Goal: Information Seeking & Learning: Compare options

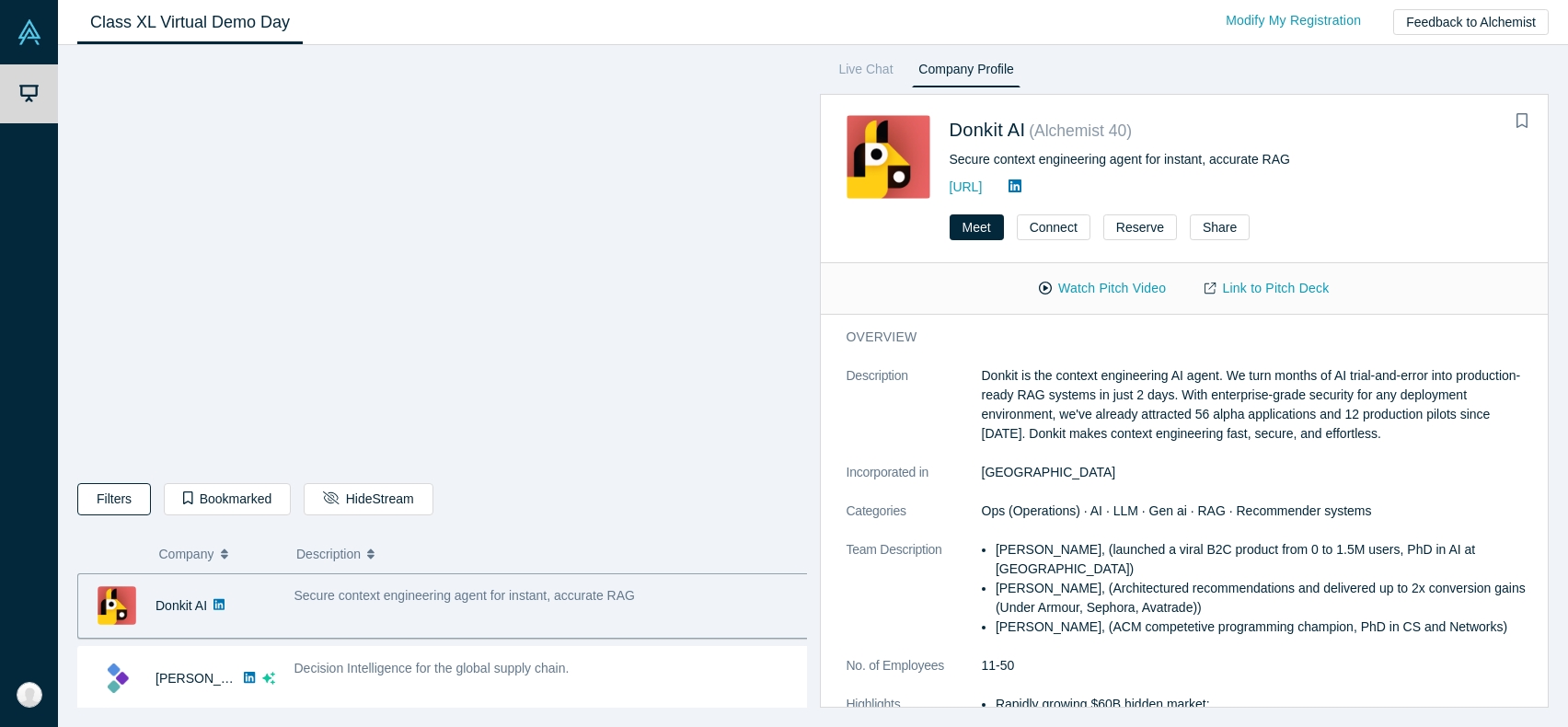
click at [105, 503] on button "Filters" at bounding box center [114, 499] width 74 height 32
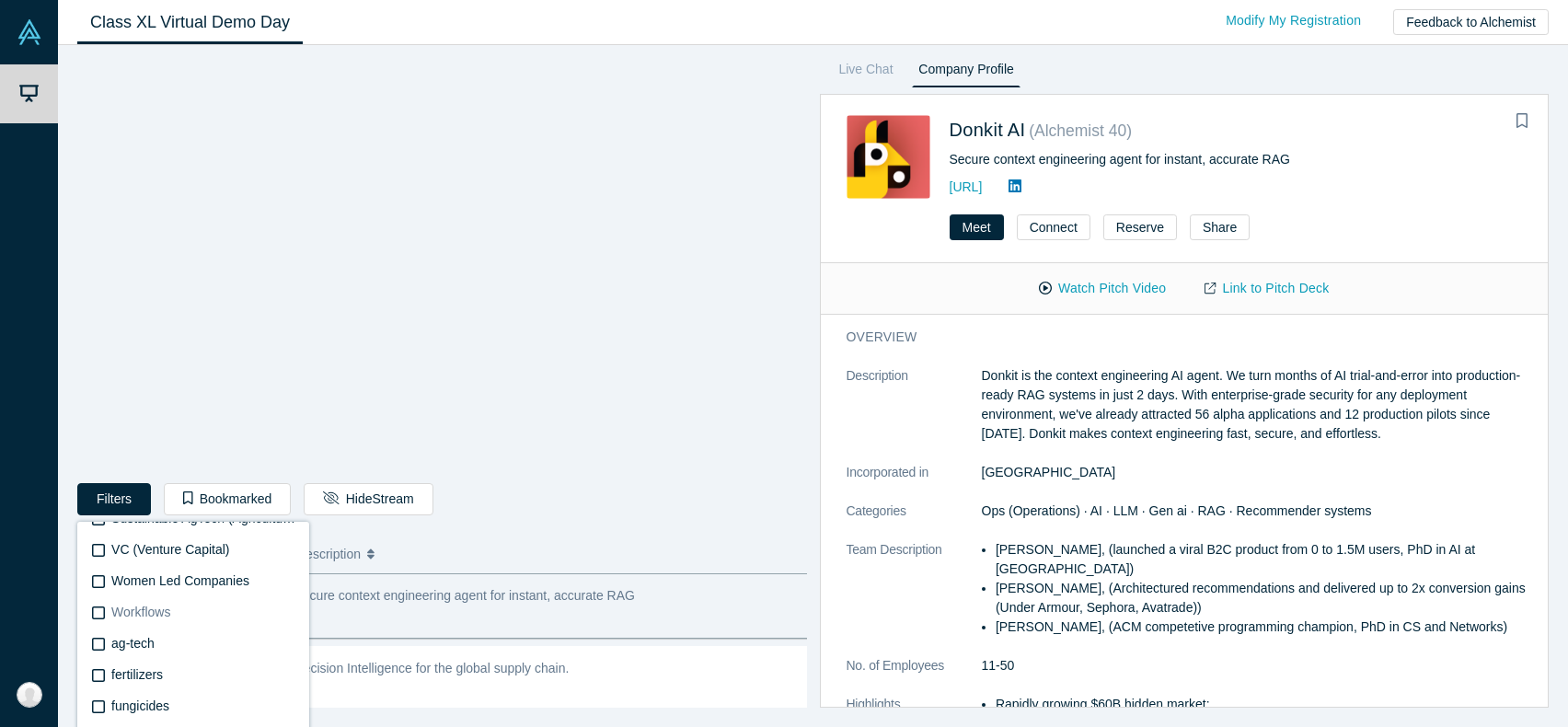
scroll to position [4148, 0]
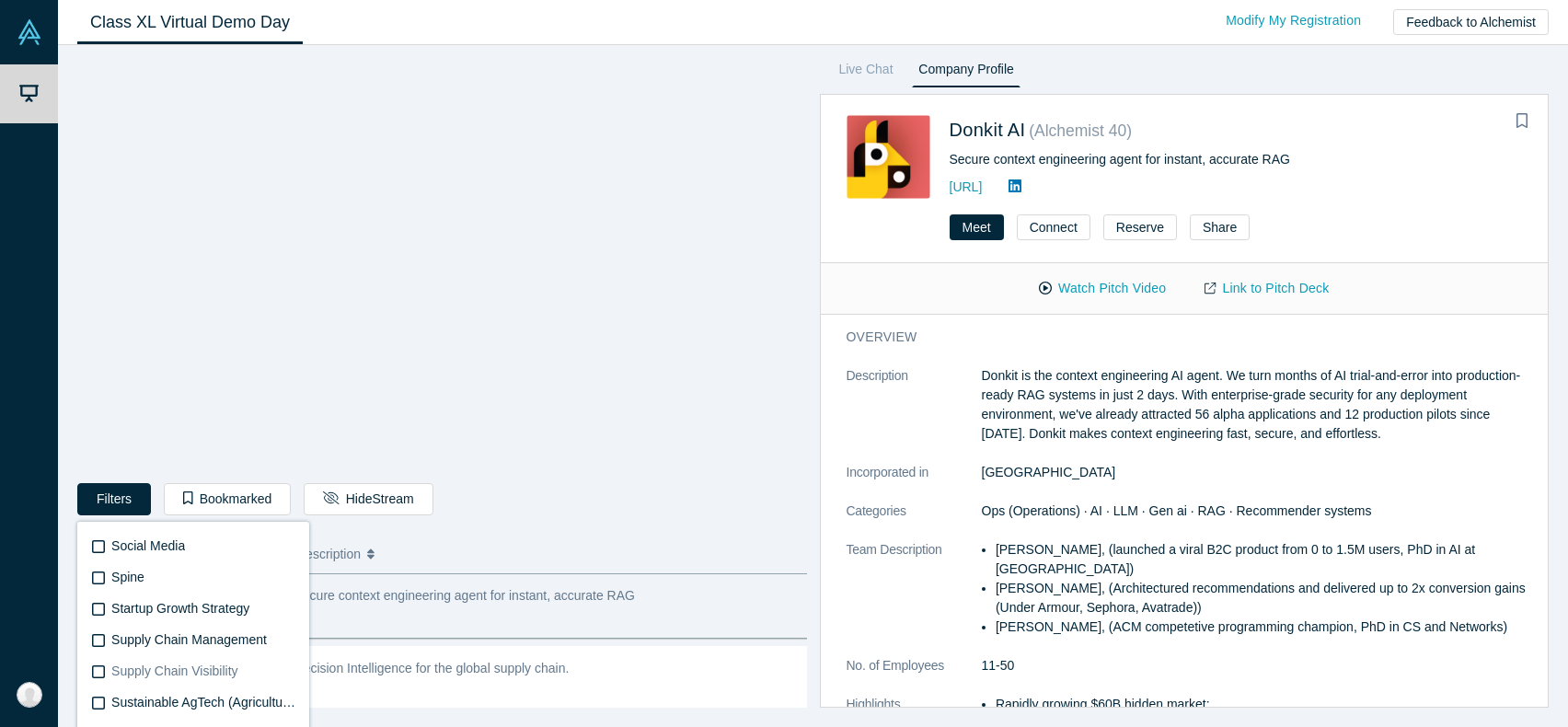
click at [97, 670] on icon at bounding box center [97, 671] width 13 height 15
click at [0, 0] on input "Supply Chain Visibility" at bounding box center [0, 0] width 0 height 0
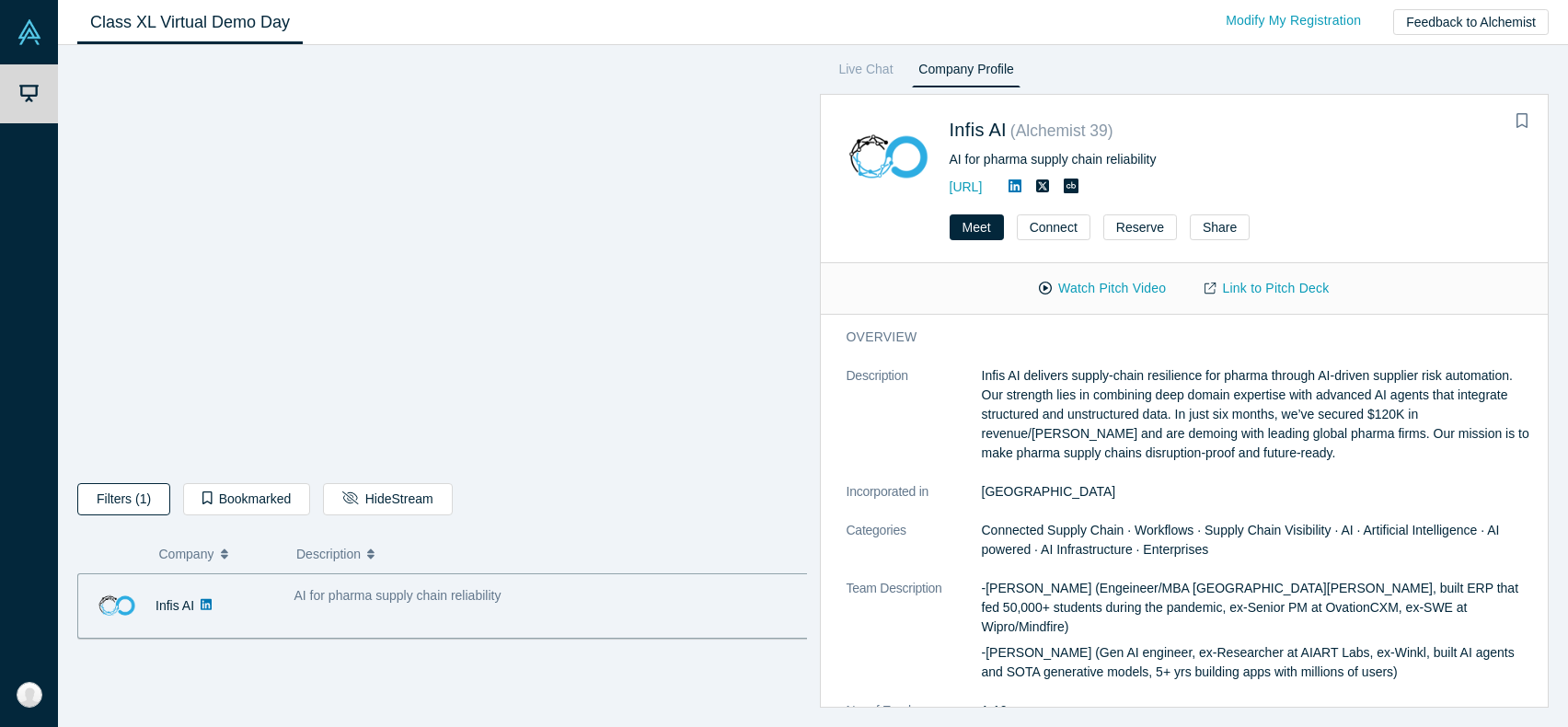
click at [149, 507] on button "Filters (1)" at bounding box center [123, 499] width 93 height 32
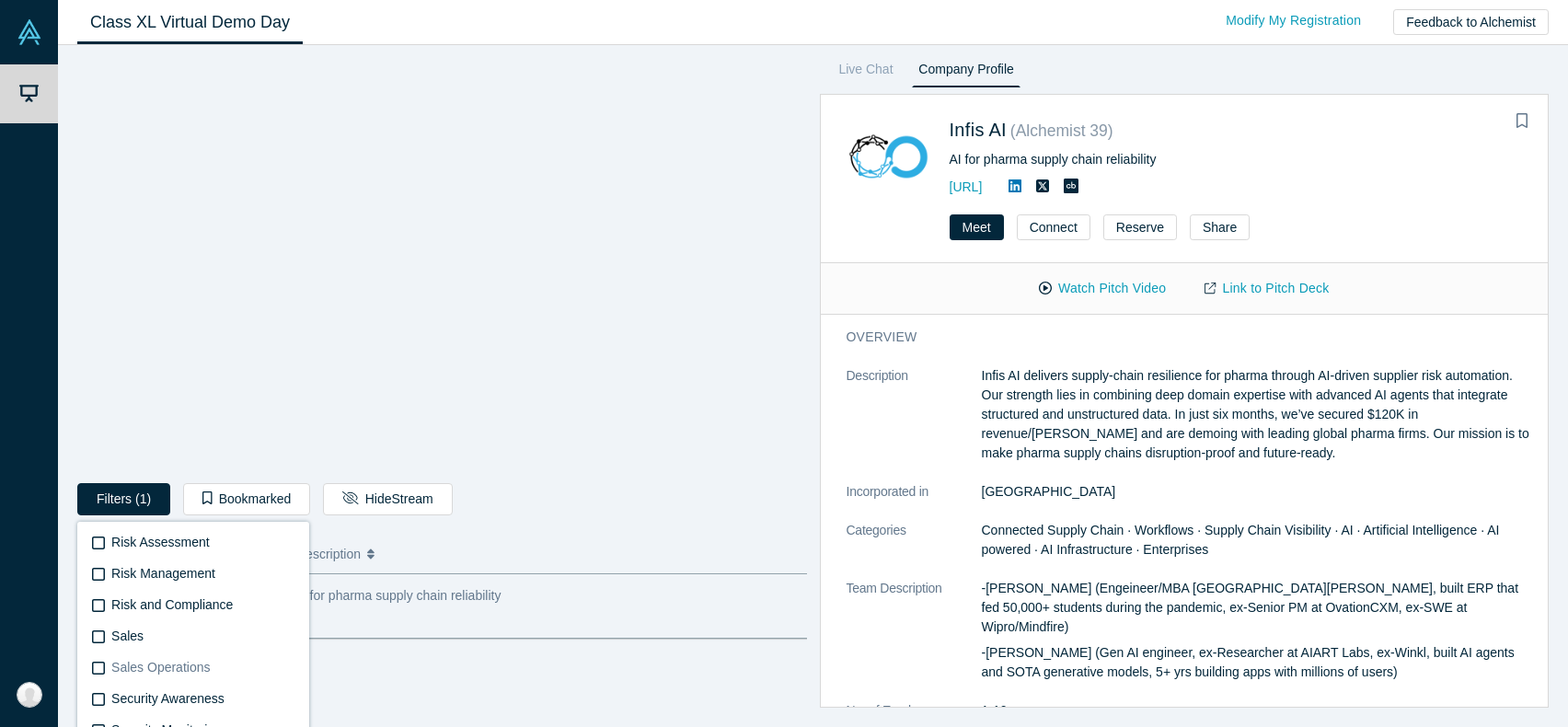
scroll to position [4148, 0]
click at [94, 667] on icon at bounding box center [97, 671] width 13 height 15
click at [0, 0] on input "Supply Chain Management" at bounding box center [0, 0] width 0 height 0
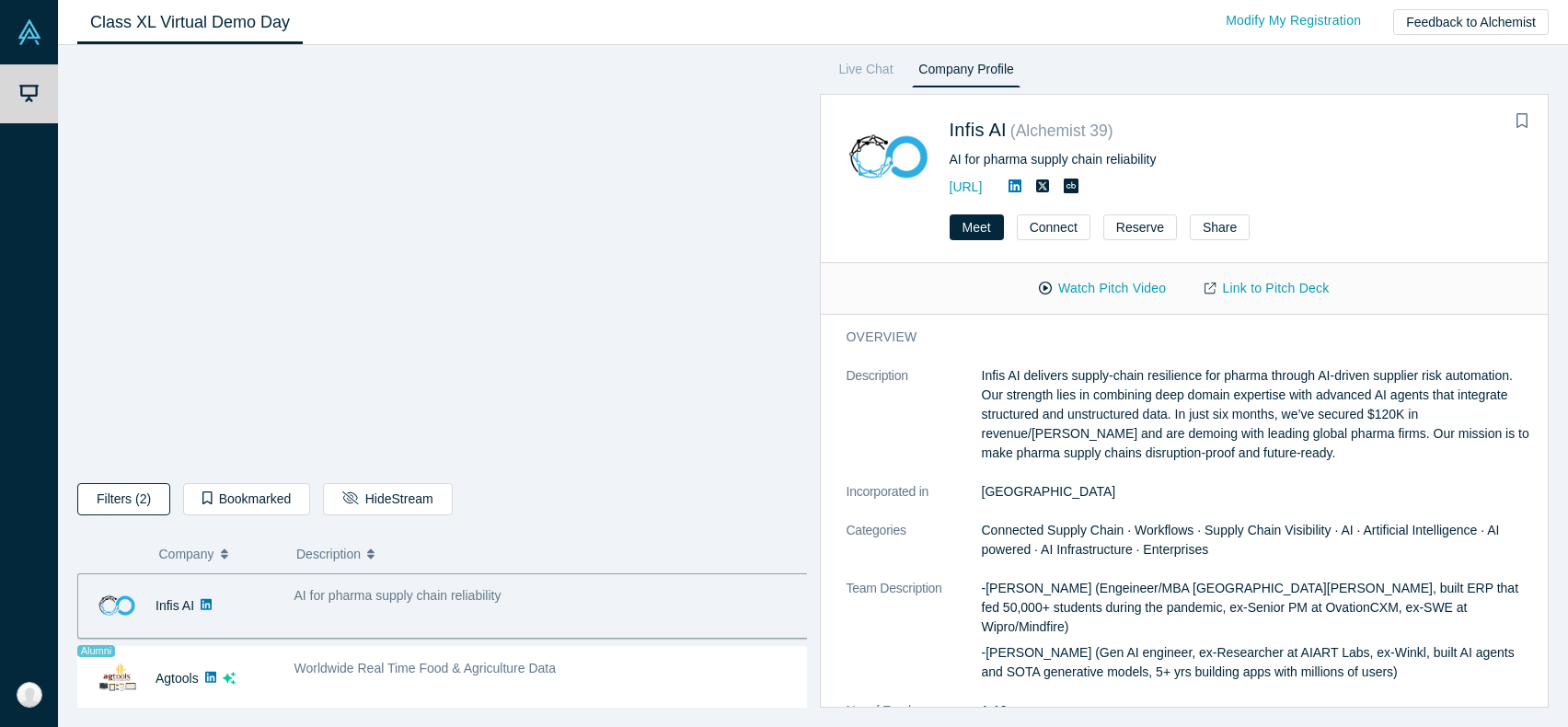
click at [140, 505] on button "Filters (2)" at bounding box center [123, 499] width 93 height 32
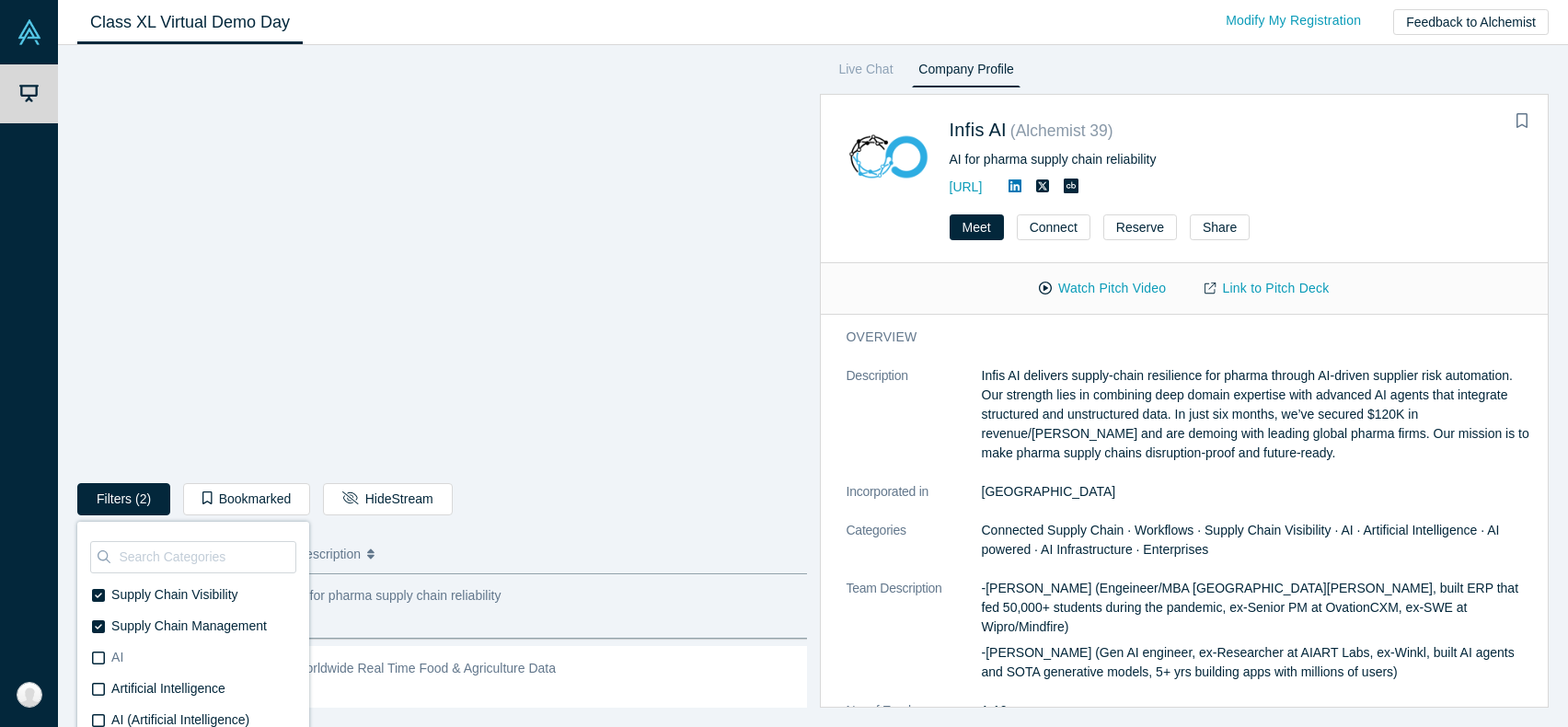
scroll to position [184, 0]
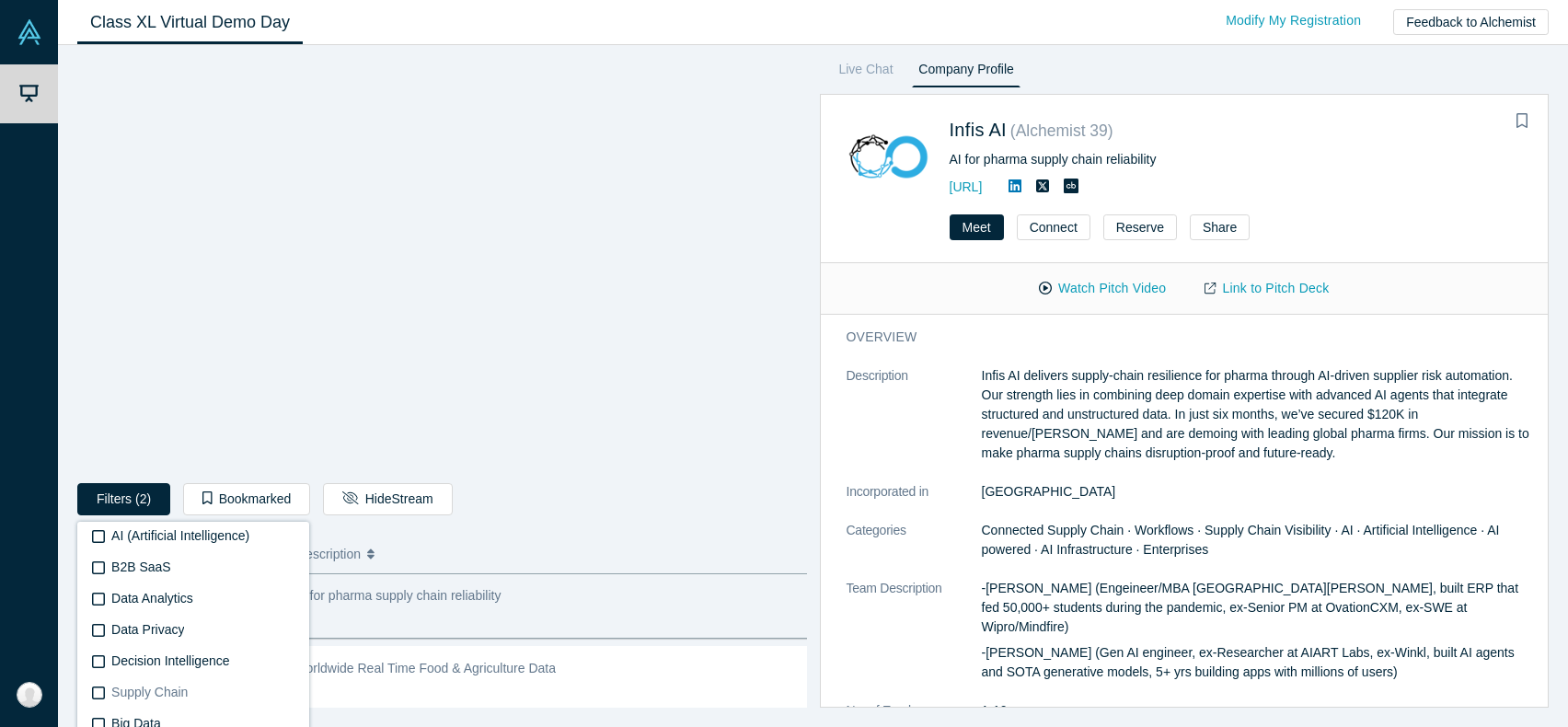
click at [176, 693] on span "Supply Chain" at bounding box center [149, 692] width 76 height 15
click at [0, 0] on input "Supply Chain" at bounding box center [0, 0] width 0 height 0
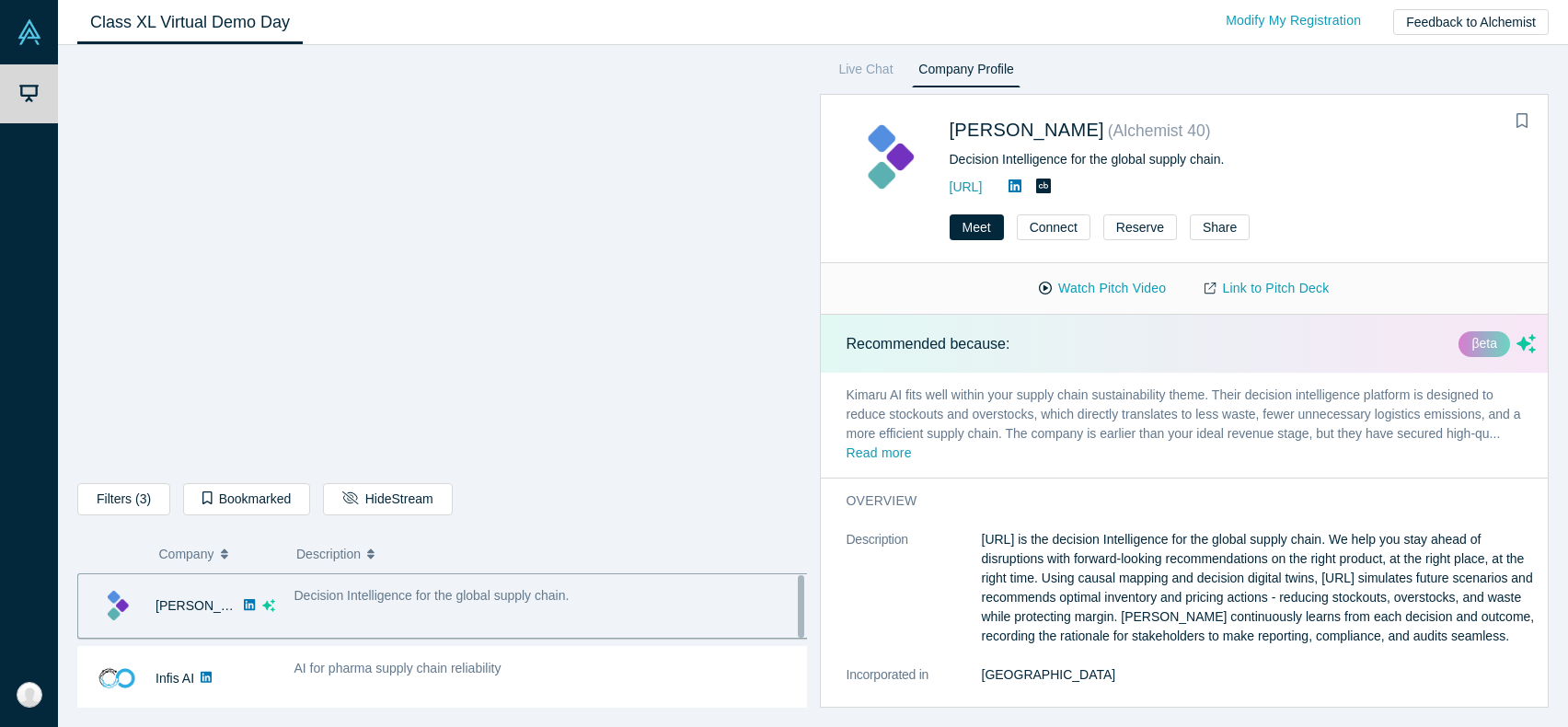
scroll to position [153, 0]
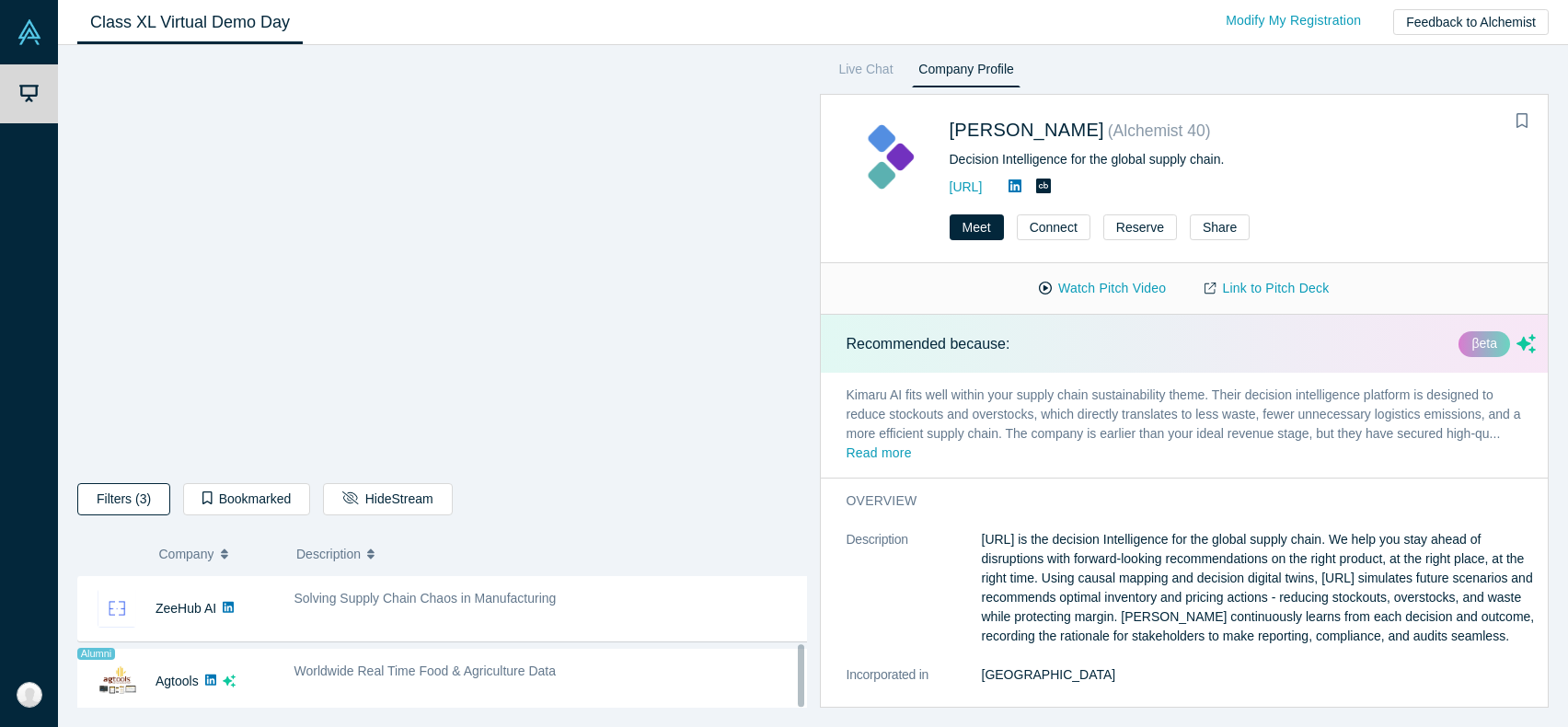
click at [133, 502] on button "Filters (3)" at bounding box center [123, 499] width 93 height 32
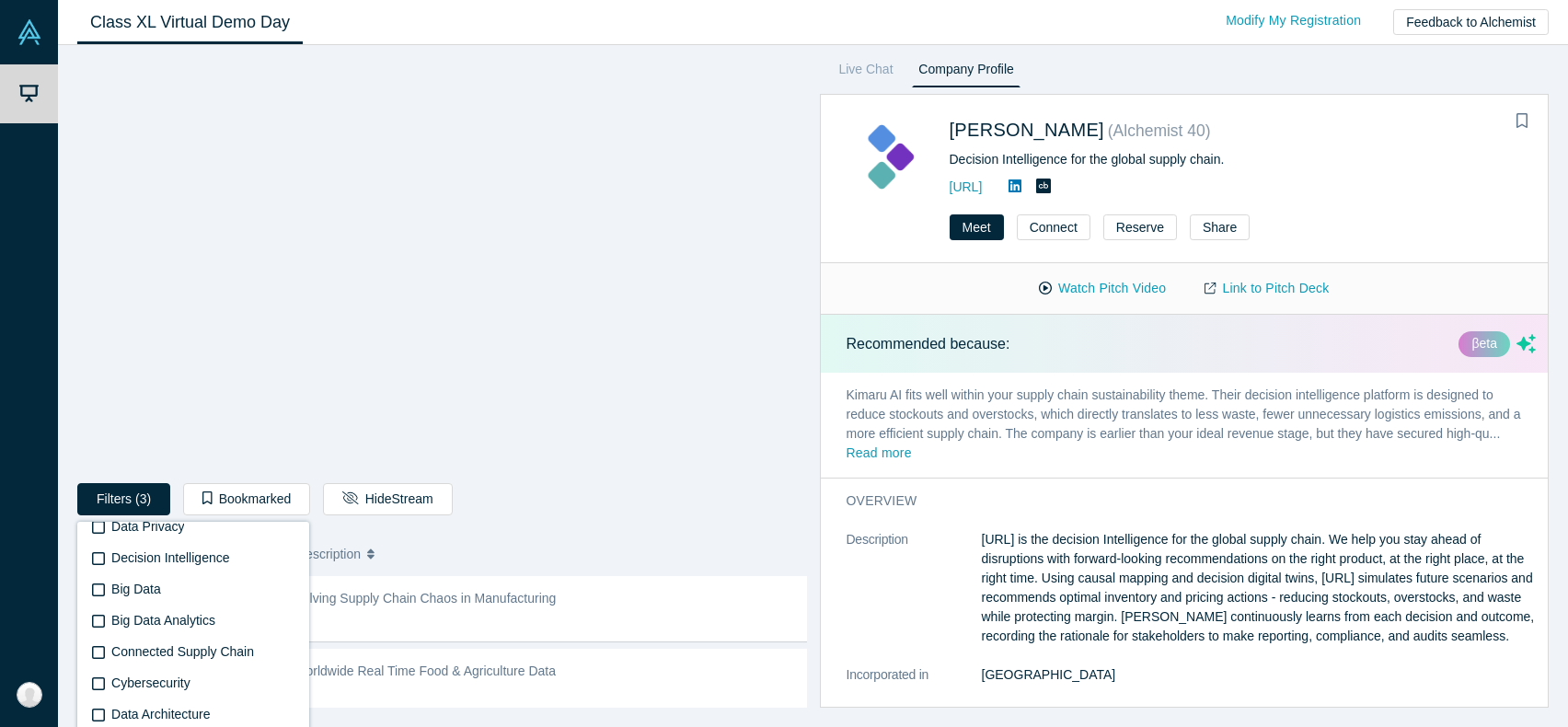
scroll to position [354, 0]
click at [170, 618] on span "Connected Supply Chain" at bounding box center [182, 616] width 142 height 15
click at [0, 0] on input "Connected Supply Chain" at bounding box center [0, 0] width 0 height 0
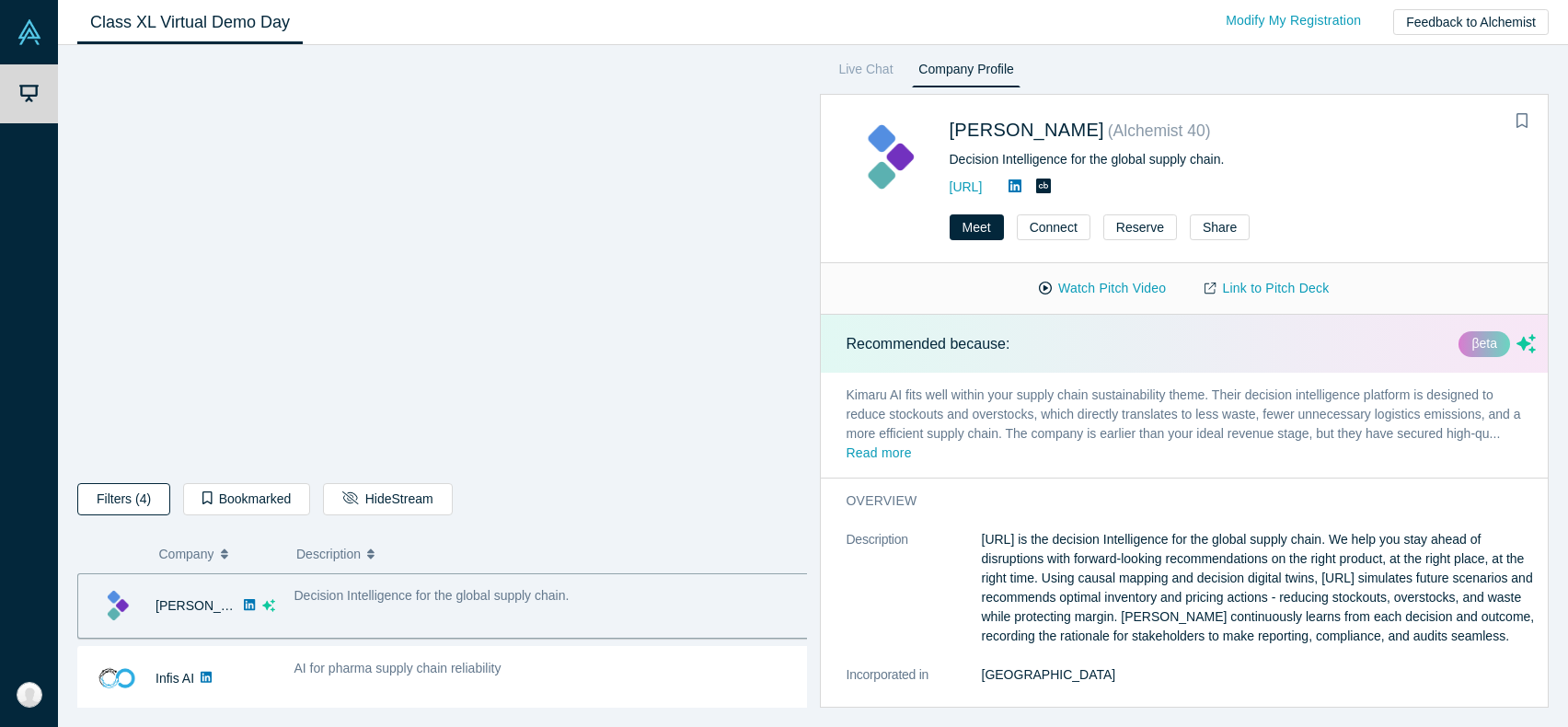
click at [143, 506] on button "Filters (4)" at bounding box center [123, 499] width 93 height 32
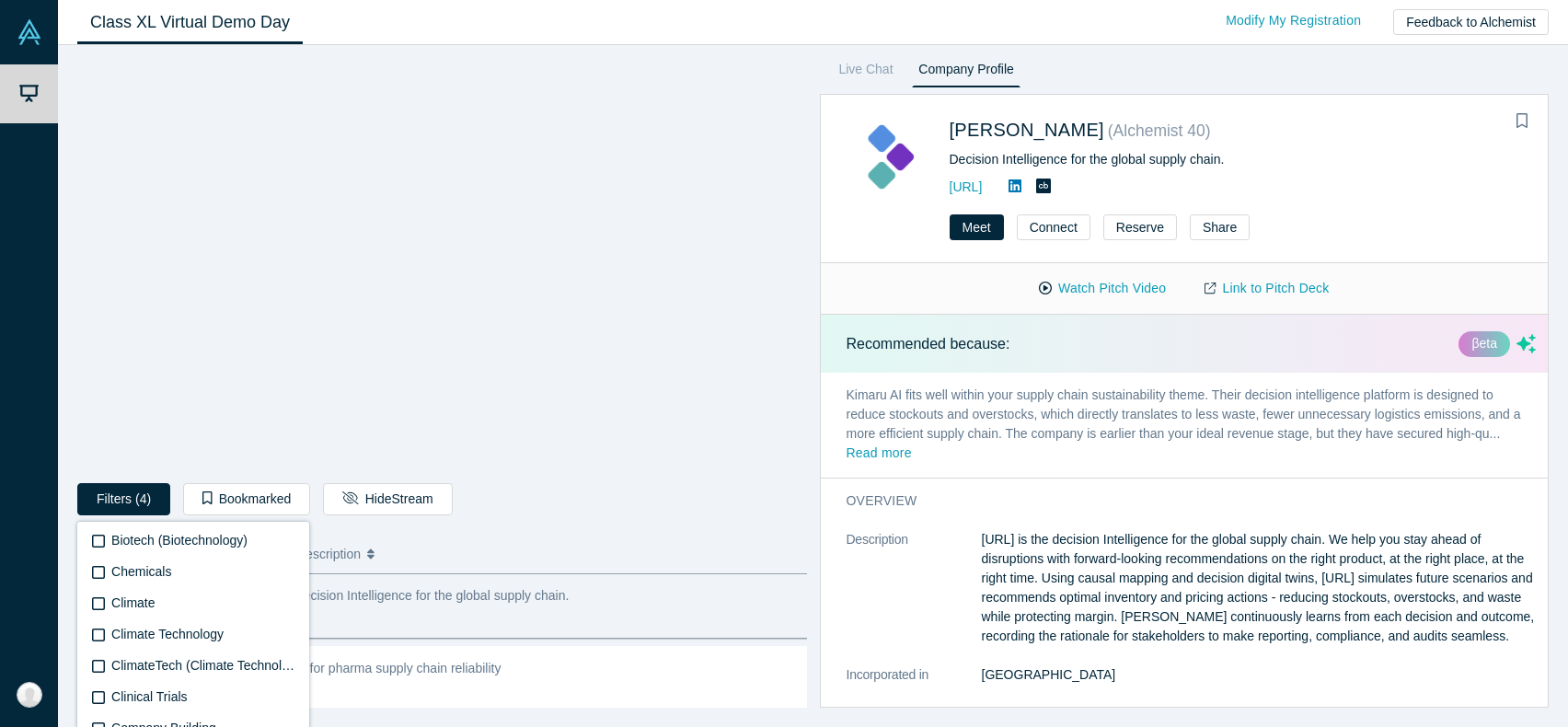
scroll to position [1599, 0]
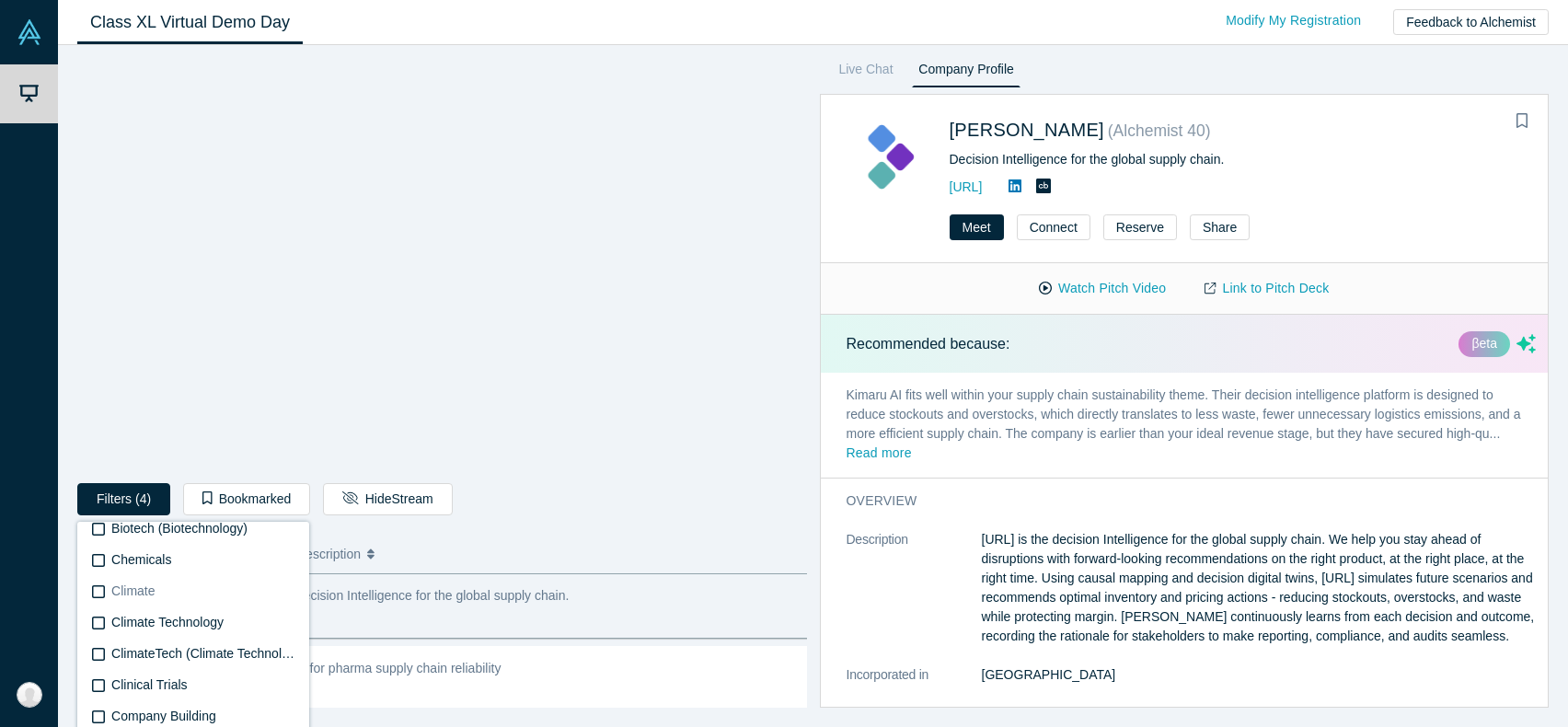
click at [96, 590] on icon at bounding box center [97, 592] width 13 height 15
click at [0, 0] on input "Climate" at bounding box center [0, 0] width 0 height 0
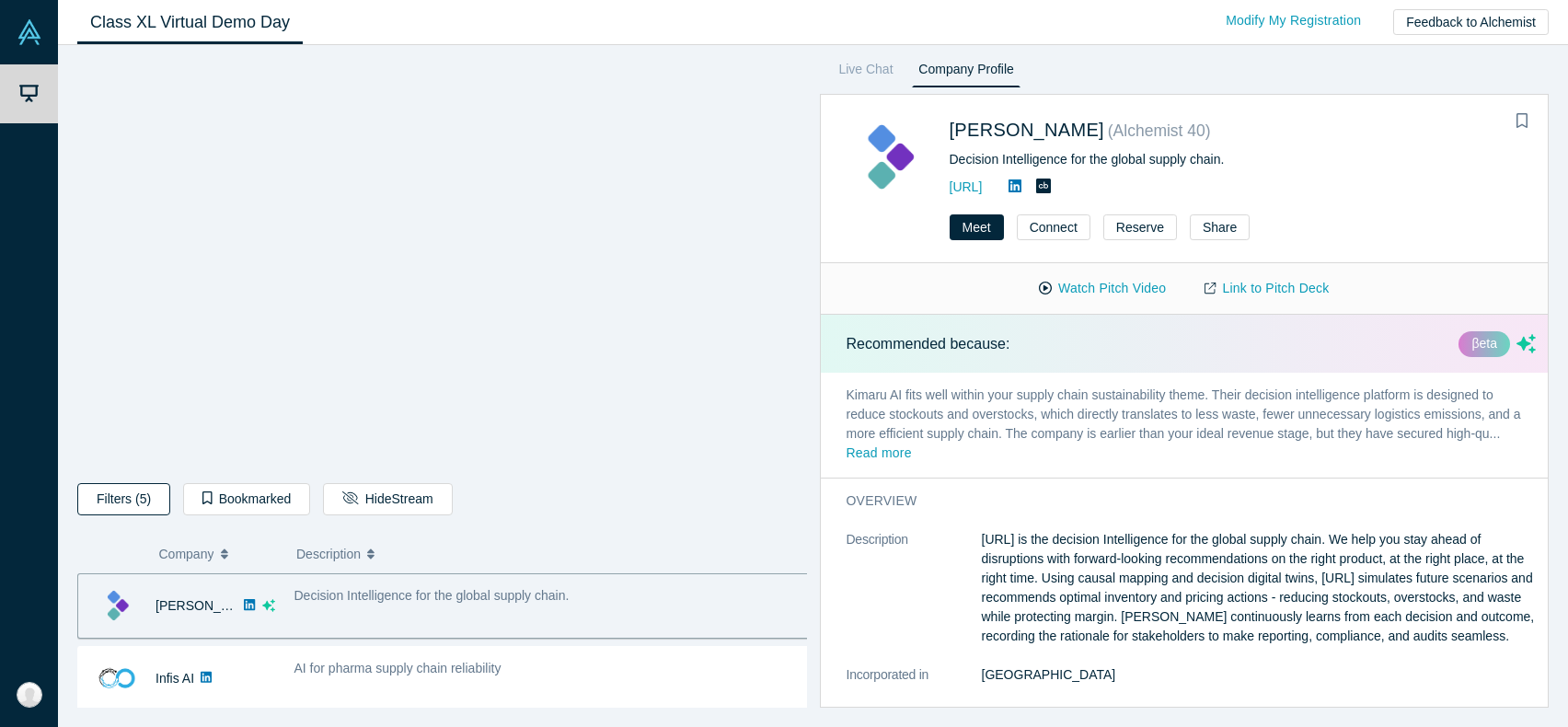
click at [149, 500] on button "Filters (5)" at bounding box center [123, 499] width 93 height 32
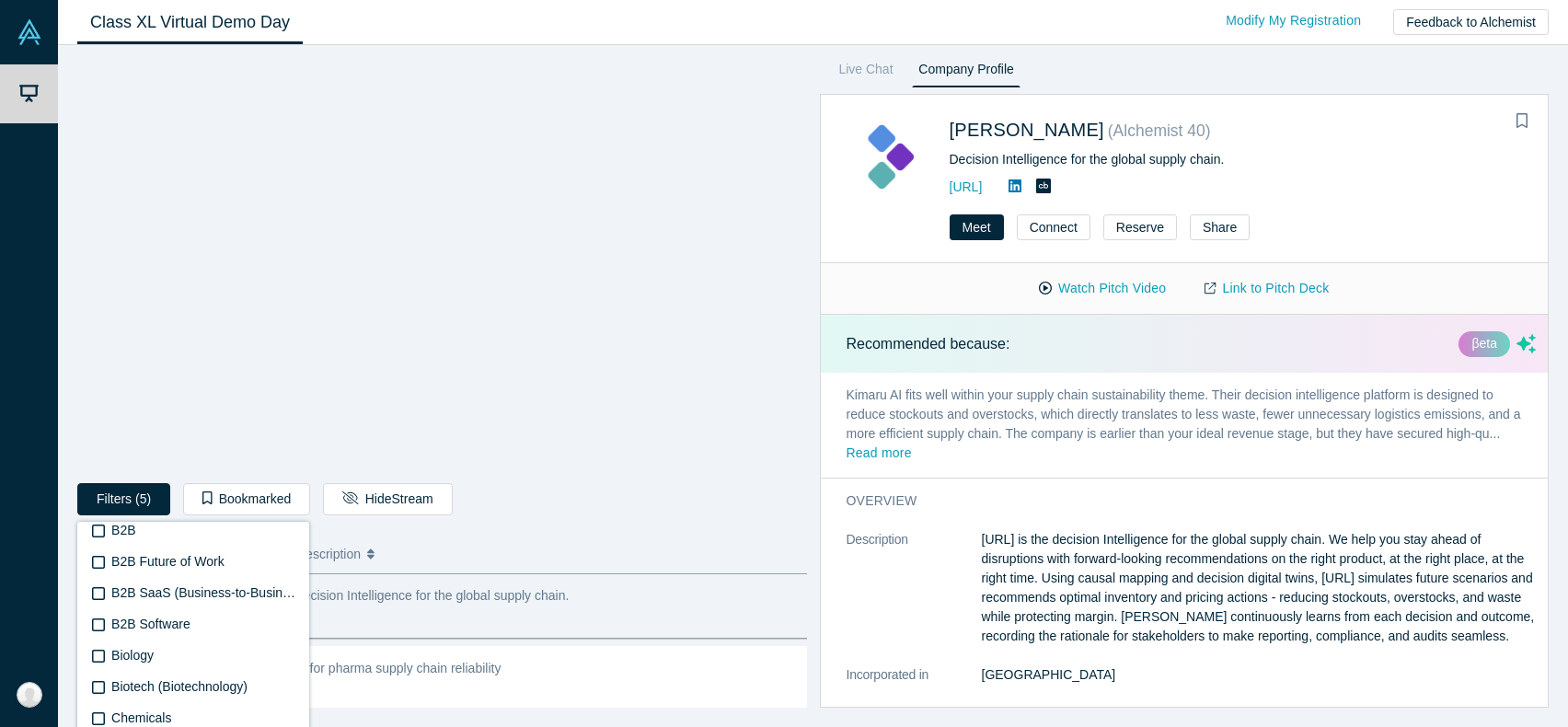
scroll to position [1657, 0]
click at [104, 597] on icon at bounding box center [97, 596] width 13 height 13
click at [0, 0] on input "ClimateTech (Climate Technology)" at bounding box center [0, 0] width 0 height 0
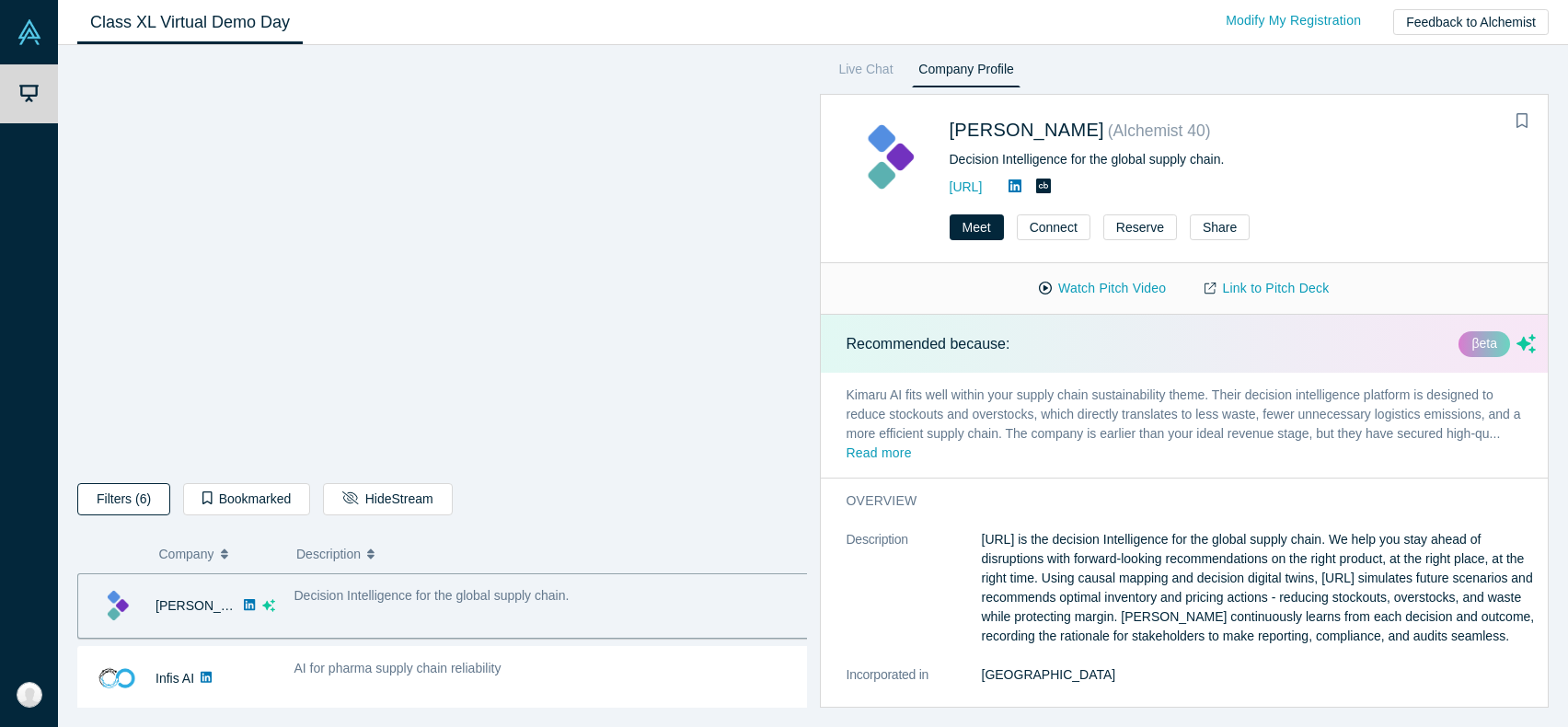
click at [117, 506] on button "Filters (6)" at bounding box center [123, 499] width 93 height 32
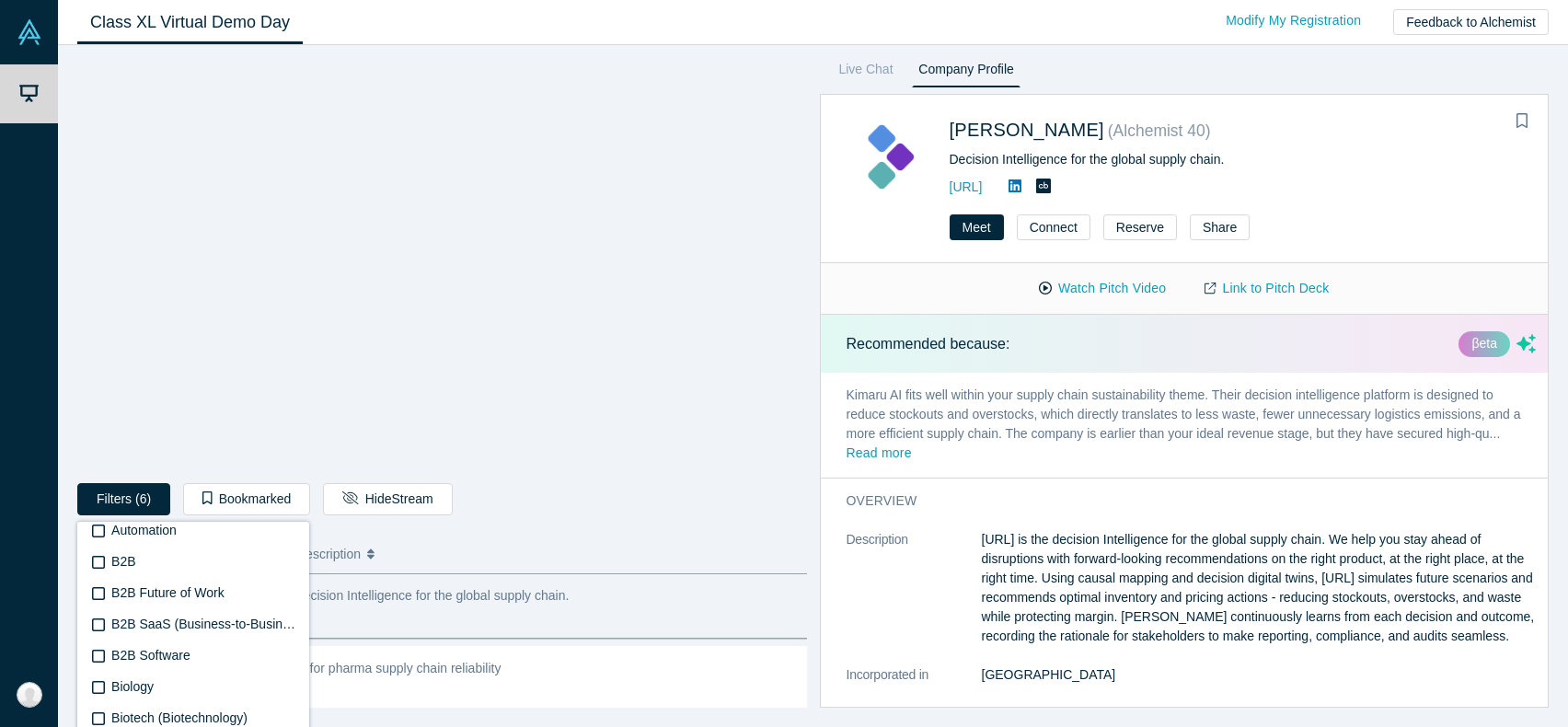
scroll to position [1657, 0]
click at [91, 598] on label "Climate Technology" at bounding box center [194, 597] width 207 height 31
click at [0, 0] on input "Climate Technology" at bounding box center [0, 0] width 0 height 0
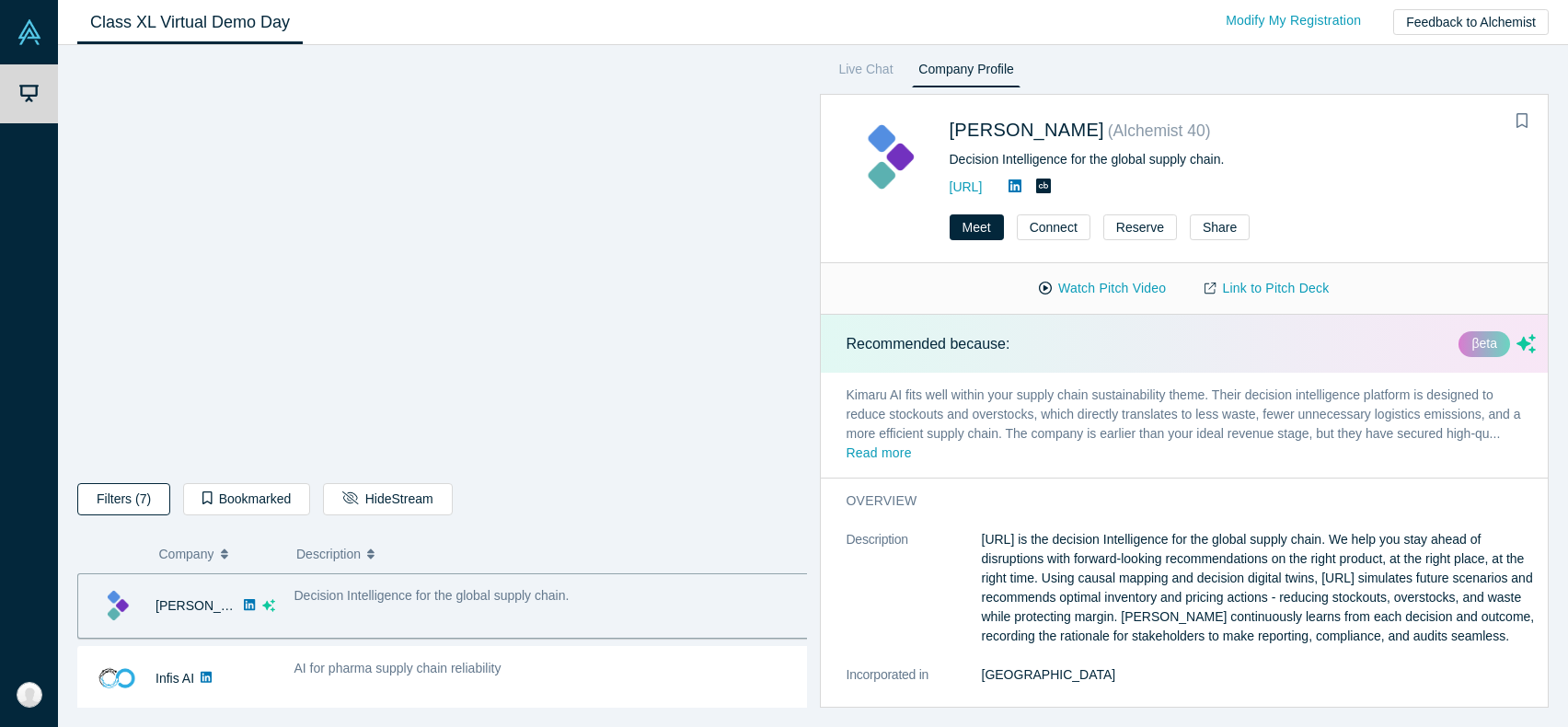
click at [127, 510] on button "Filters (7)" at bounding box center [123, 499] width 93 height 32
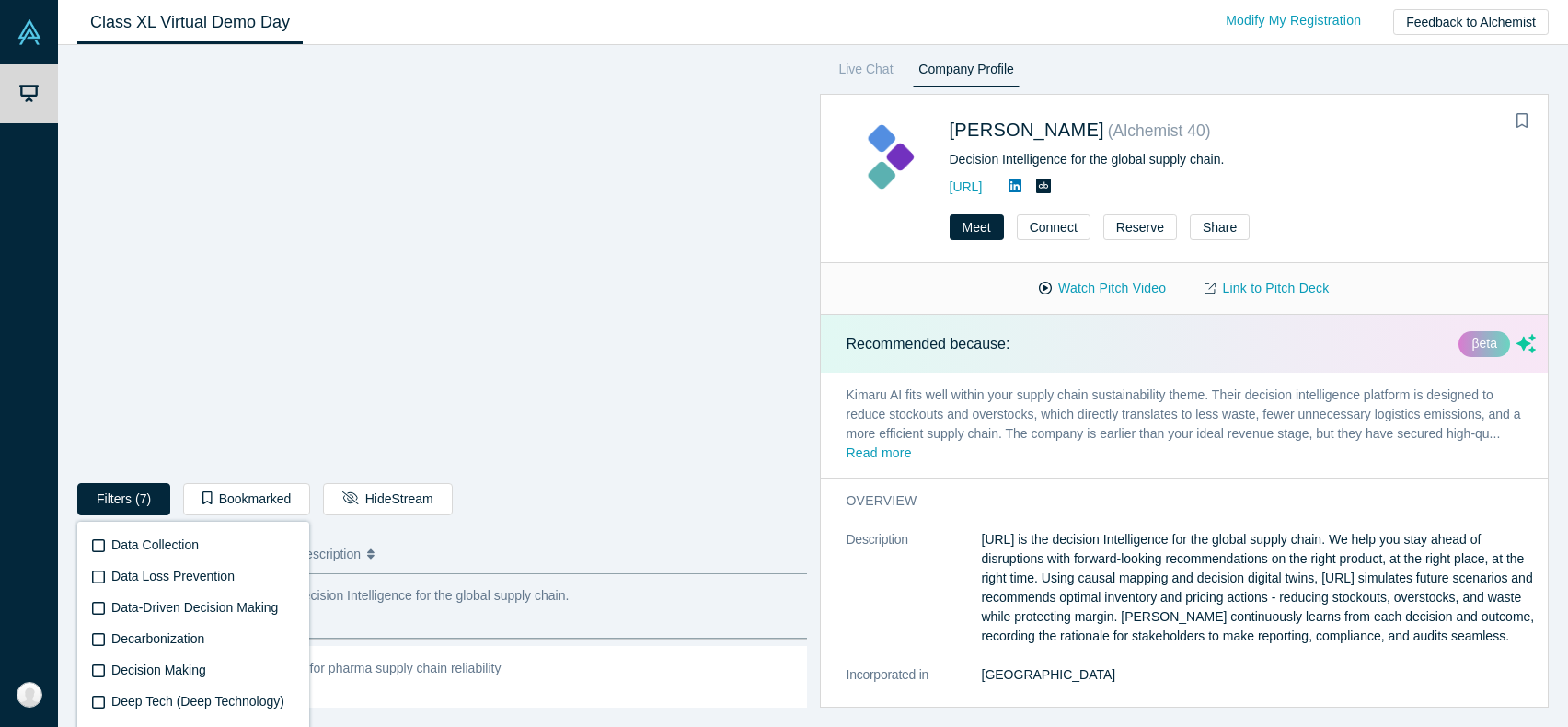
scroll to position [1814, 0]
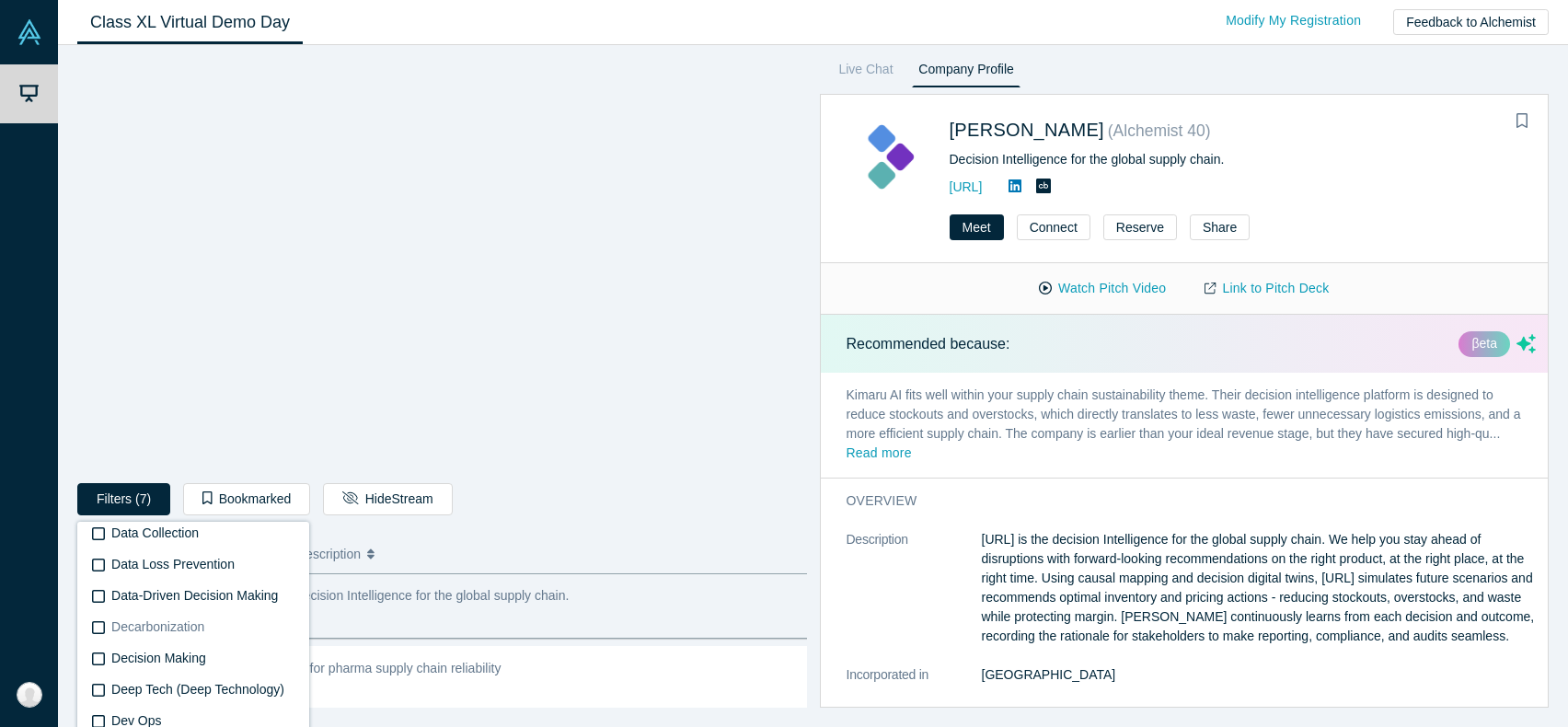
click at [149, 626] on span "Decarbonization" at bounding box center [157, 627] width 93 height 15
click at [0, 0] on input "Decarbonization" at bounding box center [0, 0] width 0 height 0
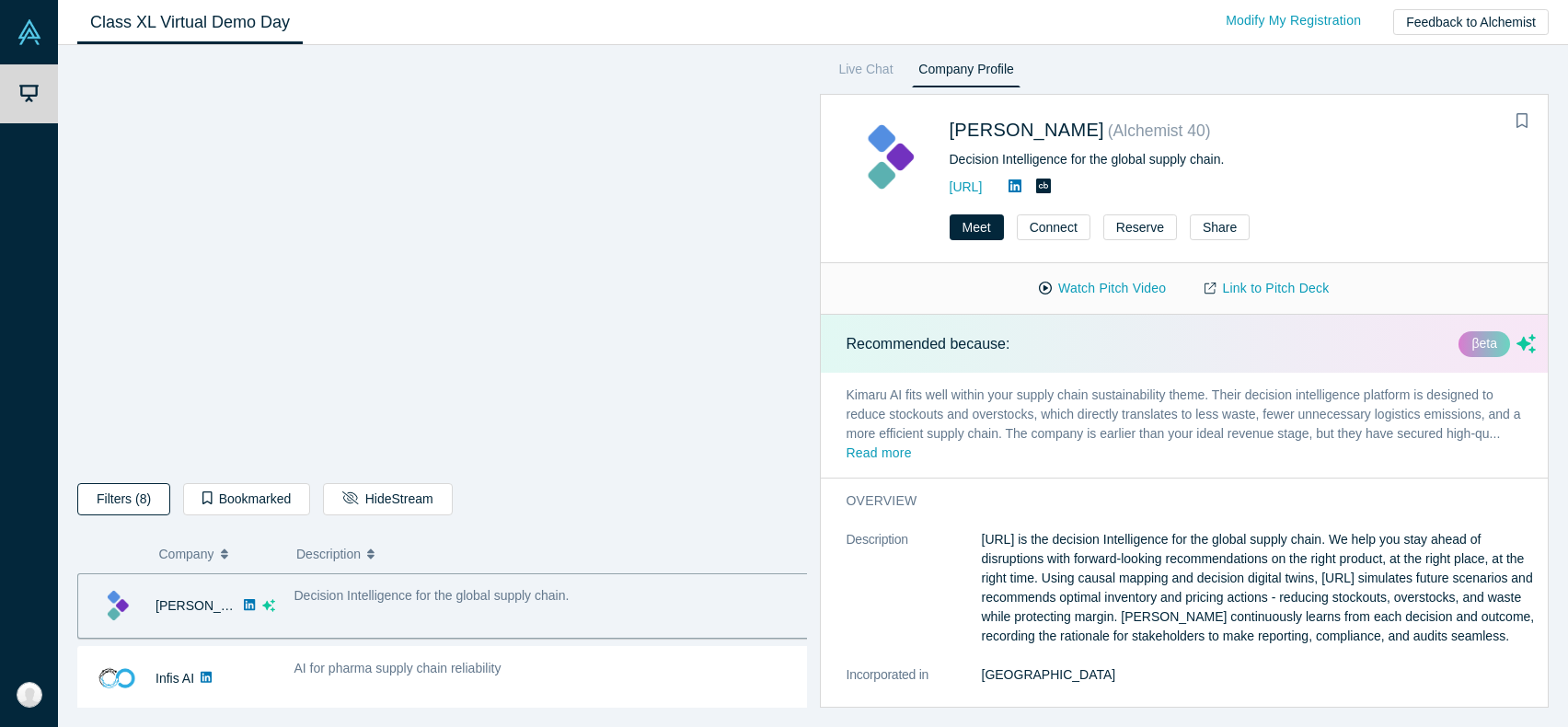
click at [146, 503] on button "Filters (8)" at bounding box center [123, 499] width 93 height 32
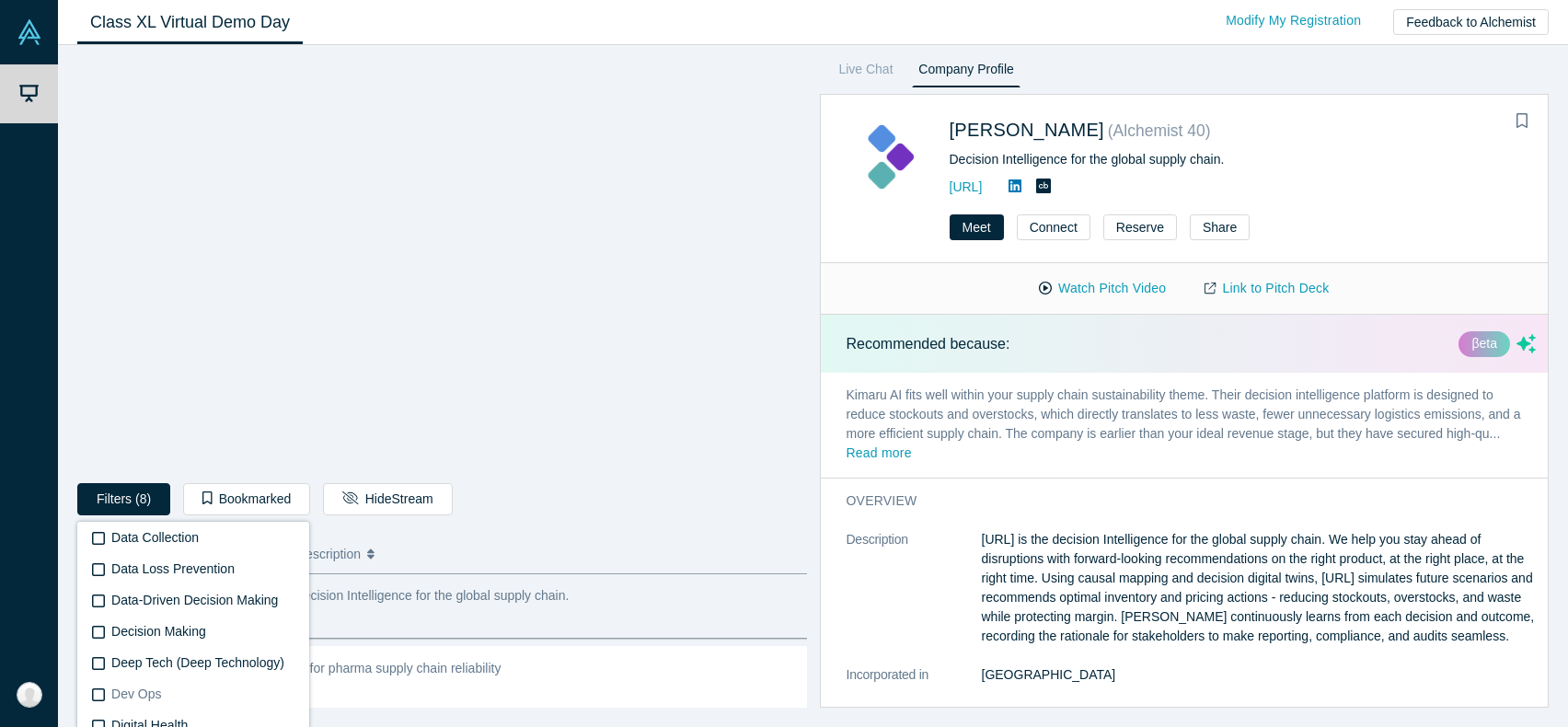
scroll to position [2024, 0]
click at [250, 642] on label "Energy" at bounding box center [194, 635] width 207 height 31
click at [0, 0] on input "Energy" at bounding box center [0, 0] width 0 height 0
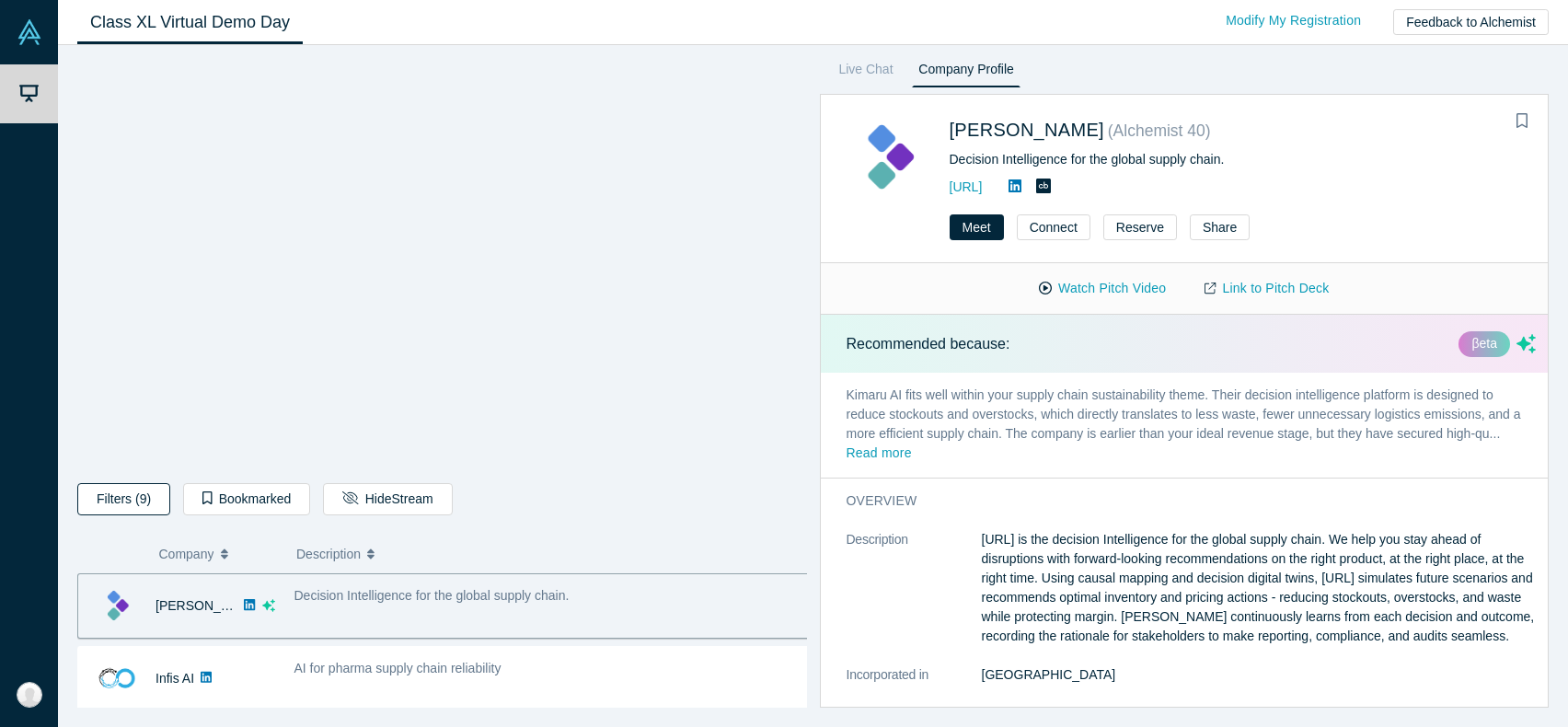
click at [151, 496] on button "Filters (9)" at bounding box center [123, 499] width 93 height 32
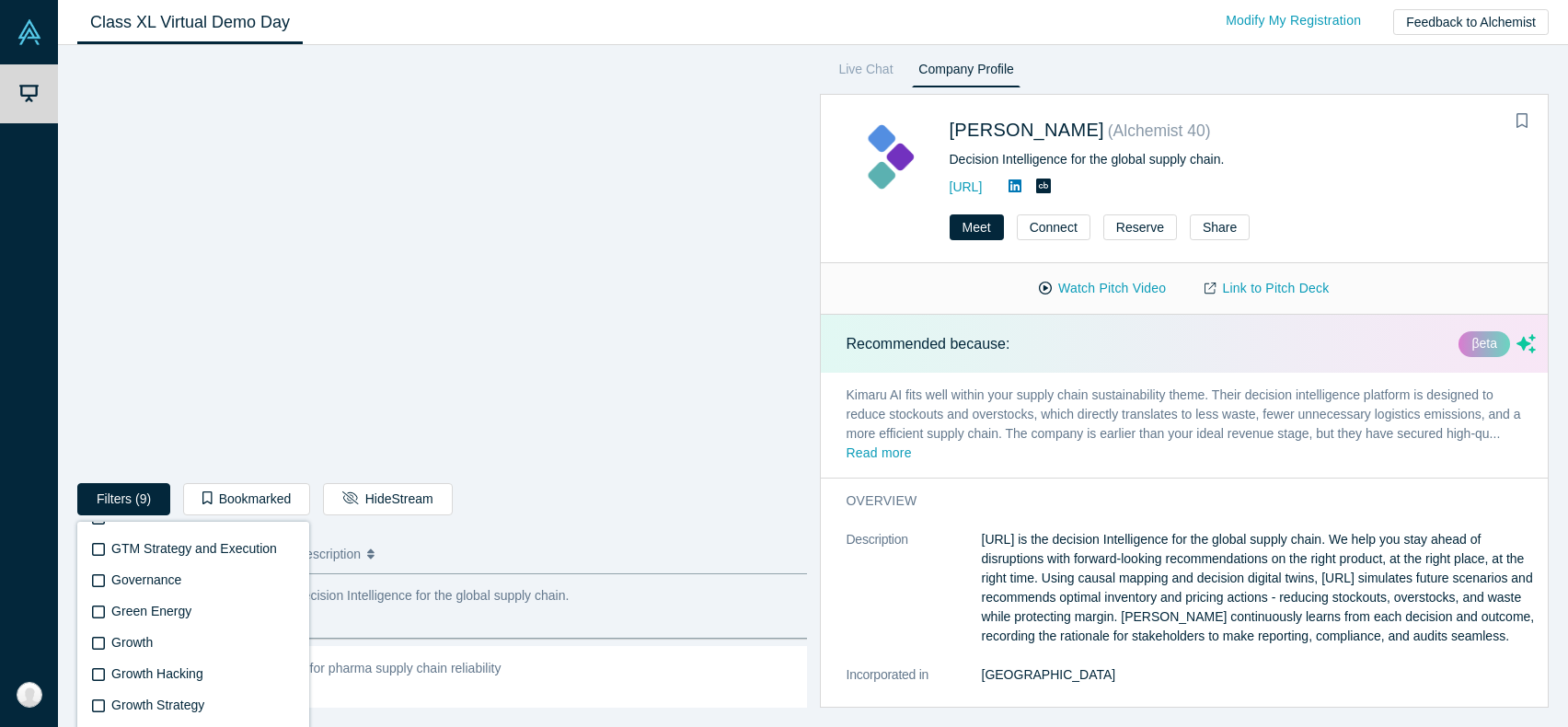
scroll to position [2355, 0]
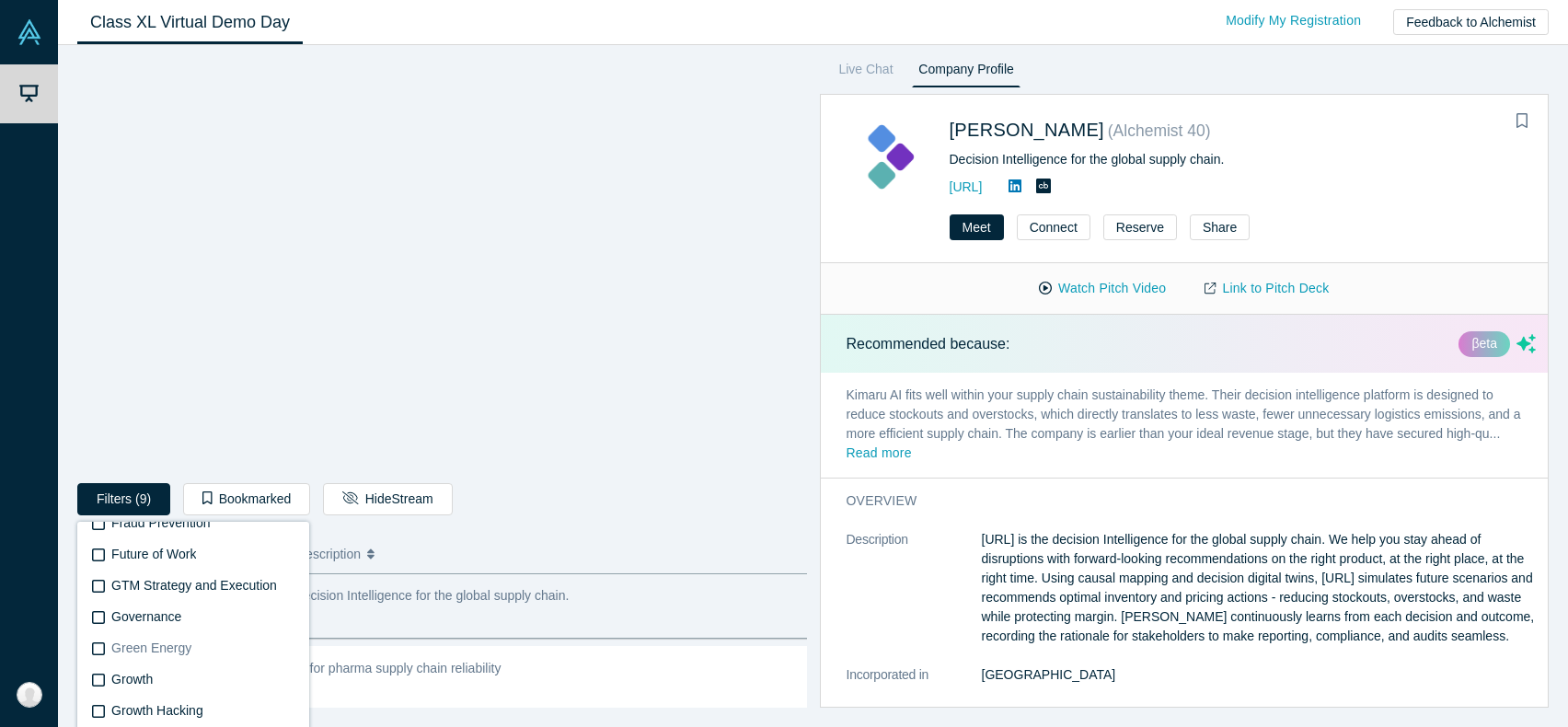
click at [173, 651] on span "Green Energy" at bounding box center [151, 647] width 80 height 15
click at [0, 0] on input "Green Energy" at bounding box center [0, 0] width 0 height 0
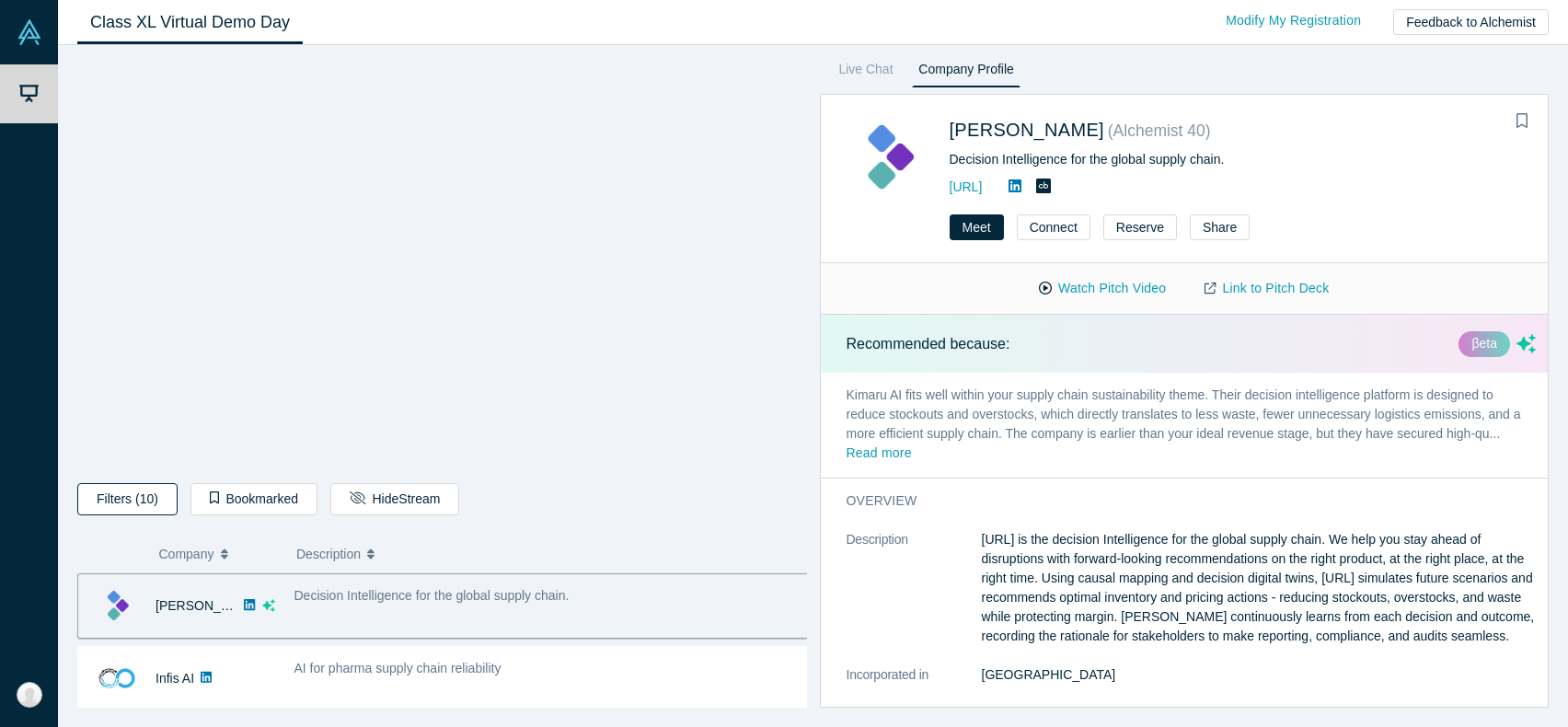
click at [137, 501] on button "Filters (10)" at bounding box center [127, 499] width 100 height 32
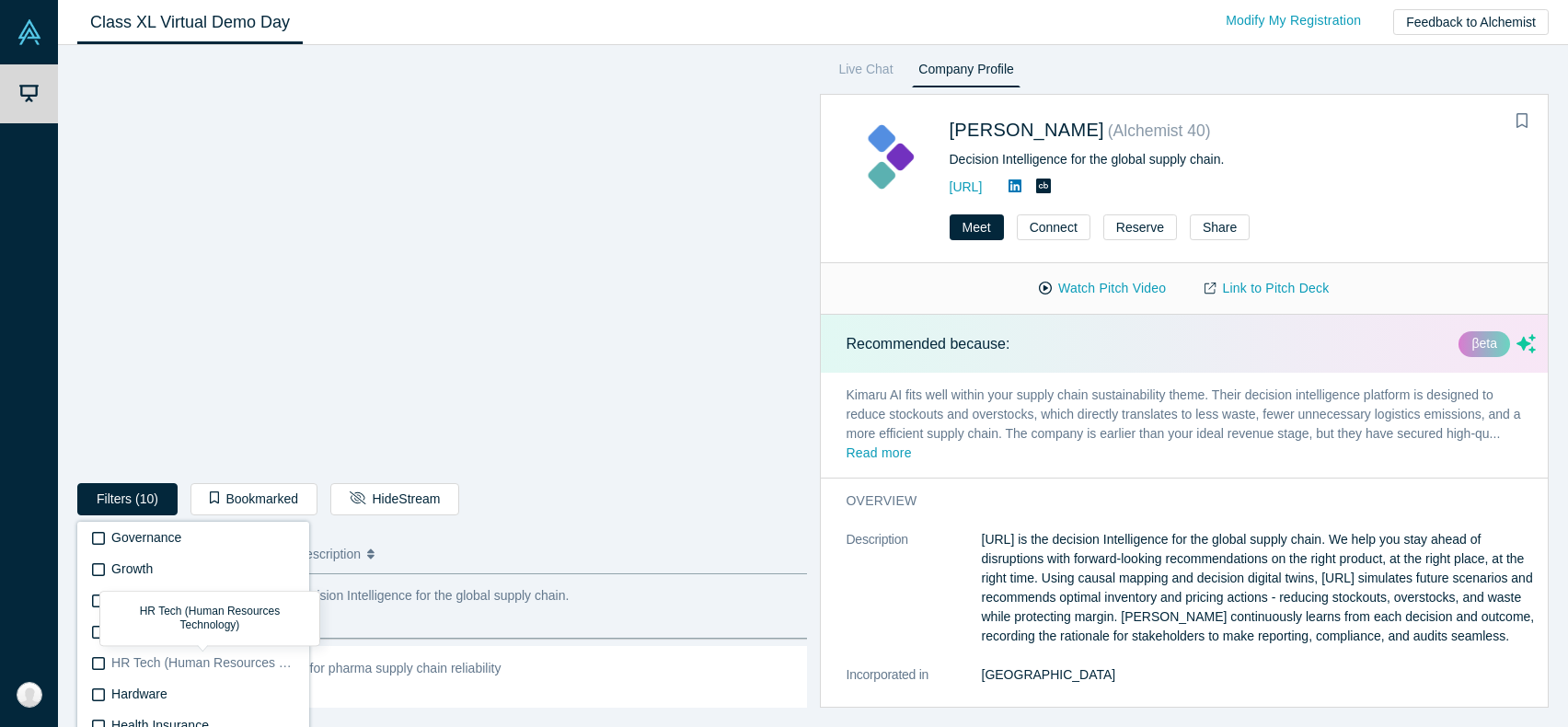
scroll to position [2651, 0]
click at [145, 668] on span "Industrial AI" at bounding box center [144, 666] width 67 height 15
click at [0, 0] on input "Industrial AI" at bounding box center [0, 0] width 0 height 0
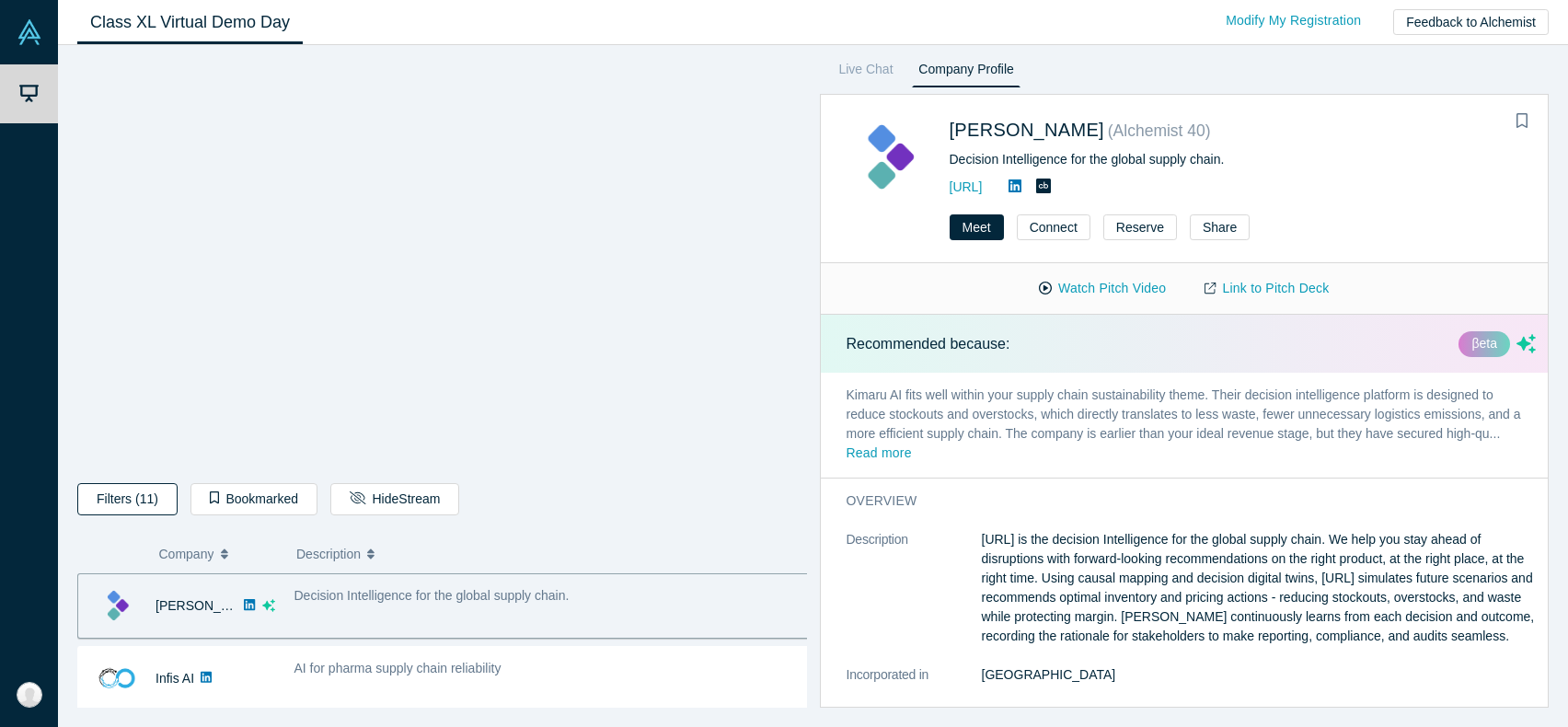
click at [116, 498] on button "Filters (11)" at bounding box center [127, 499] width 100 height 32
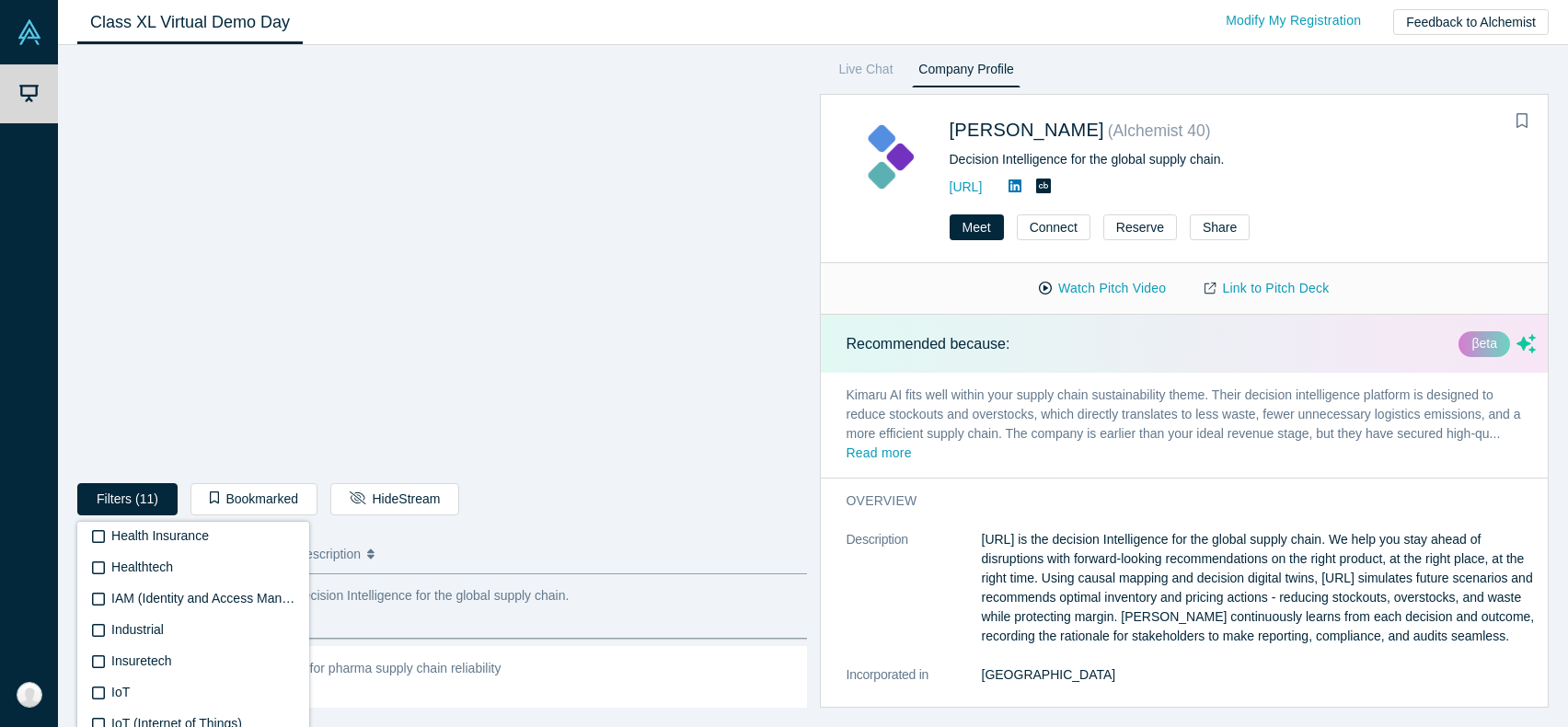
scroll to position [2651, 0]
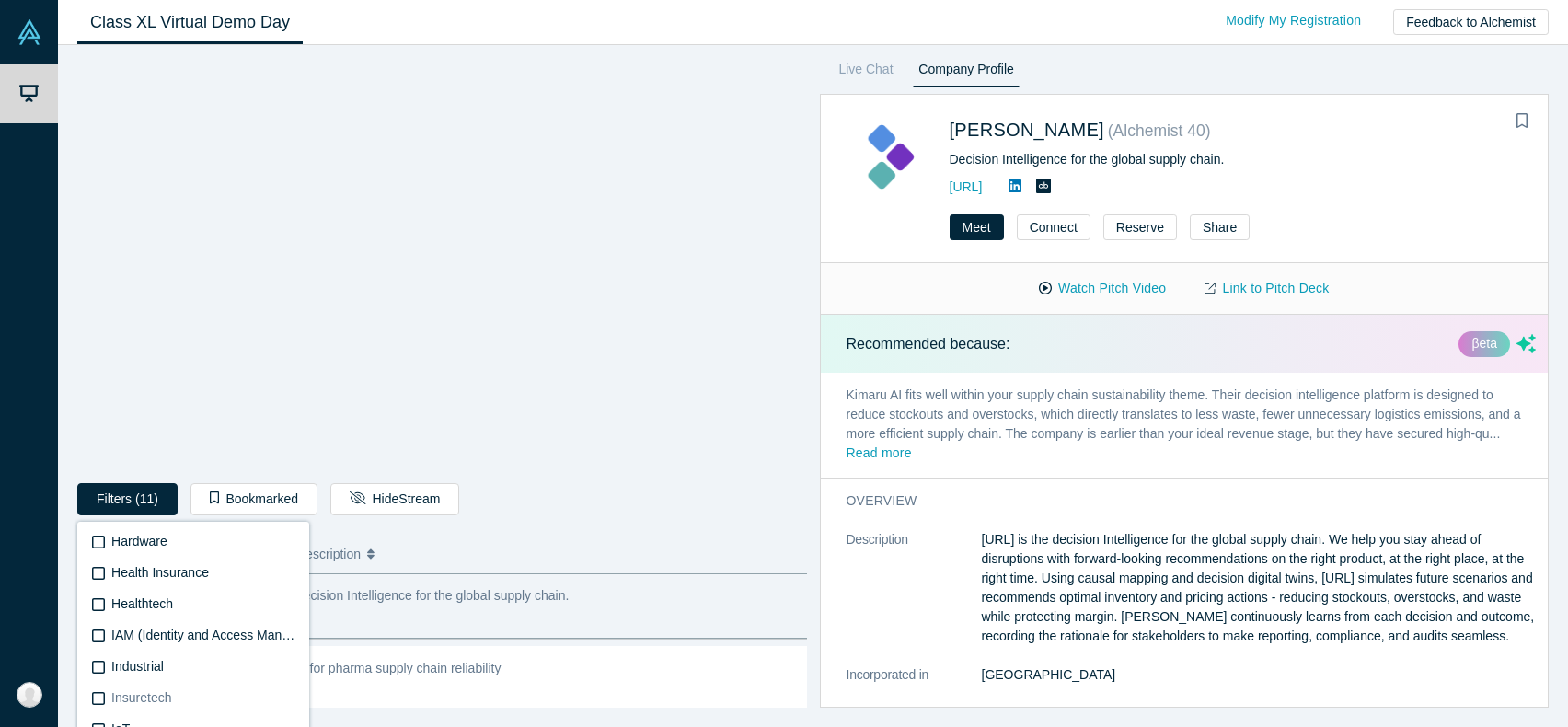
click at [101, 698] on icon at bounding box center [97, 698] width 13 height 15
click at [0, 0] on input "Insuretech" at bounding box center [0, 0] width 0 height 0
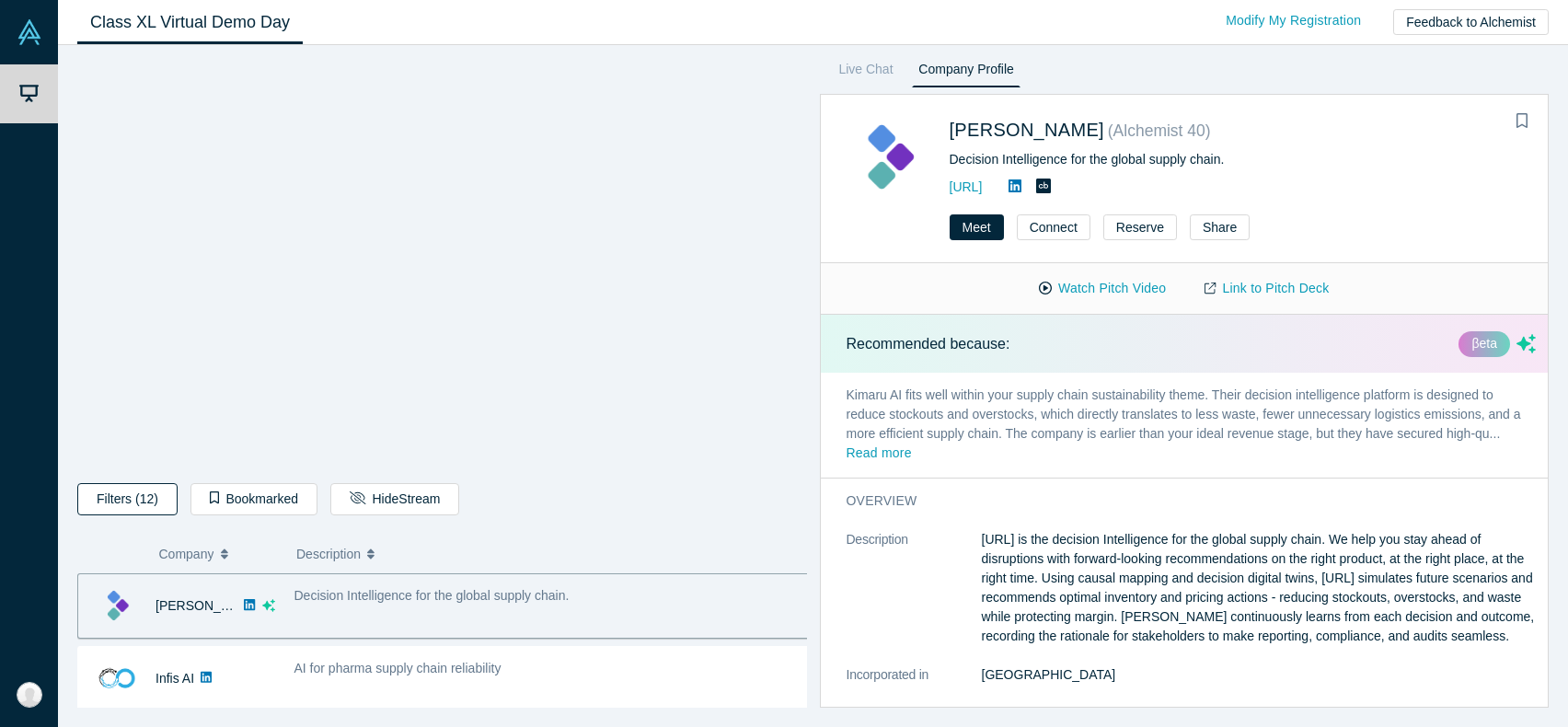
click at [145, 495] on button "Filters (12)" at bounding box center [127, 499] width 100 height 32
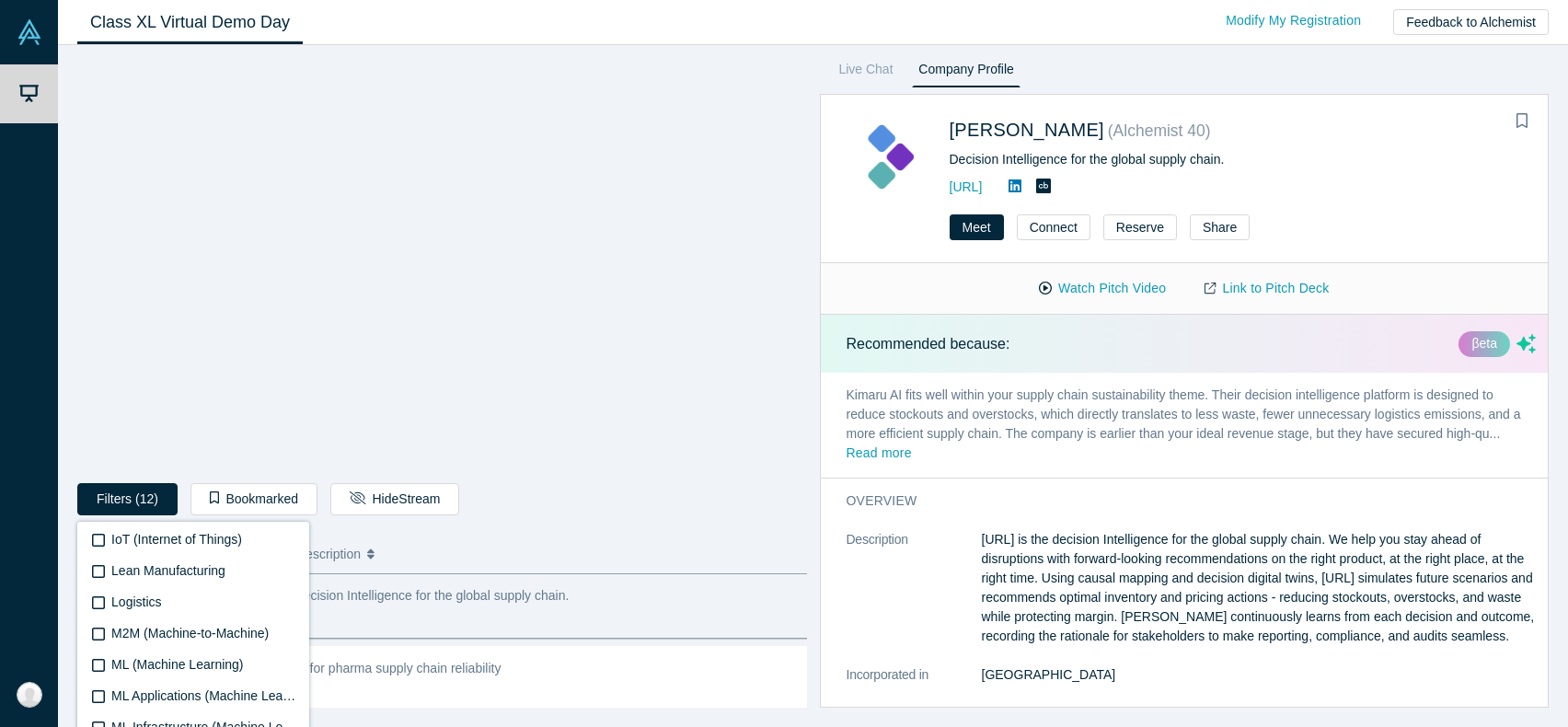
scroll to position [2834, 0]
click at [140, 638] on span "Logistics" at bounding box center [135, 638] width 50 height 15
click at [0, 0] on input "Logistics" at bounding box center [0, 0] width 0 height 0
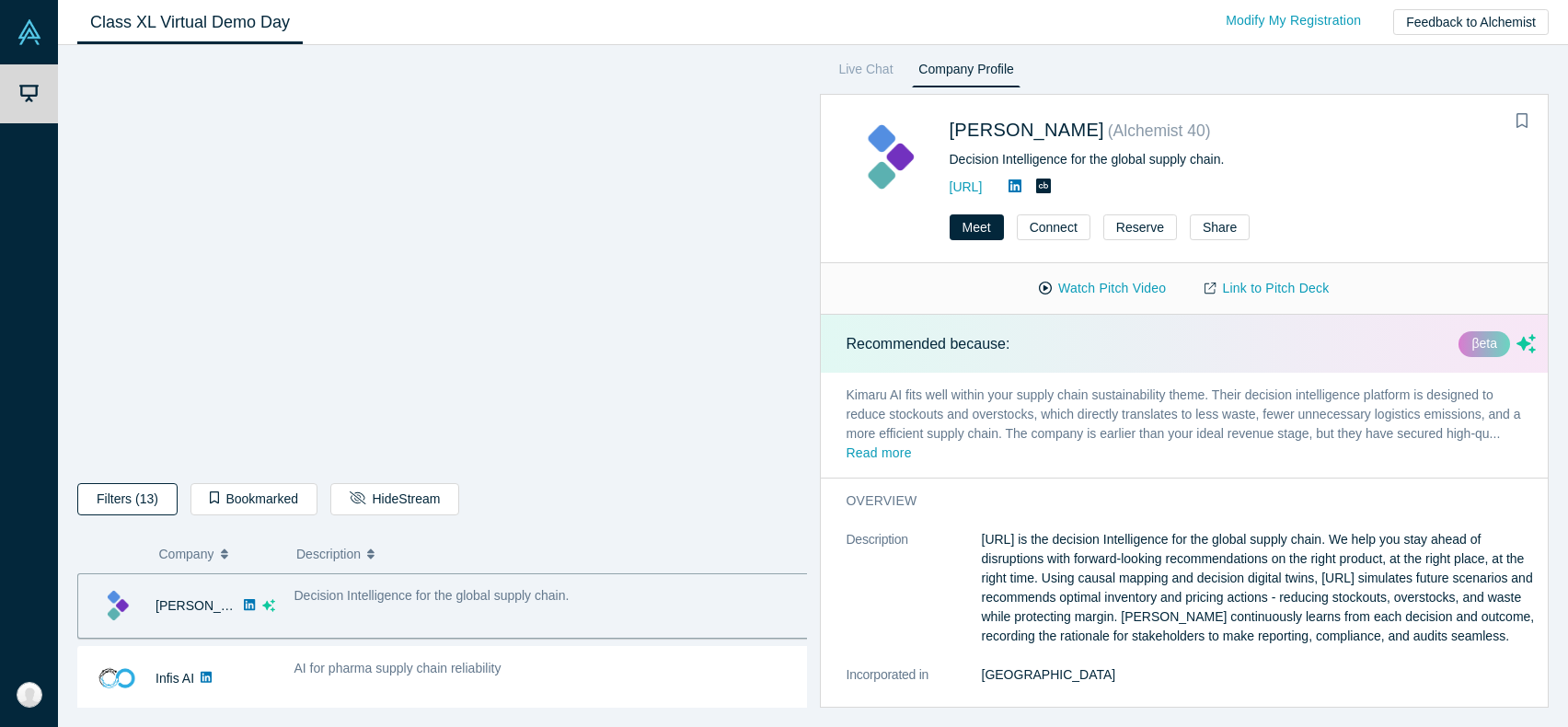
click at [134, 504] on button "Filters (13)" at bounding box center [127, 499] width 100 height 32
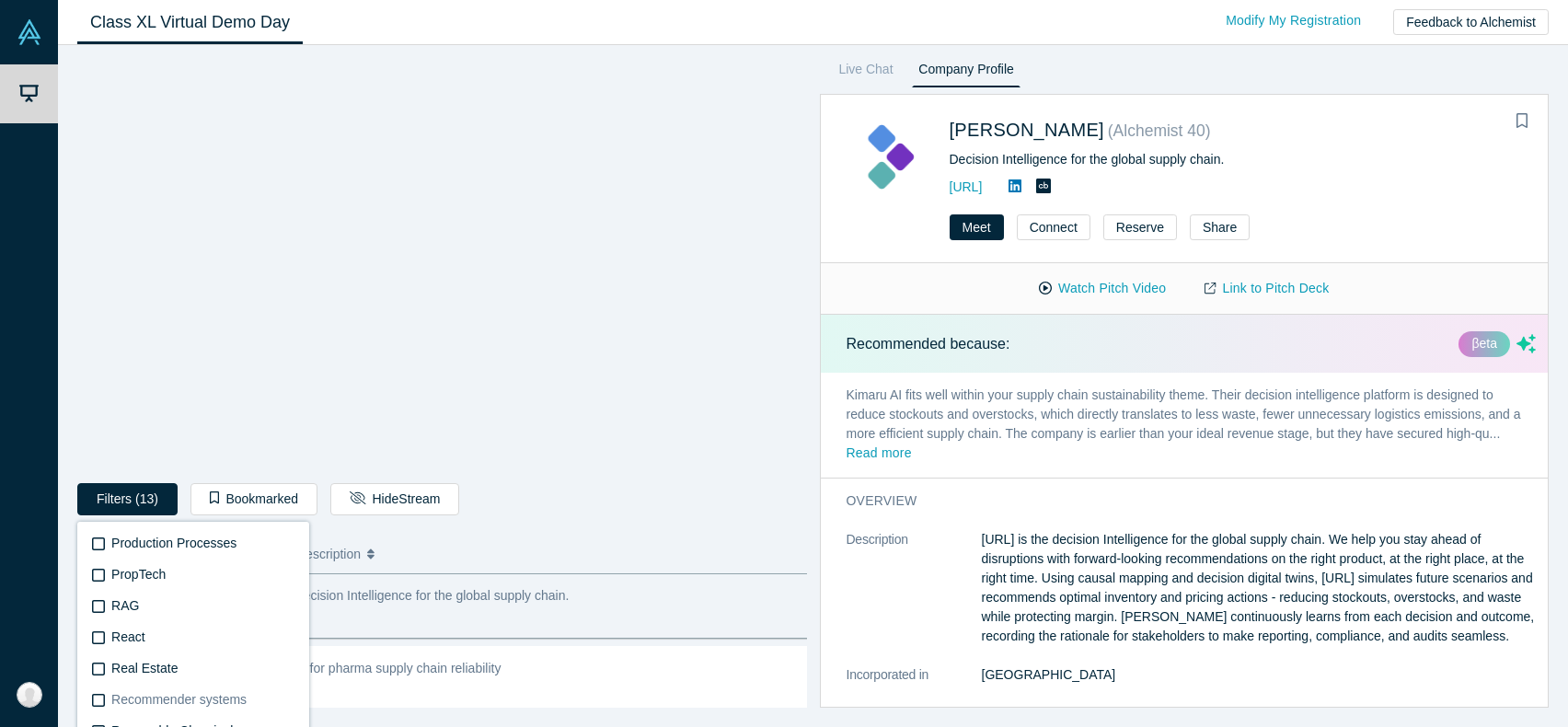
scroll to position [3865, 0]
click at [96, 579] on icon at bounding box center [97, 578] width 13 height 15
click at [0, 0] on input "Renewable Energy" at bounding box center [0, 0] width 0 height 0
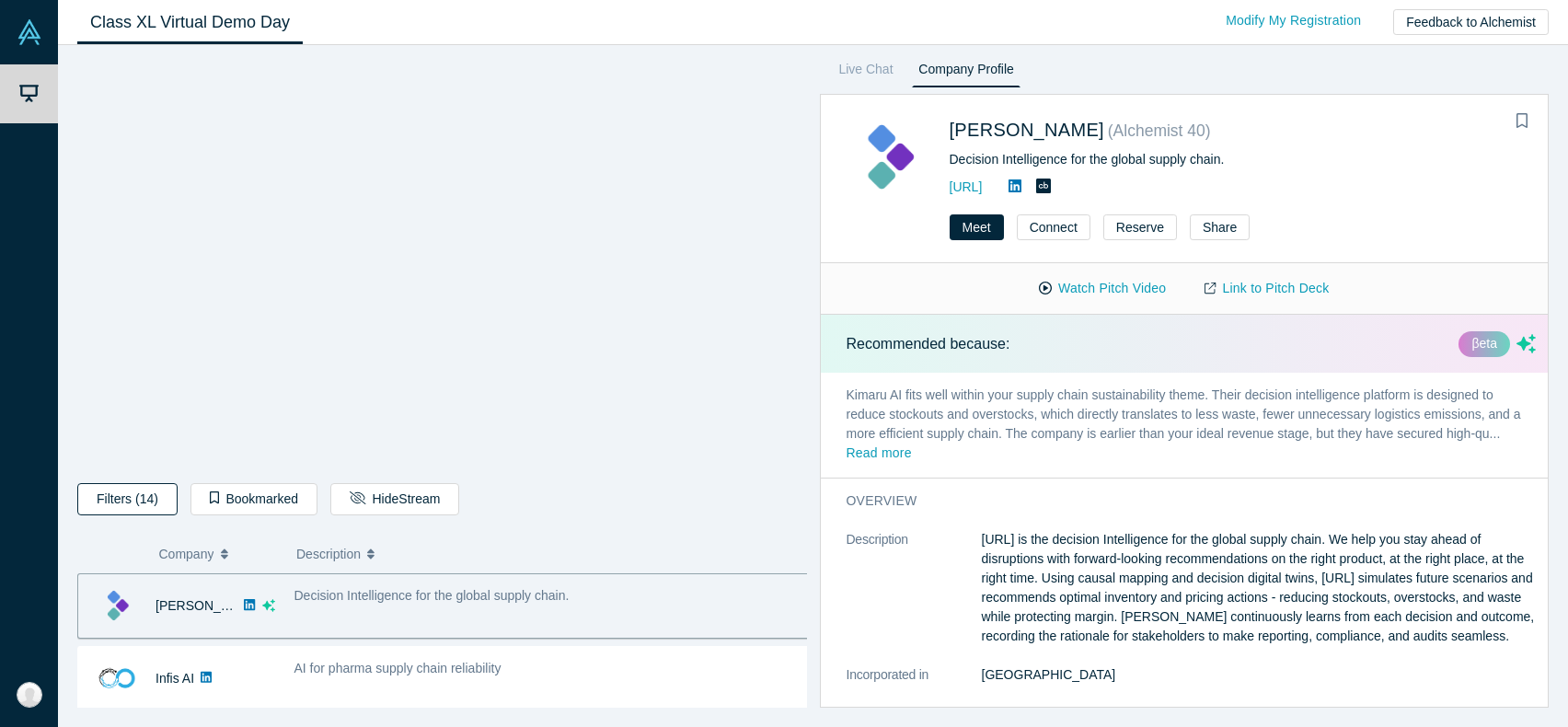
click at [126, 504] on button "Filters (14)" at bounding box center [127, 499] width 100 height 32
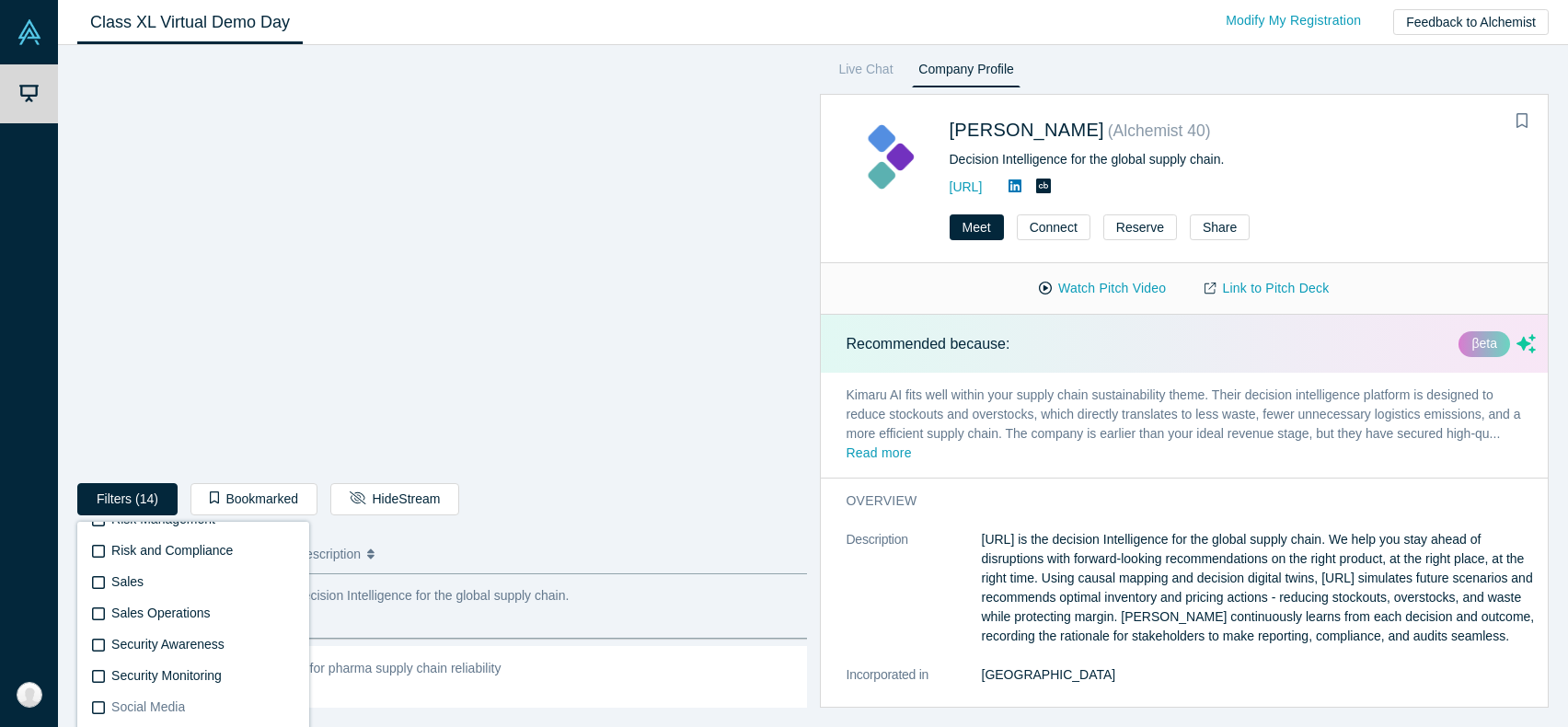
scroll to position [4233, 0]
click at [101, 619] on icon at bounding box center [97, 617] width 13 height 15
click at [0, 0] on input "Sustainable AgTech (Agriculture Technology)" at bounding box center [0, 0] width 0 height 0
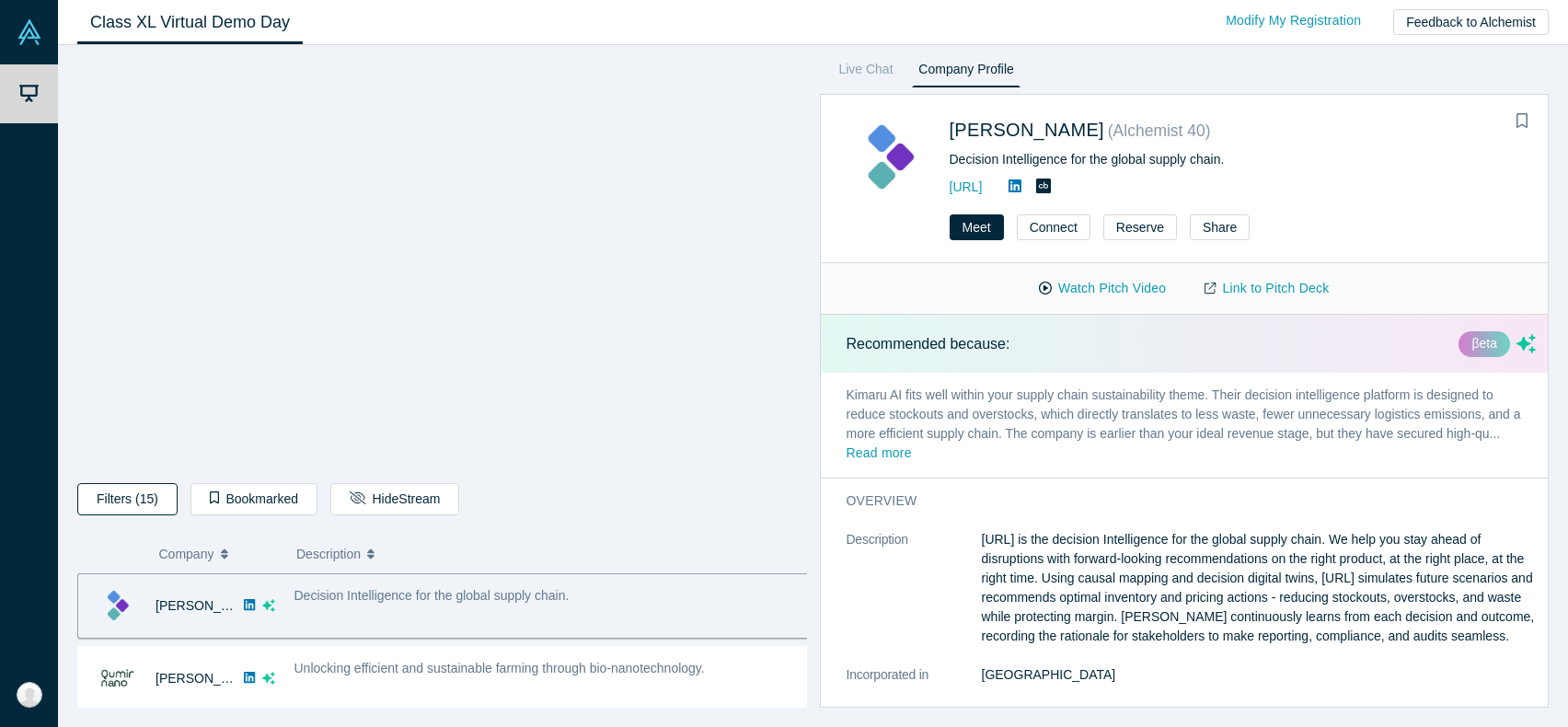
click at [142, 499] on button "Filters (15)" at bounding box center [127, 499] width 100 height 32
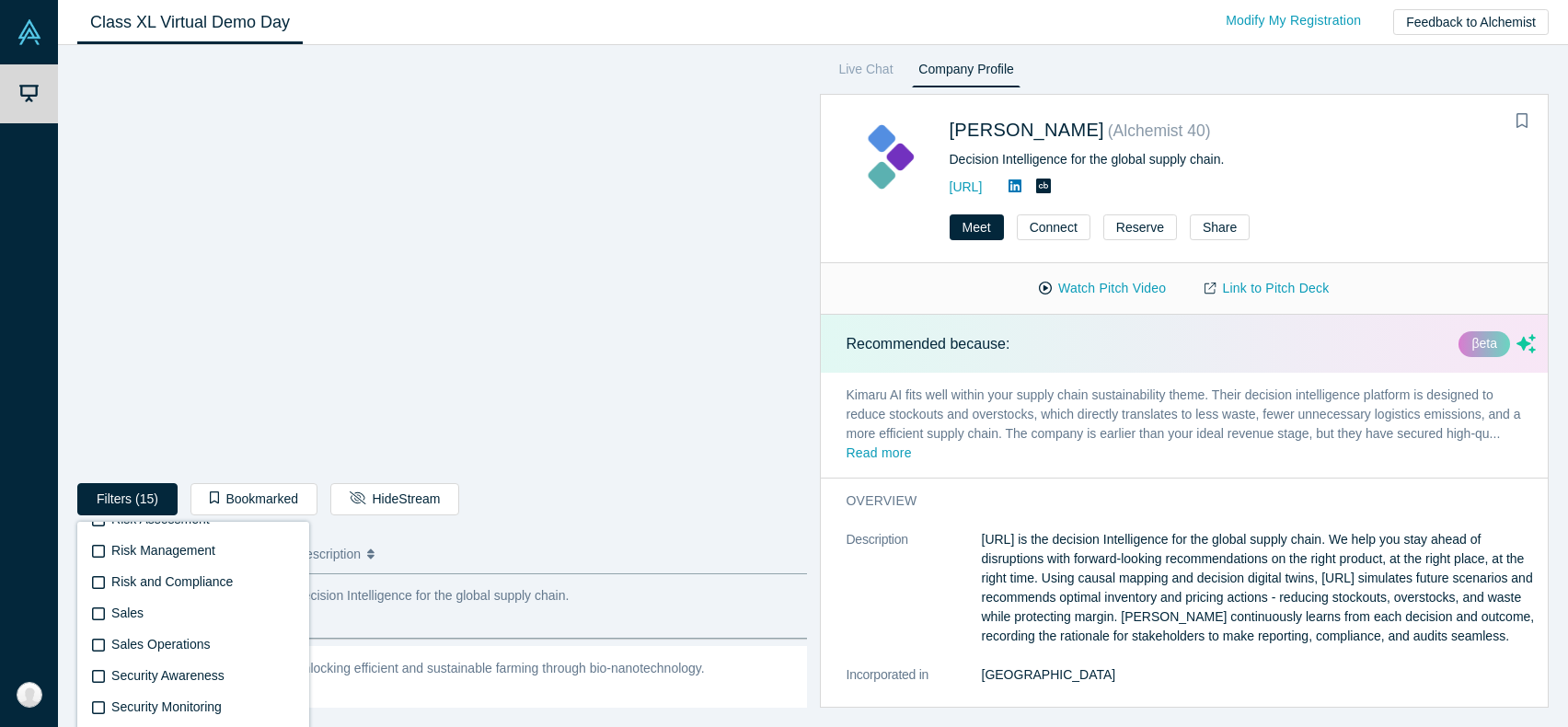
scroll to position [4332, 0]
click at [750, 517] on div "Filters (15) Supply Chain Visibility Supply Chain Management Supply Chain Conne…" at bounding box center [441, 503] width 730 height 39
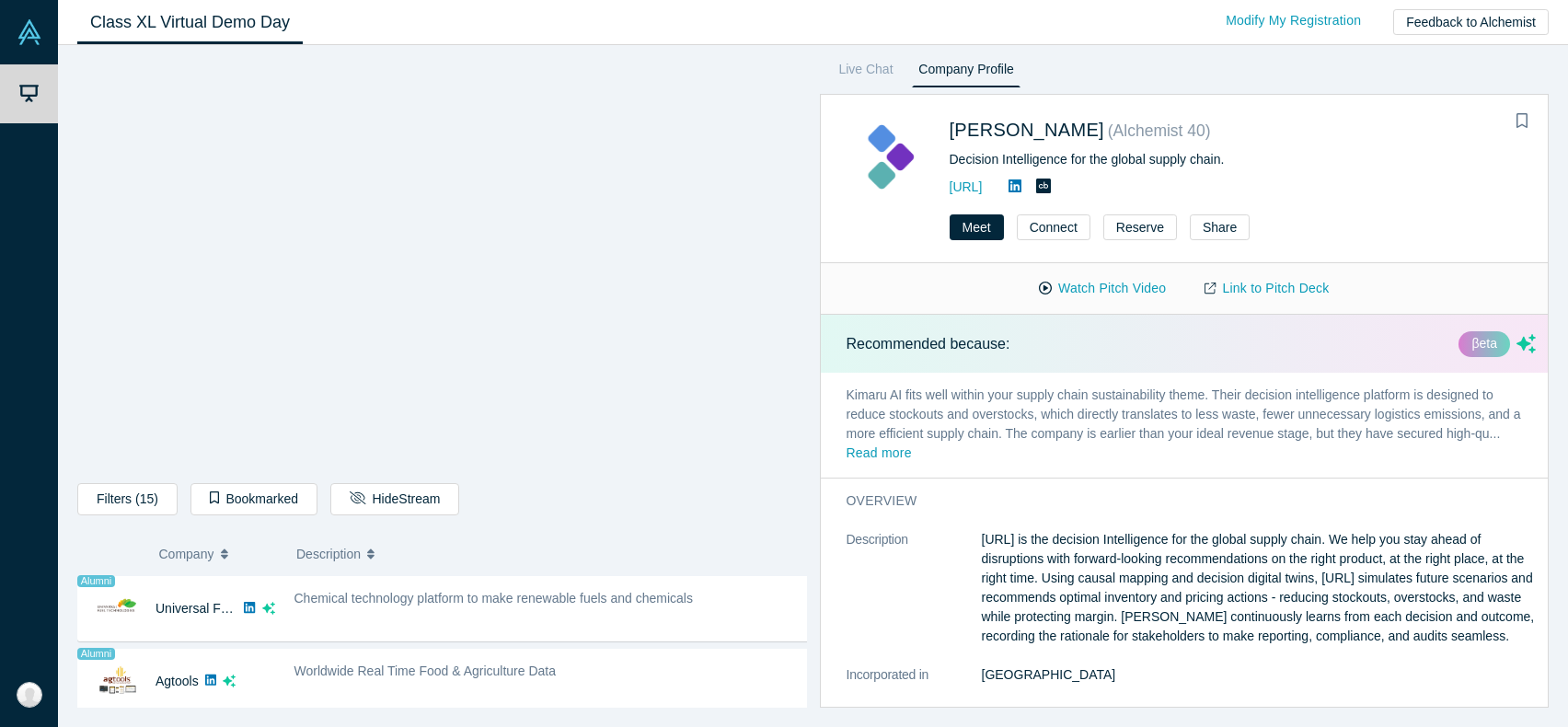
scroll to position [0, 0]
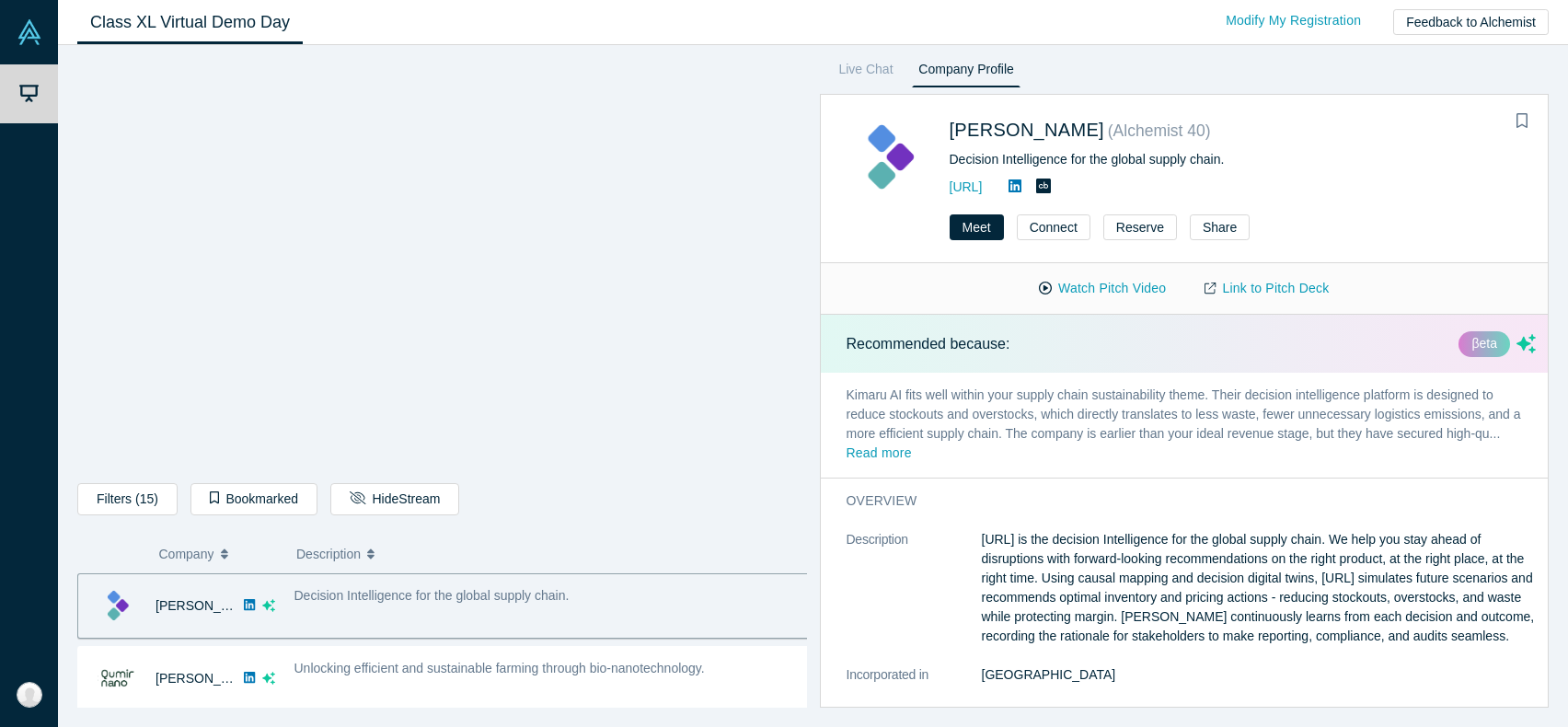
click at [366, 603] on div "Decision Intelligence for the global supply chain." at bounding box center [553, 596] width 516 height 19
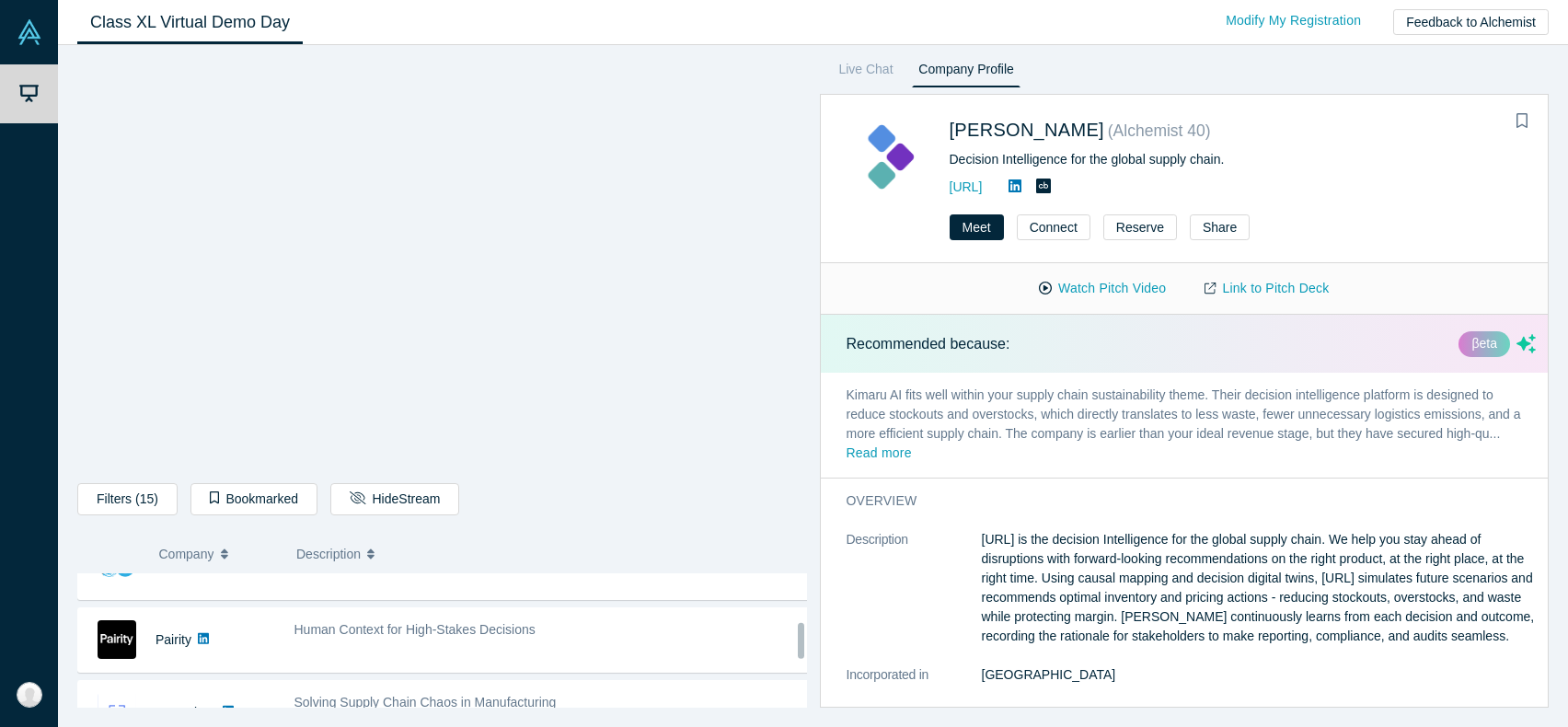
scroll to position [369, 0]
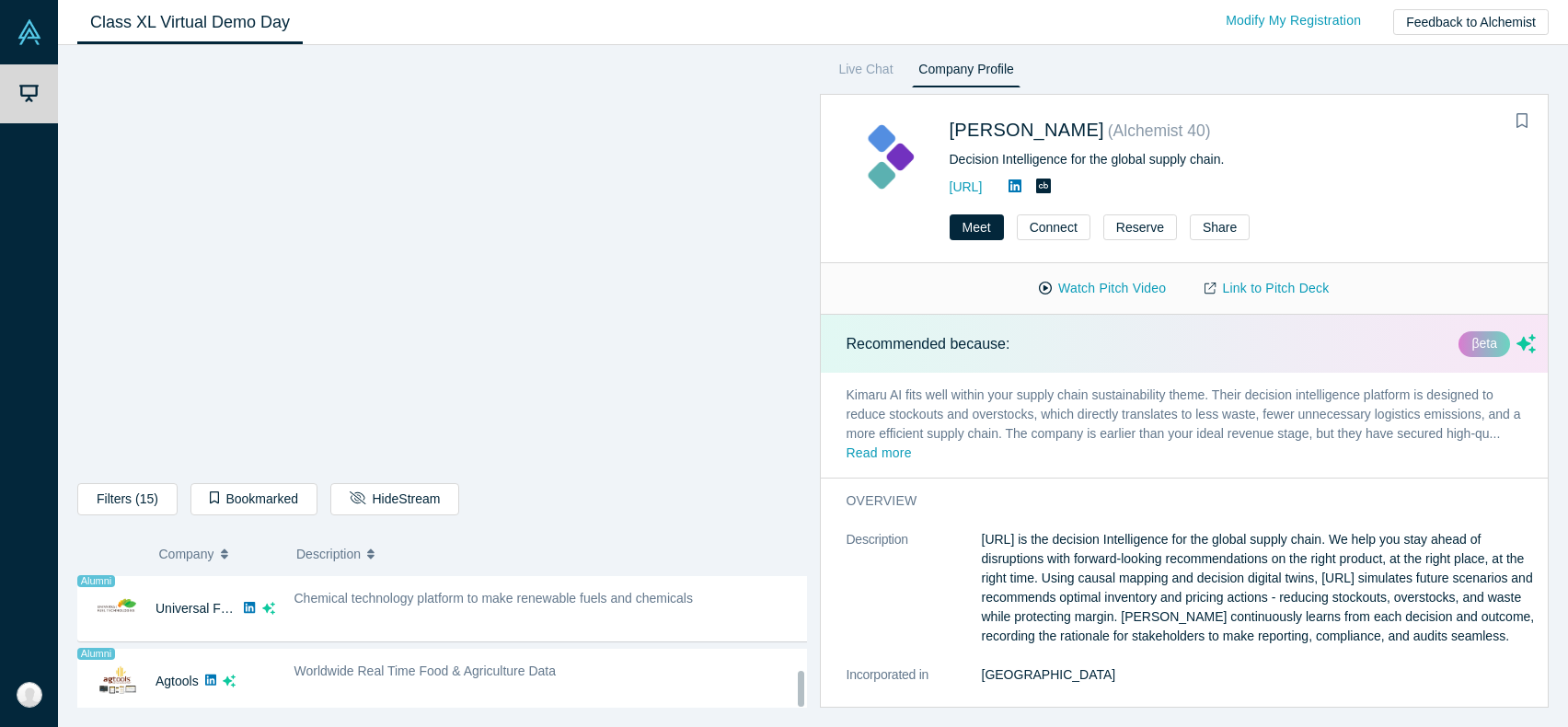
click at [404, 674] on div "Worldwide Real Time Food & Agriculture Data" at bounding box center [553, 681] width 536 height 57
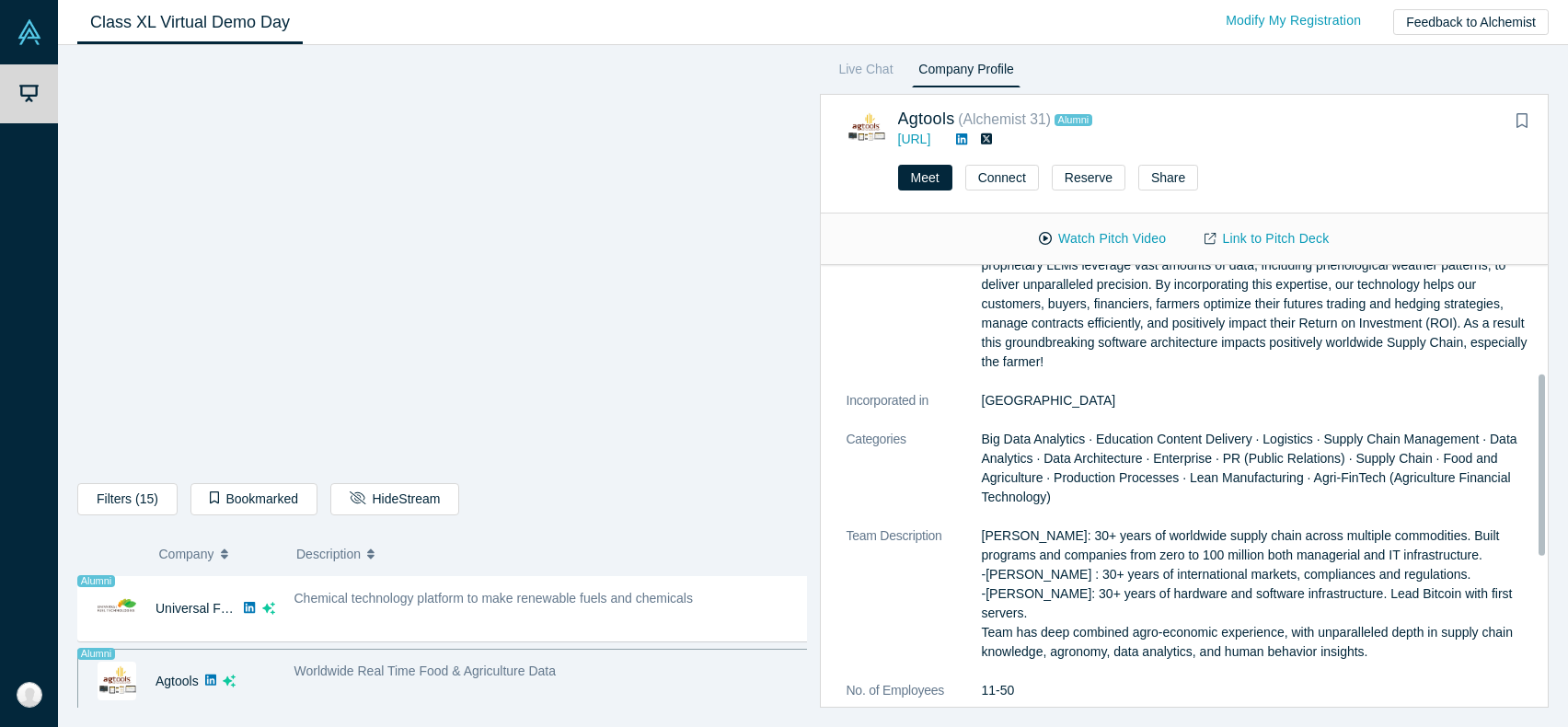
scroll to position [79, 0]
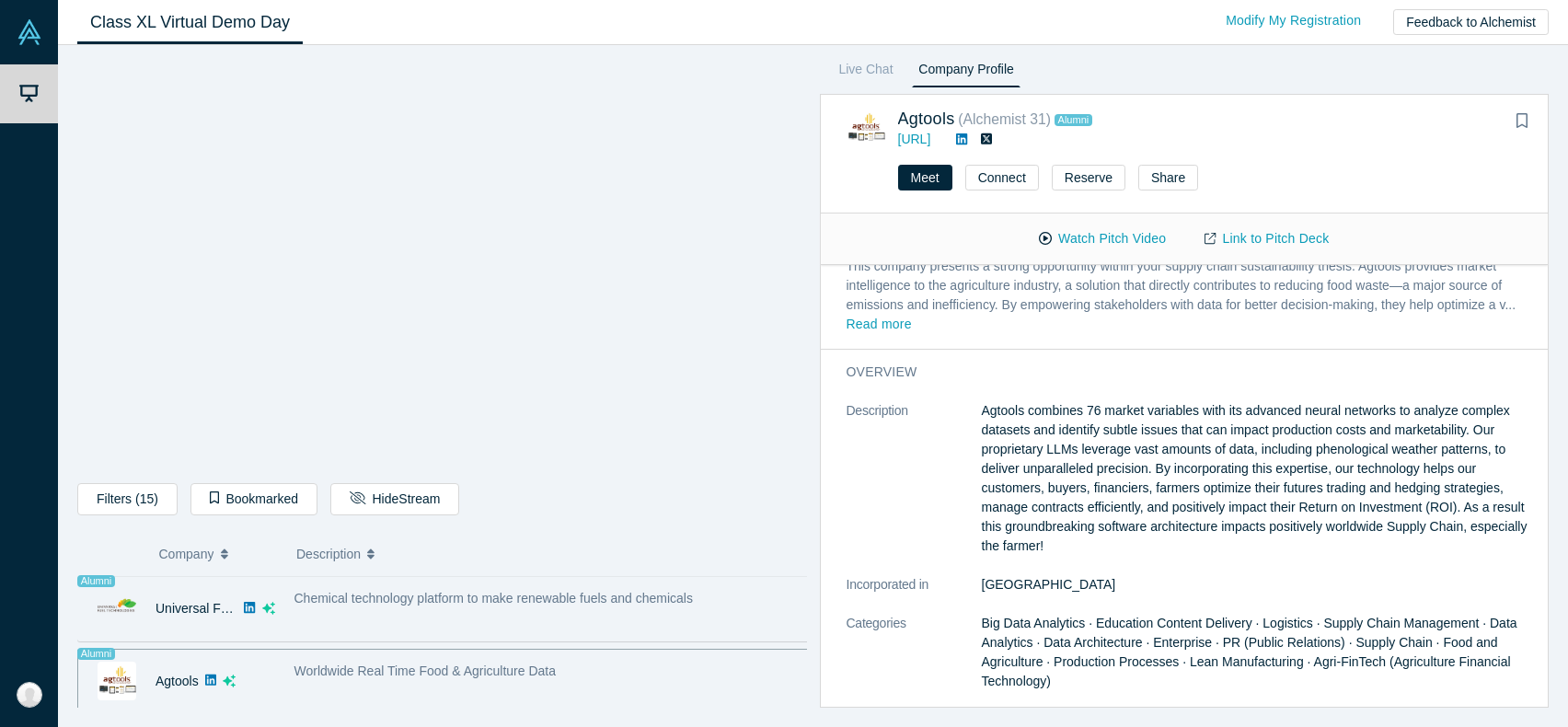
click at [319, 608] on div "Chemical technology platform to make renewable fuels and chemicals" at bounding box center [553, 608] width 536 height 57
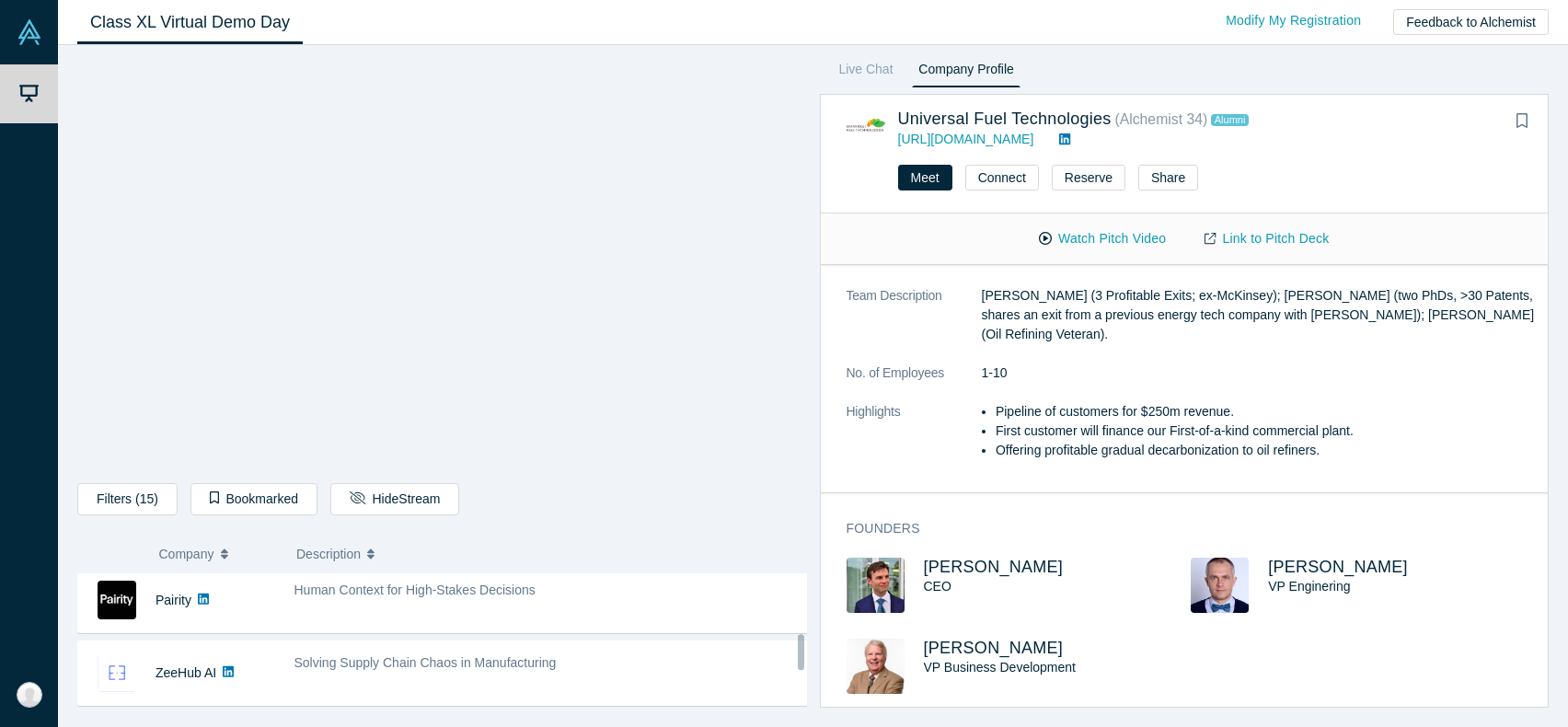
scroll to position [220, 0]
drag, startPoint x: 799, startPoint y: 680, endPoint x: 800, endPoint y: 641, distance: 39.0
click at [800, 641] on div at bounding box center [801, 650] width 7 height 36
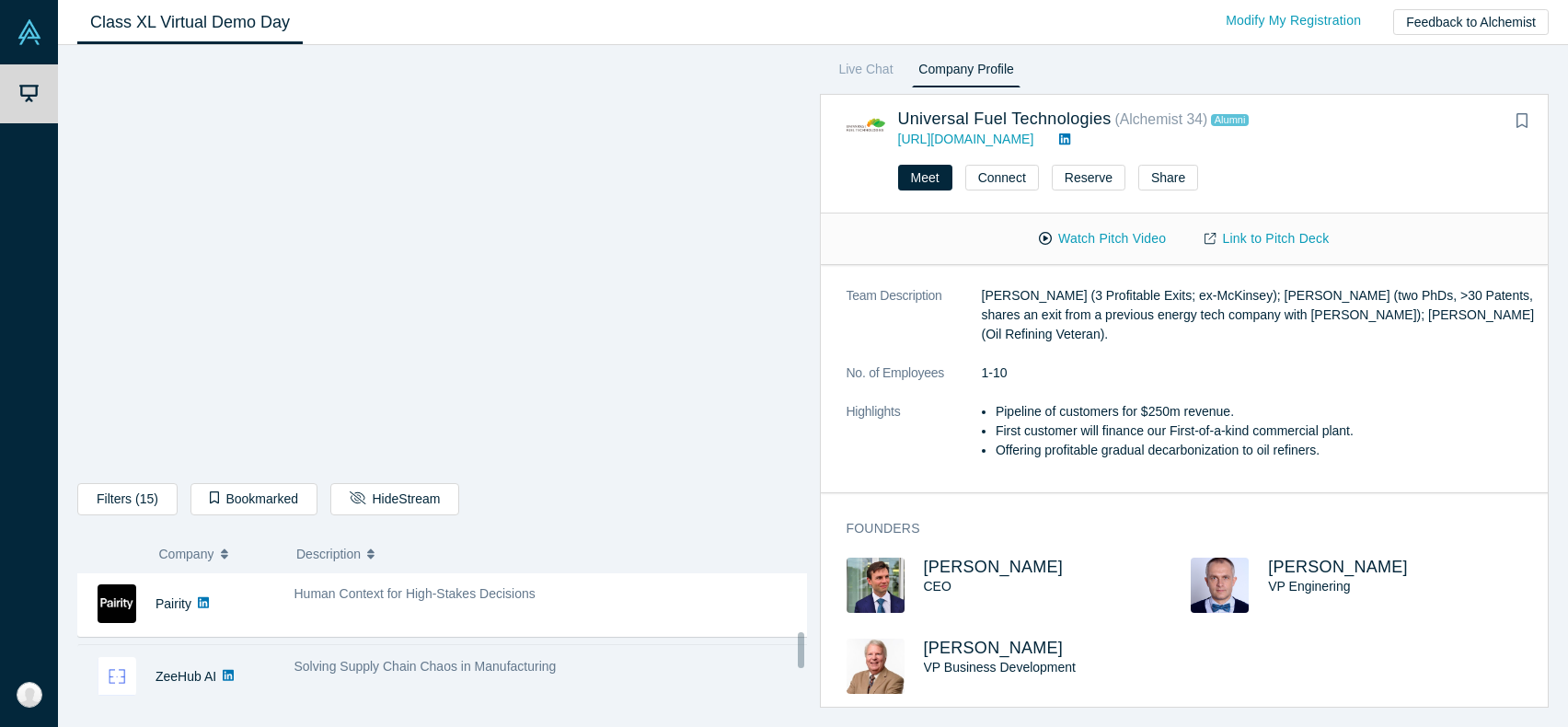
click at [618, 659] on div "Solving Supply Chain Chaos in Manufacturing" at bounding box center [553, 667] width 516 height 19
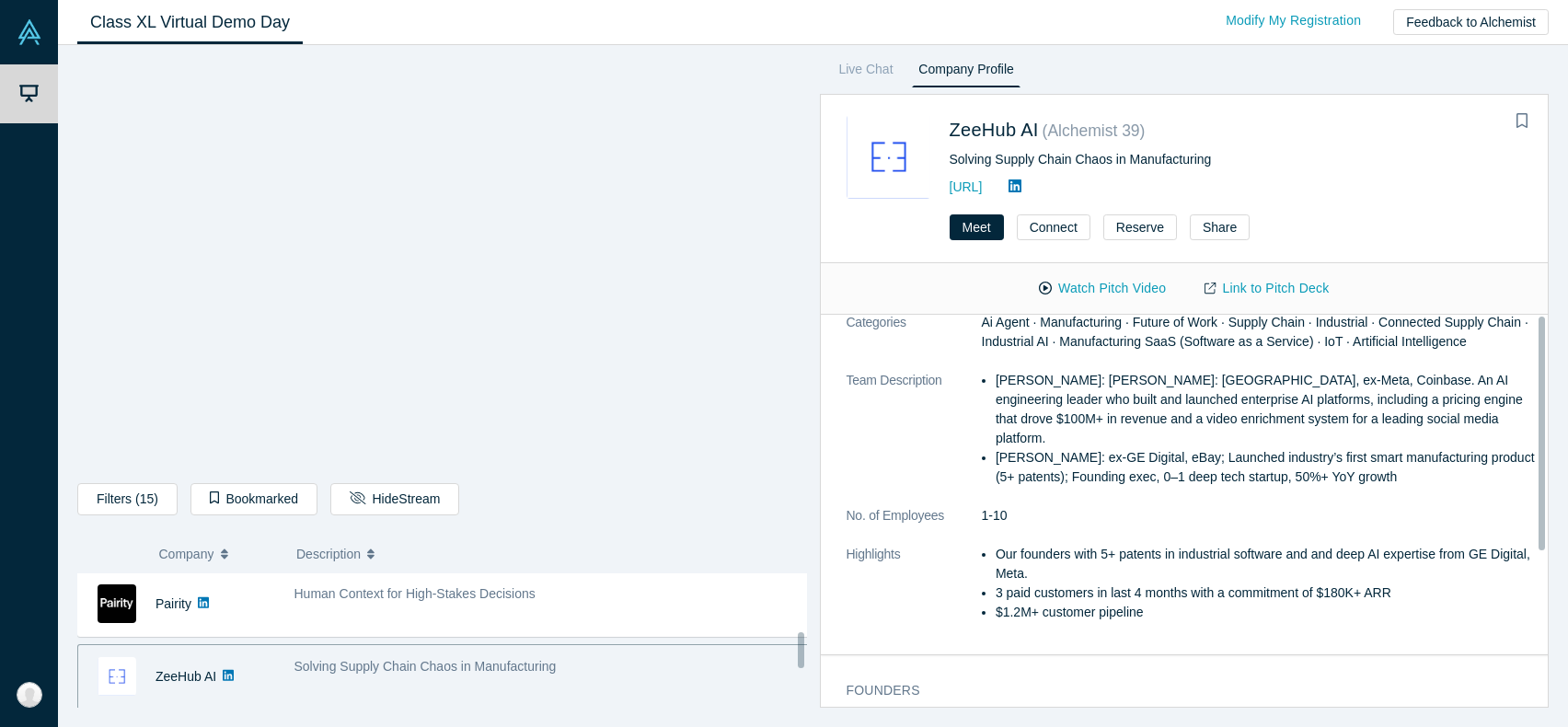
scroll to position [0, 0]
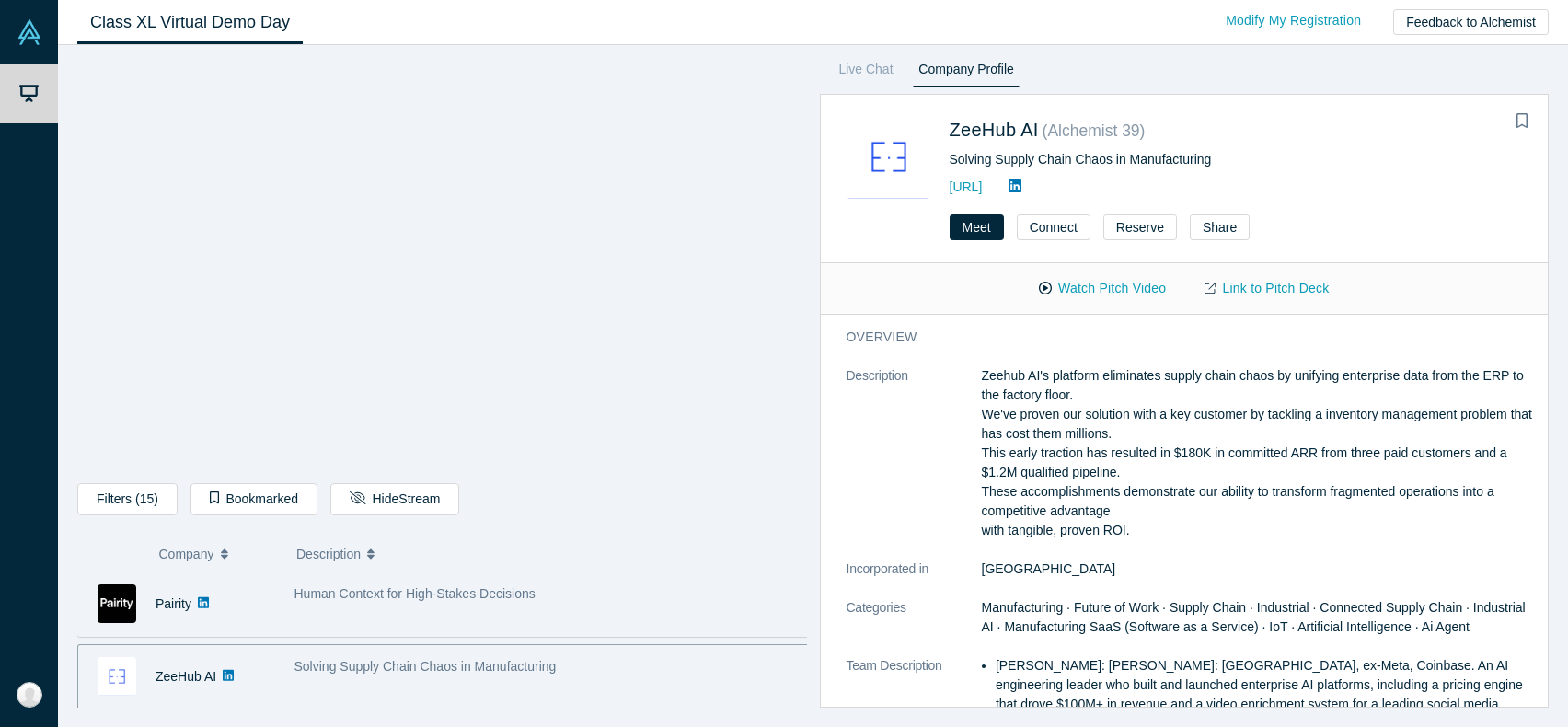
click at [458, 612] on div "Human Context for High-Stakes Decisions" at bounding box center [553, 603] width 536 height 57
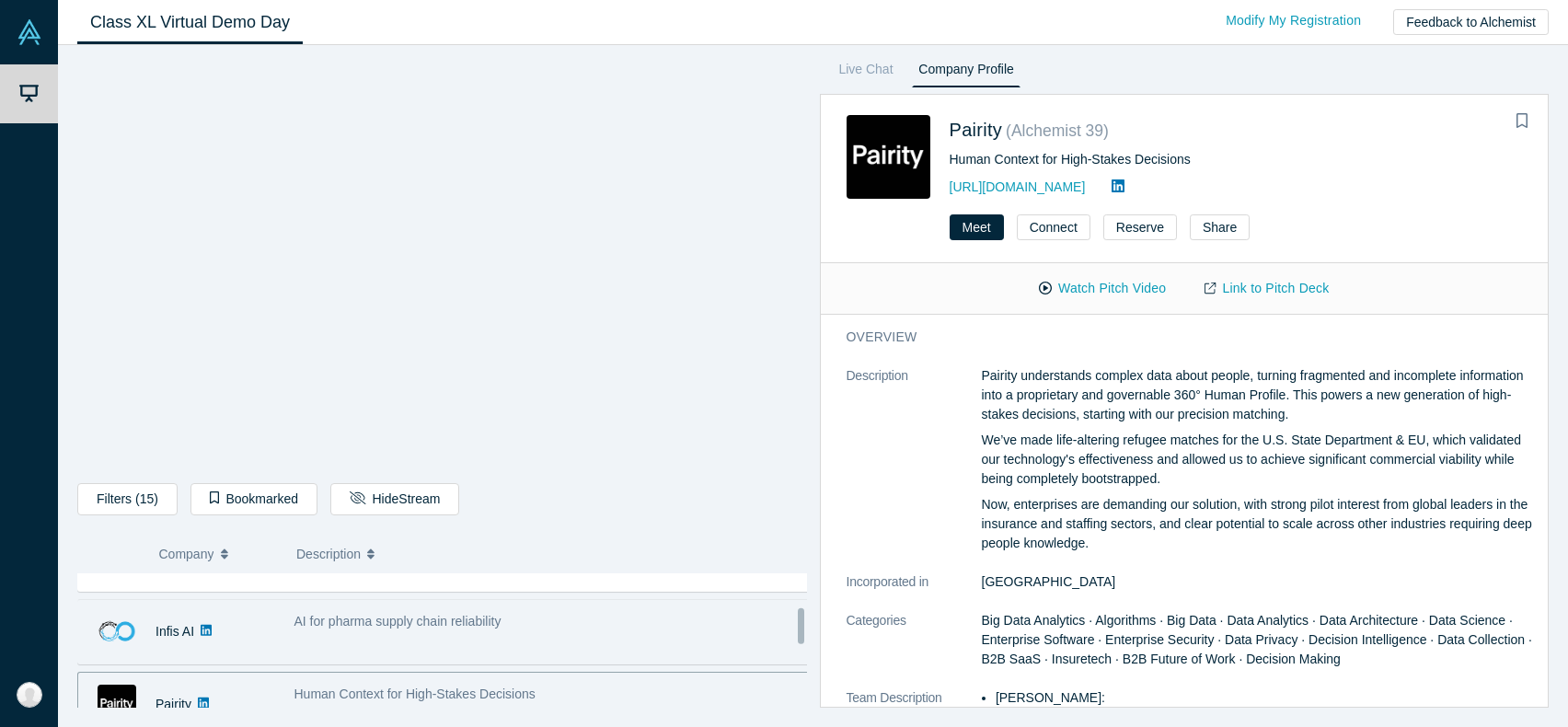
drag, startPoint x: 800, startPoint y: 648, endPoint x: 795, endPoint y: 621, distance: 27.5
click at [796, 622] on div "Kimaru AI No overlapping areas Decision Intelligence for the global supply chai…" at bounding box center [441, 640] width 730 height 134
click at [599, 632] on div "AI for pharma supply chain reliability" at bounding box center [553, 626] width 516 height 19
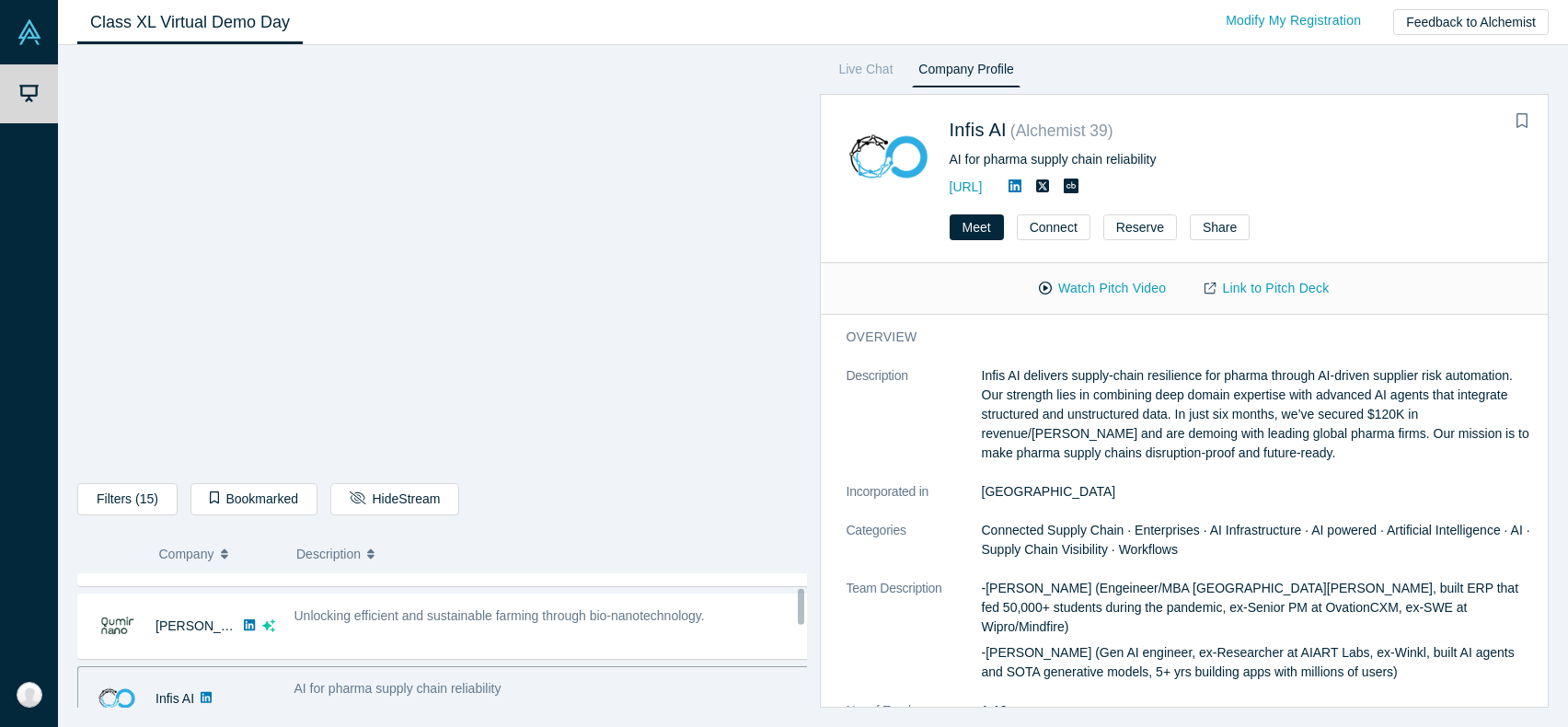
scroll to position [42, 0]
drag, startPoint x: 798, startPoint y: 625, endPoint x: 799, endPoint y: 605, distance: 20.0
click at [799, 605] on div at bounding box center [801, 606] width 7 height 36
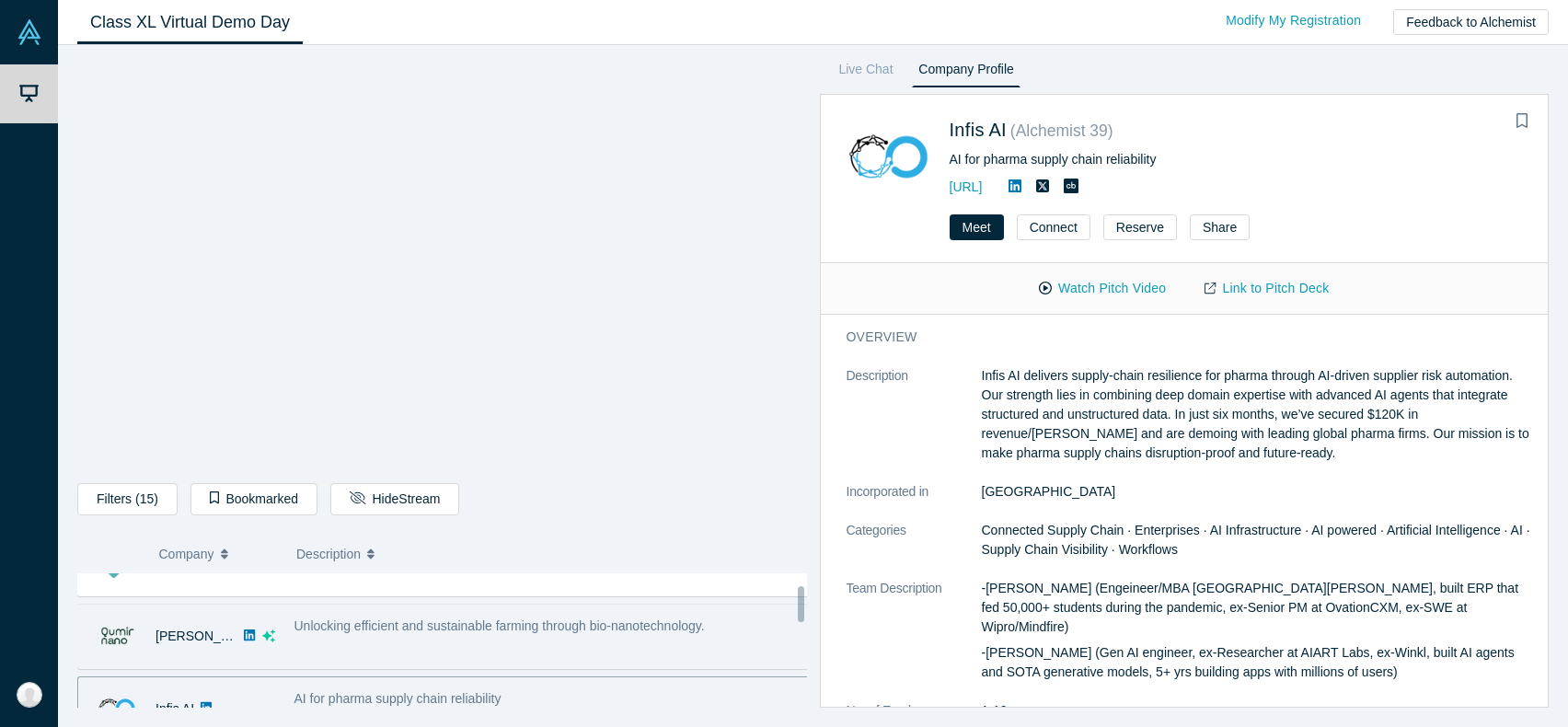
click at [740, 619] on div "Unlocking efficient and sustainable farming through bio-nanotechnology." at bounding box center [553, 627] width 516 height 19
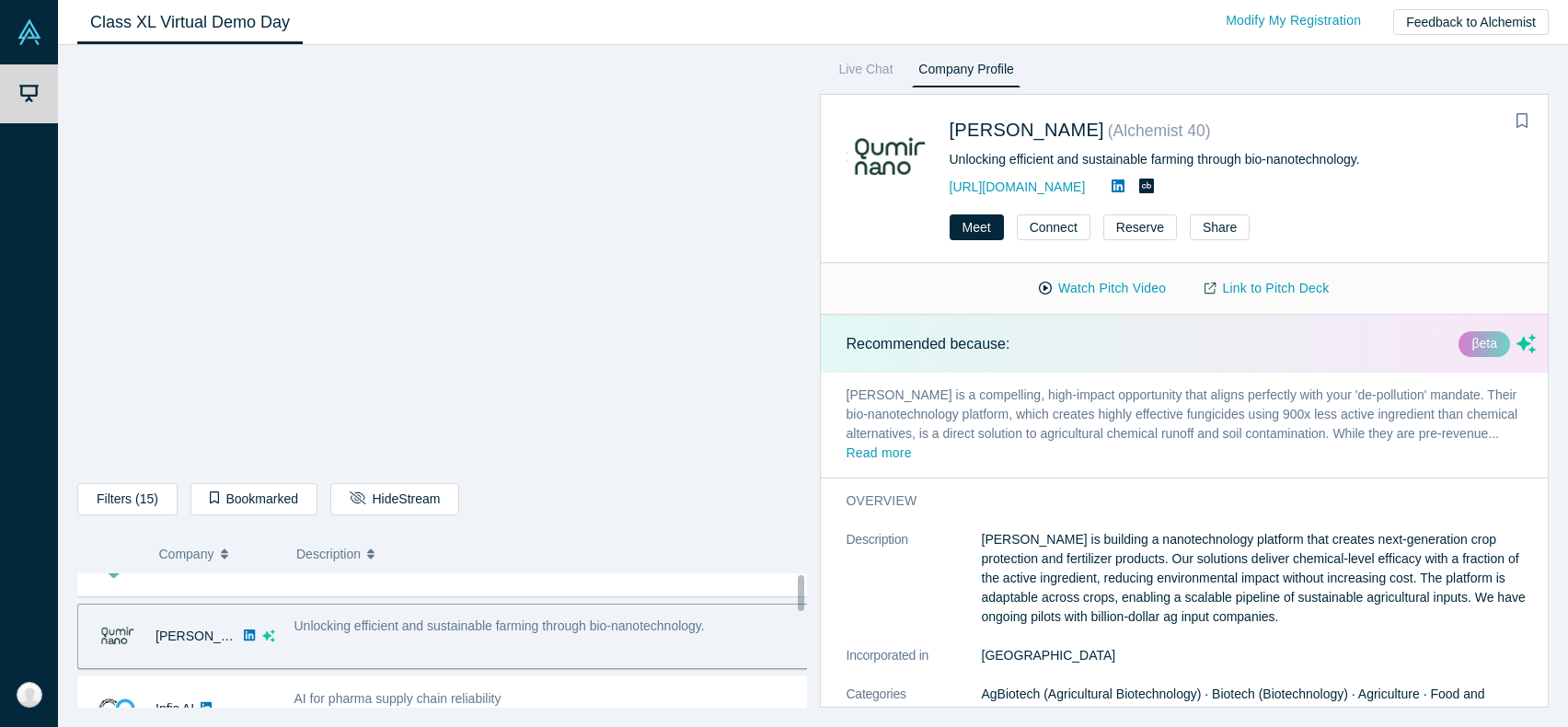
scroll to position [0, 0]
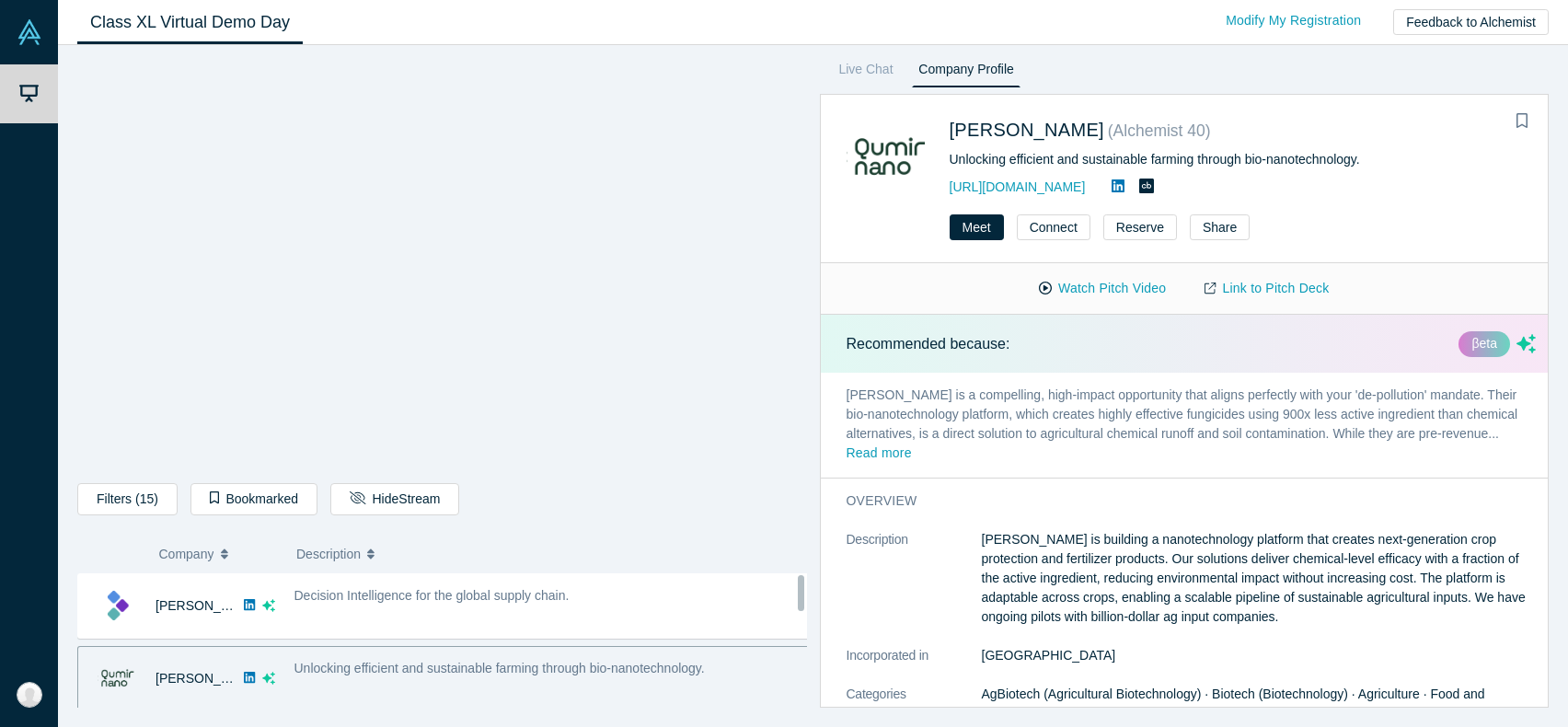
drag, startPoint x: 801, startPoint y: 608, endPoint x: 799, endPoint y: 590, distance: 18.1
click at [799, 590] on div at bounding box center [801, 593] width 7 height 36
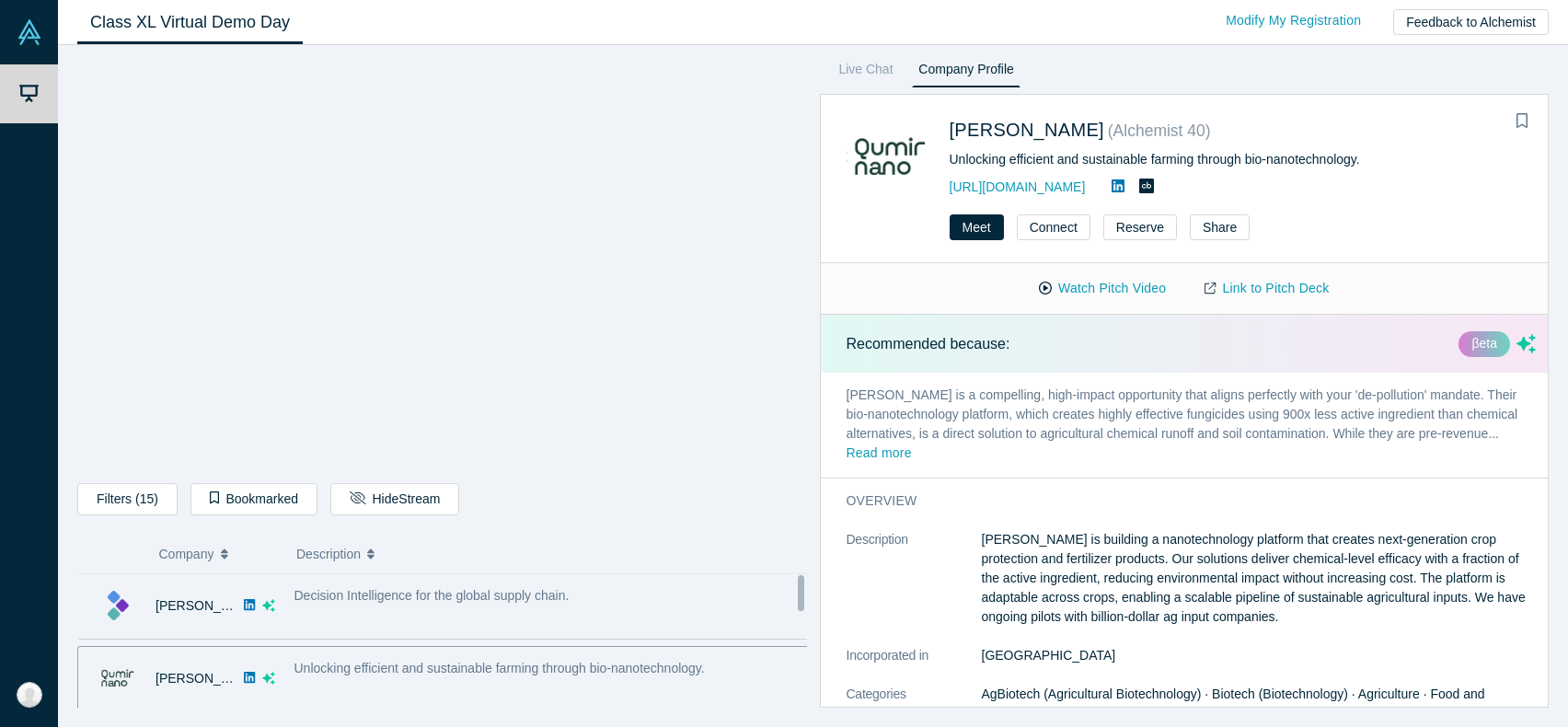
click at [756, 608] on div "Decision Intelligence for the global supply chain." at bounding box center [553, 605] width 536 height 57
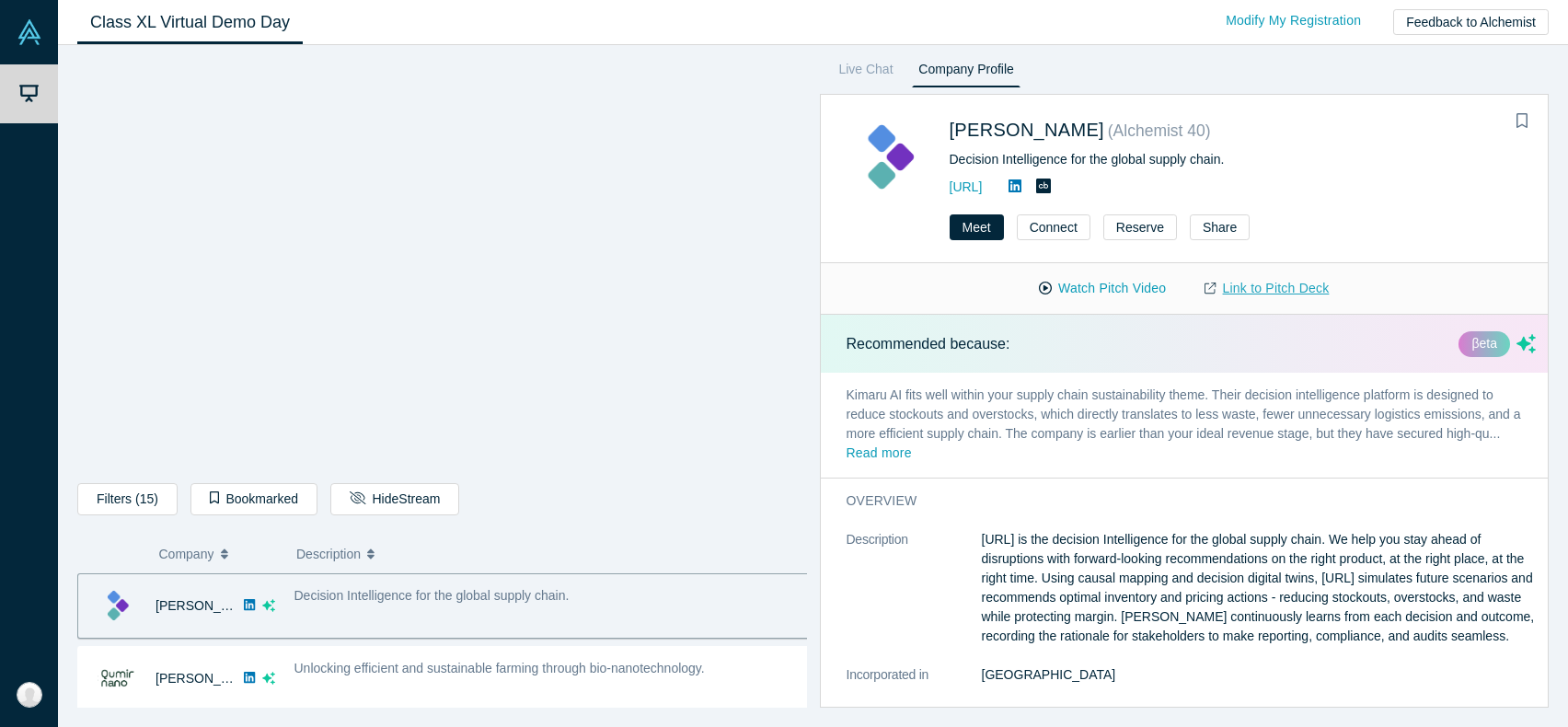
click at [1217, 288] on link "Link to Pitch Deck" at bounding box center [1266, 288] width 163 height 32
click at [892, 457] on button "Read more" at bounding box center [879, 454] width 65 height 21
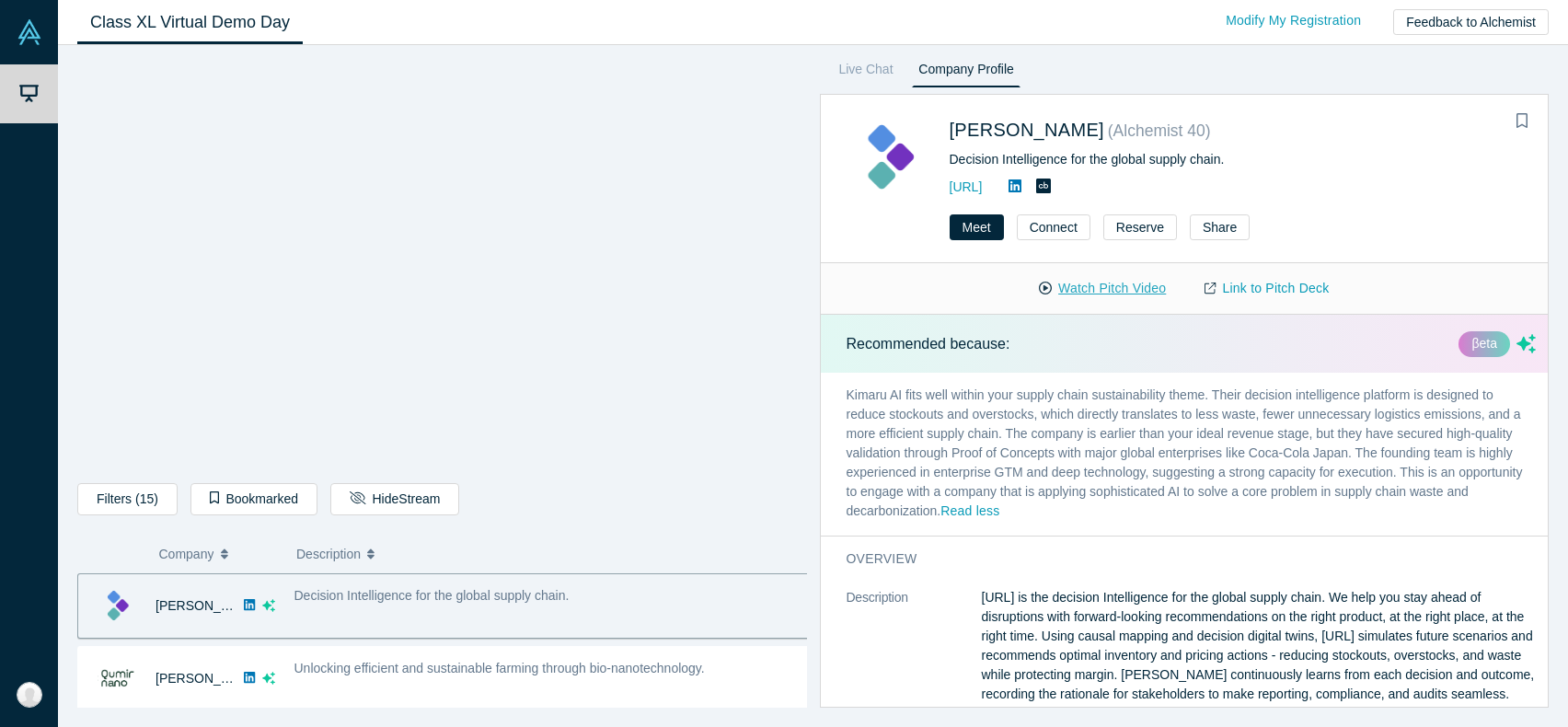
click at [1102, 287] on button "Watch Pitch Video" at bounding box center [1102, 288] width 166 height 32
click at [1028, 422] on p "Kimaru AI fits well within your supply chain sustainability theme. Their decisi…" at bounding box center [1191, 453] width 742 height 163
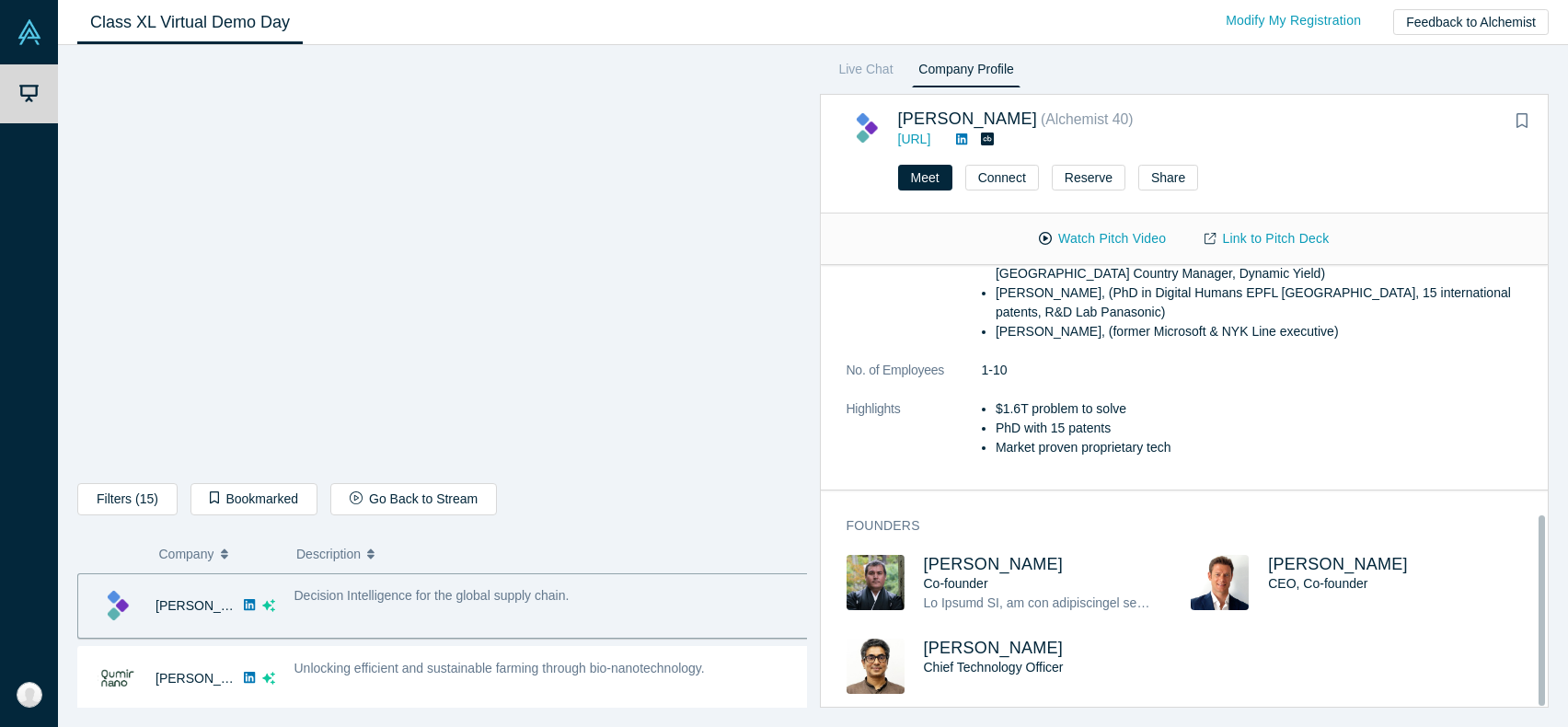
scroll to position [394, 0]
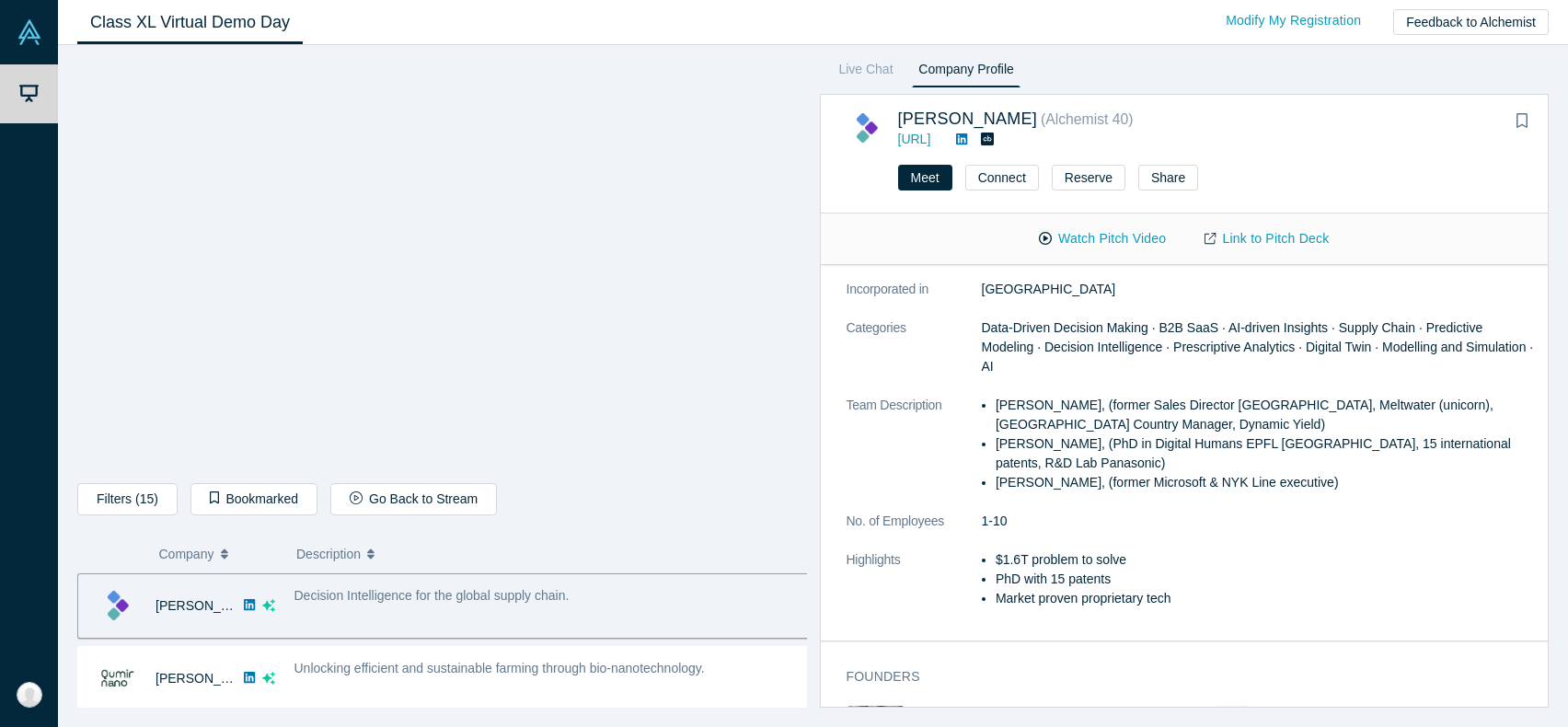
click at [1206, 473] on li "[PERSON_NAME], (PhD in Digital Humans EPFL [GEOGRAPHIC_DATA], 15 international …" at bounding box center [1266, 454] width 540 height 39
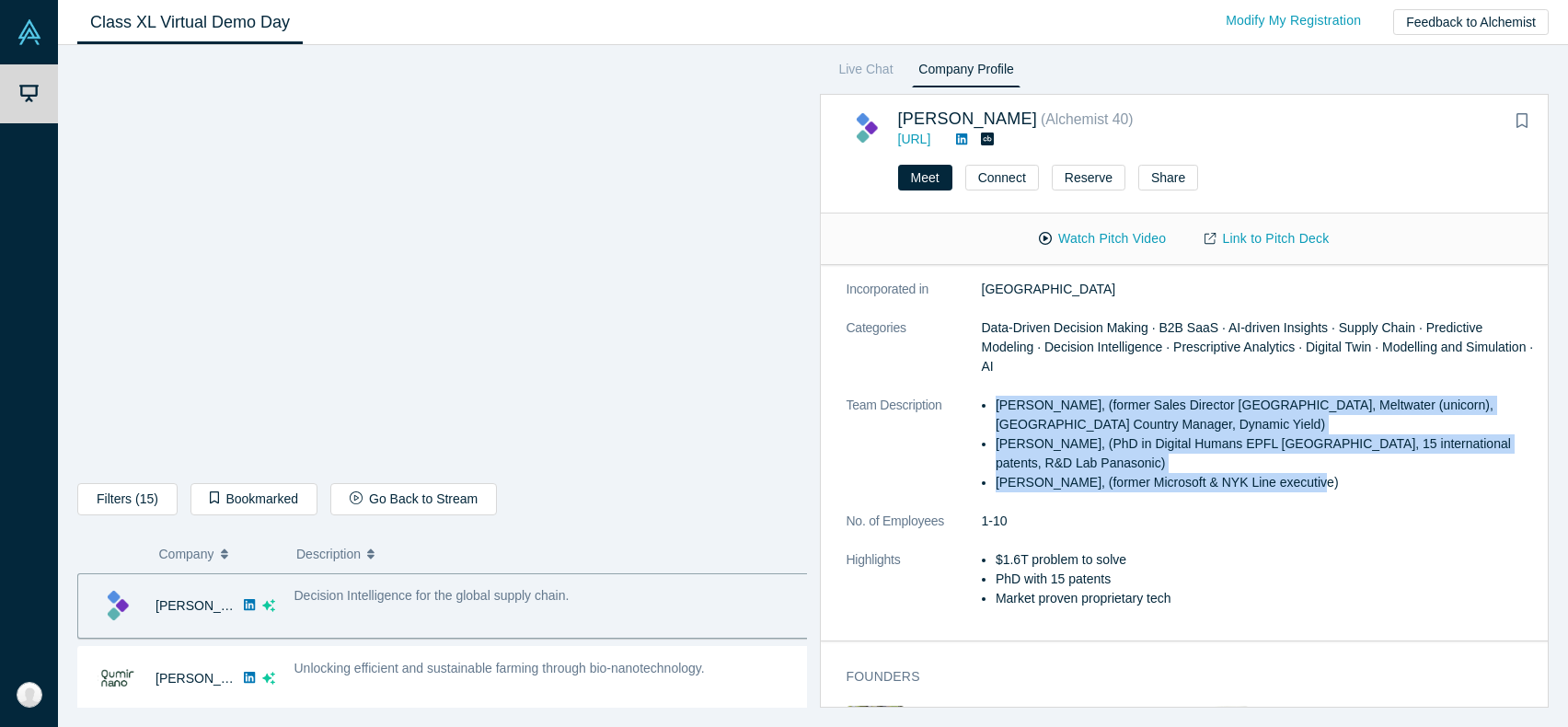
drag, startPoint x: 1293, startPoint y: 494, endPoint x: 994, endPoint y: 433, distance: 305.2
click at [994, 433] on ul "[PERSON_NAME], (former Sales Director [GEOGRAPHIC_DATA], Meltwater (unicorn), […" at bounding box center [1259, 443] width 555 height 96
copy ul "[PERSON_NAME], (former Sales Director [GEOGRAPHIC_DATA], Meltwater (unicorn), […"
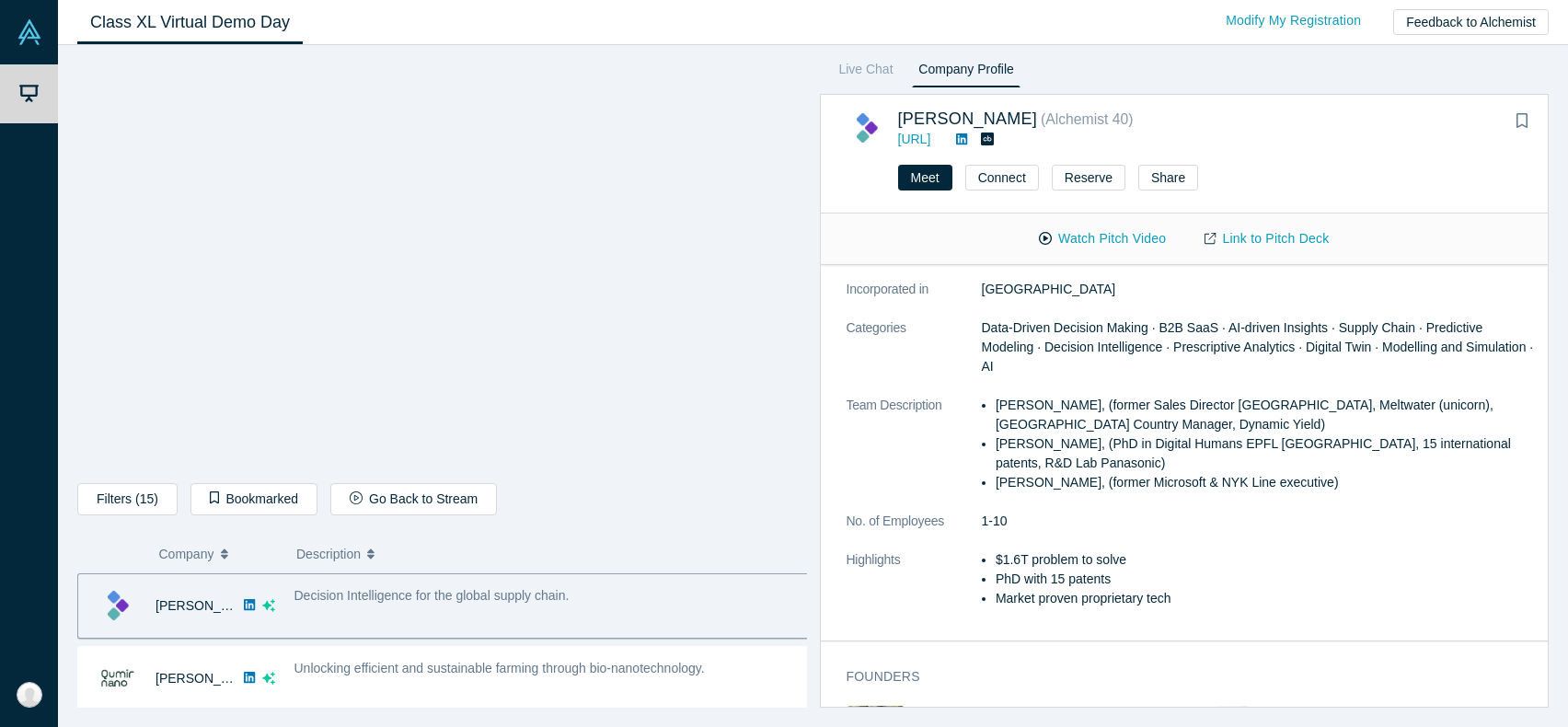
click at [1280, 376] on dd "Data-Driven Decision Making · B2B SaaS · AI-driven Insights · Supply Chain · Pr…" at bounding box center [1259, 347] width 555 height 57
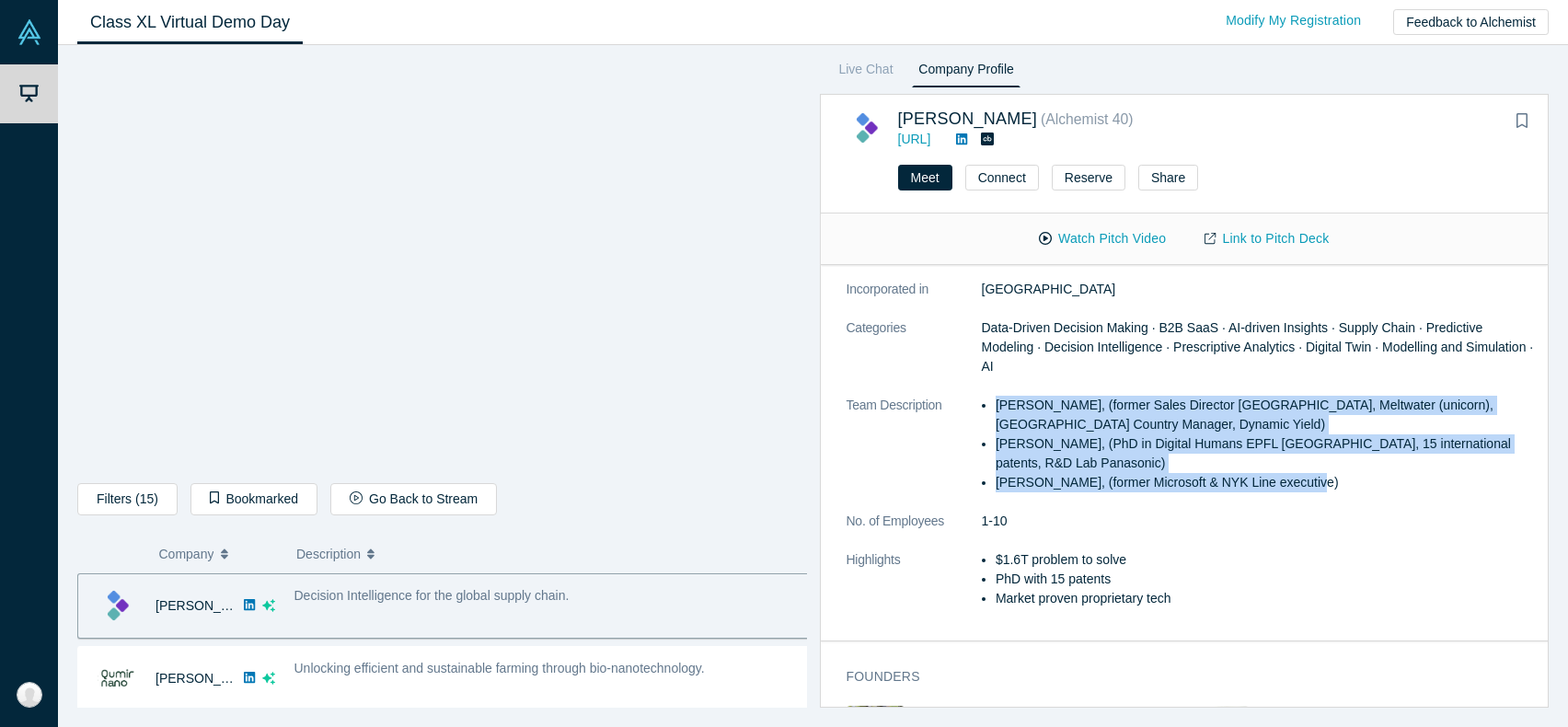
drag, startPoint x: 1260, startPoint y: 501, endPoint x: 969, endPoint y: 418, distance: 302.6
click at [969, 418] on dl "Description [URL] is the decision Intelligence for the global supply chain. We …" at bounding box center [1192, 386] width 690 height 483
copy dl "[PERSON_NAME], (former Sales Director [GEOGRAPHIC_DATA], Meltwater (unicorn), […"
click at [1090, 455] on li "[PERSON_NAME], (PhD in Digital Humans EPFL [GEOGRAPHIC_DATA], 15 international …" at bounding box center [1266, 454] width 540 height 39
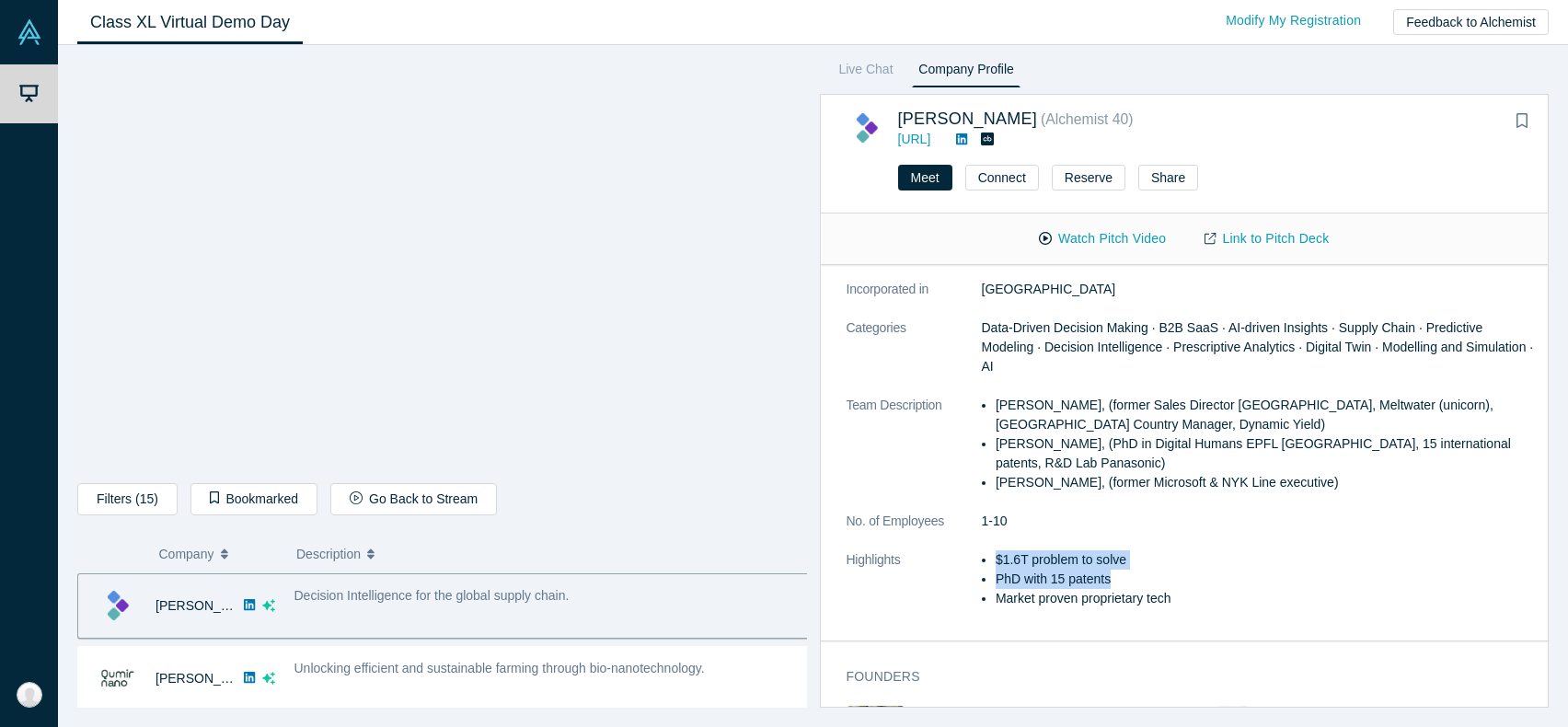
drag, startPoint x: 988, startPoint y: 576, endPoint x: 1146, endPoint y: 595, distance: 159.1
click at [1146, 595] on ul "$1.6T problem to solve PhD with 15 patents Market proven proprietary tech" at bounding box center [1259, 579] width 555 height 57
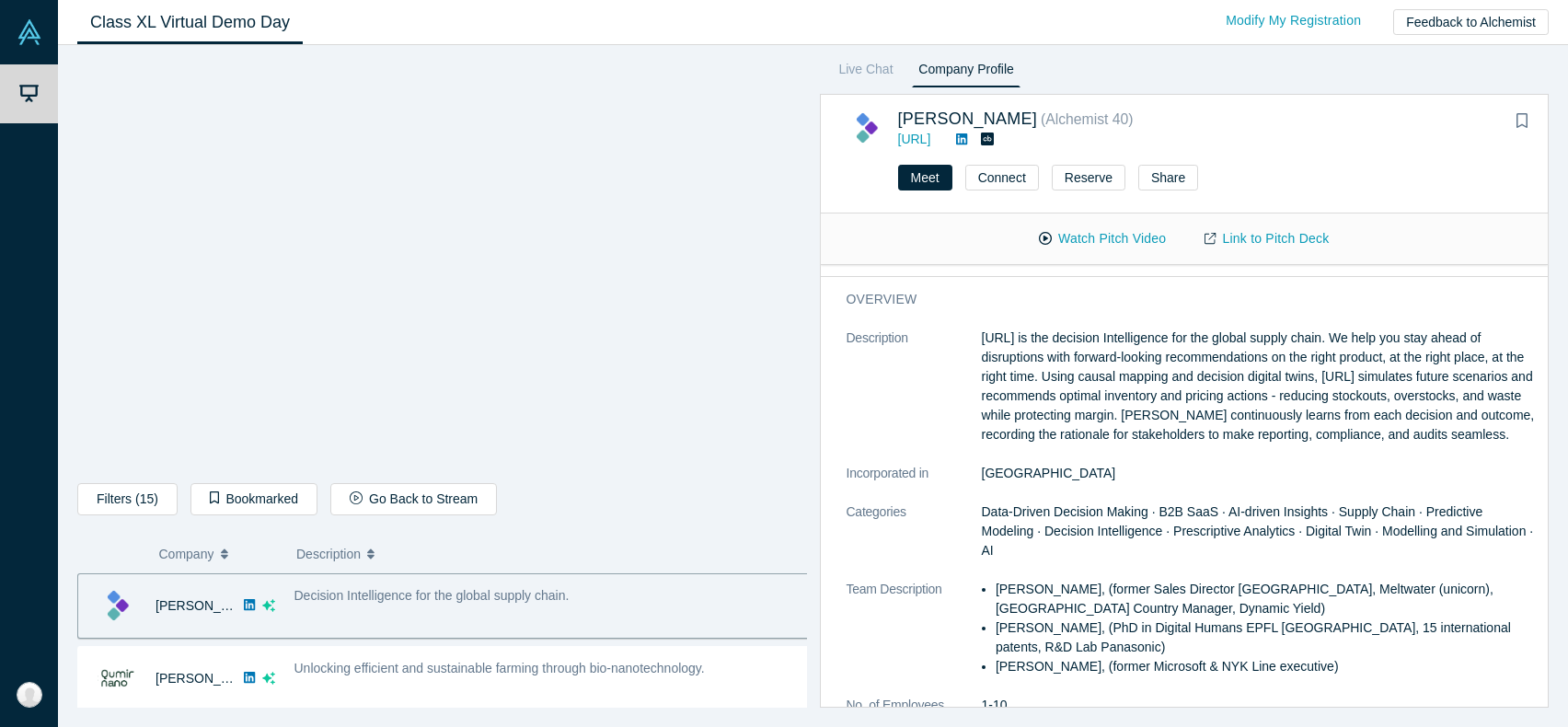
drag, startPoint x: 1073, startPoint y: 448, endPoint x: 976, endPoint y: 334, distance: 149.7
click at [976, 334] on dl "Description [URL] is the decision Intelligence for the global supply chain. We …" at bounding box center [1192, 570] width 690 height 483
copy dl "[URL] is the decision Intelligence for the global supply chain. We help you sta…"
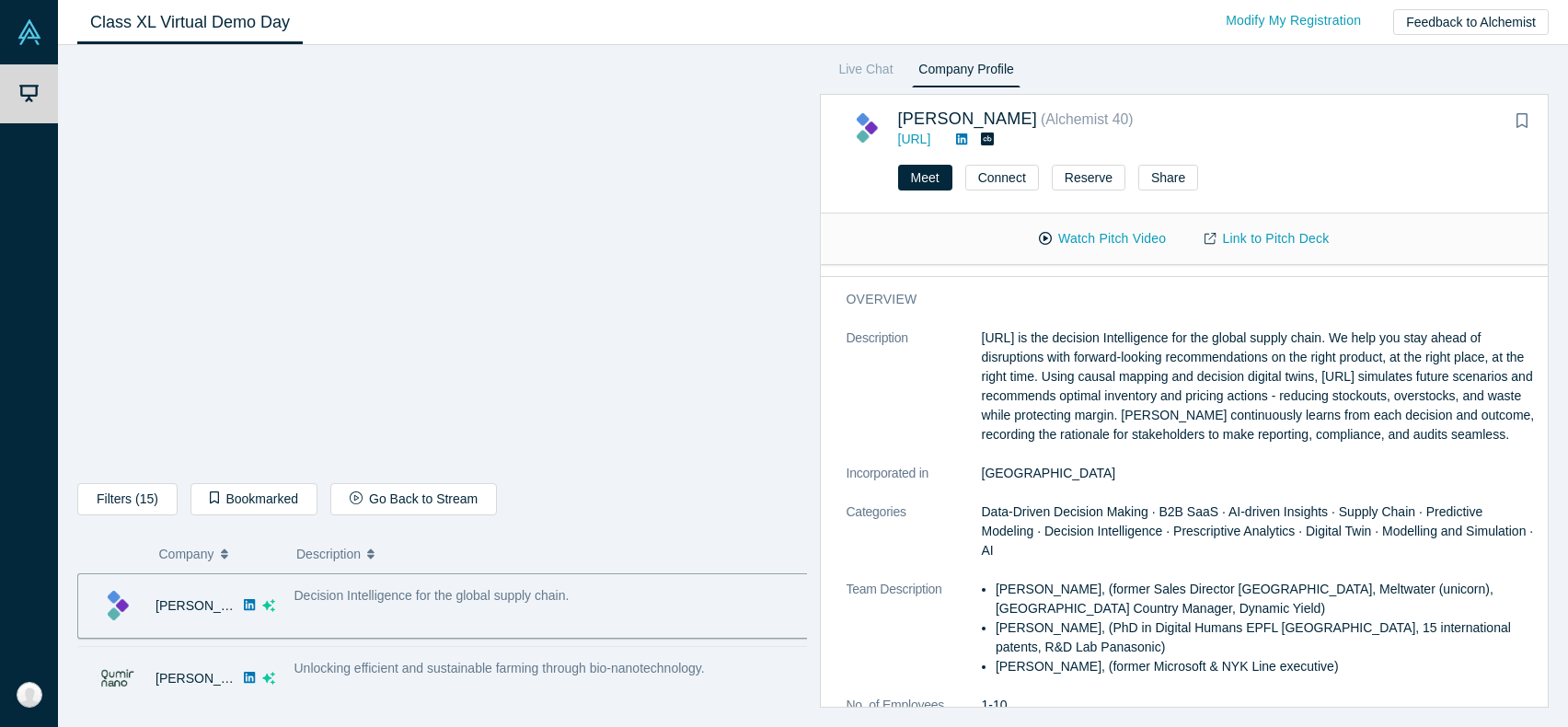
click at [533, 661] on span "Unlocking efficient and sustainable farming through bio-nanotechnology." at bounding box center [499, 668] width 410 height 15
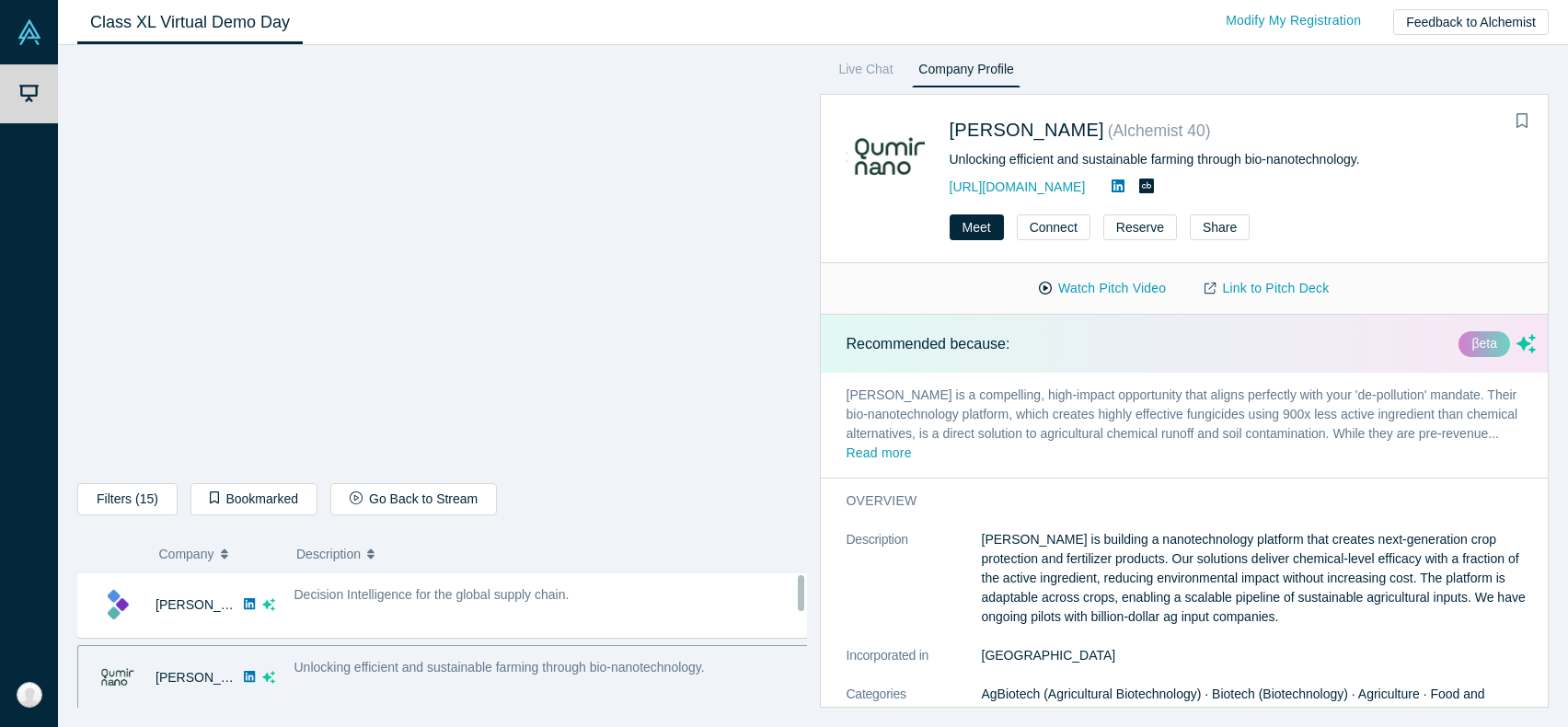
scroll to position [0, 0]
click at [1266, 290] on link "Link to Pitch Deck" at bounding box center [1266, 288] width 163 height 32
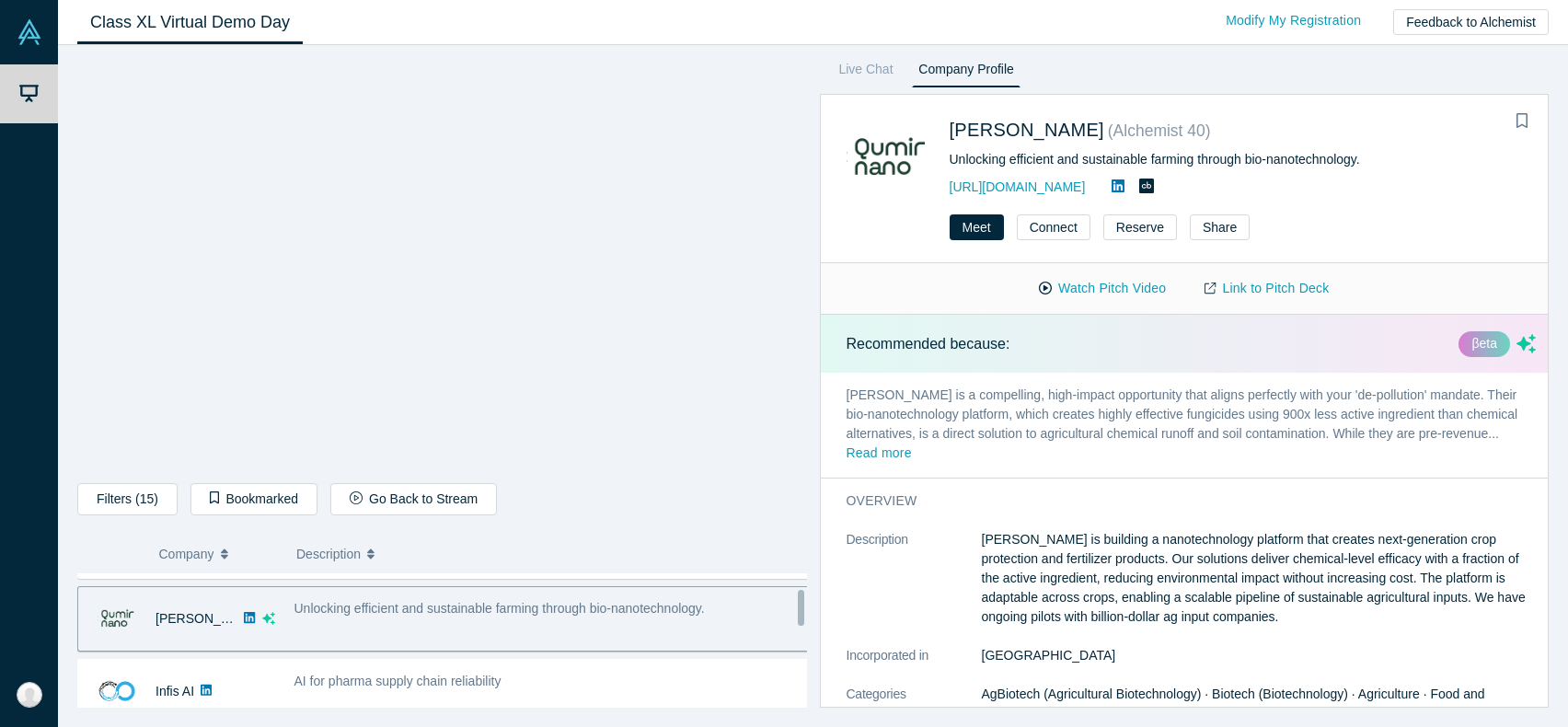
scroll to position [62, 0]
drag, startPoint x: 800, startPoint y: 631, endPoint x: 804, endPoint y: 599, distance: 32.2
click at [804, 599] on div "Kimaru AI No overlapping areas Decision Intelligence for the global supply chai…" at bounding box center [441, 640] width 730 height 134
click at [1091, 287] on button "Watch Pitch Video" at bounding box center [1102, 288] width 166 height 32
click at [1262, 285] on link "Link to Pitch Deck" at bounding box center [1266, 288] width 163 height 32
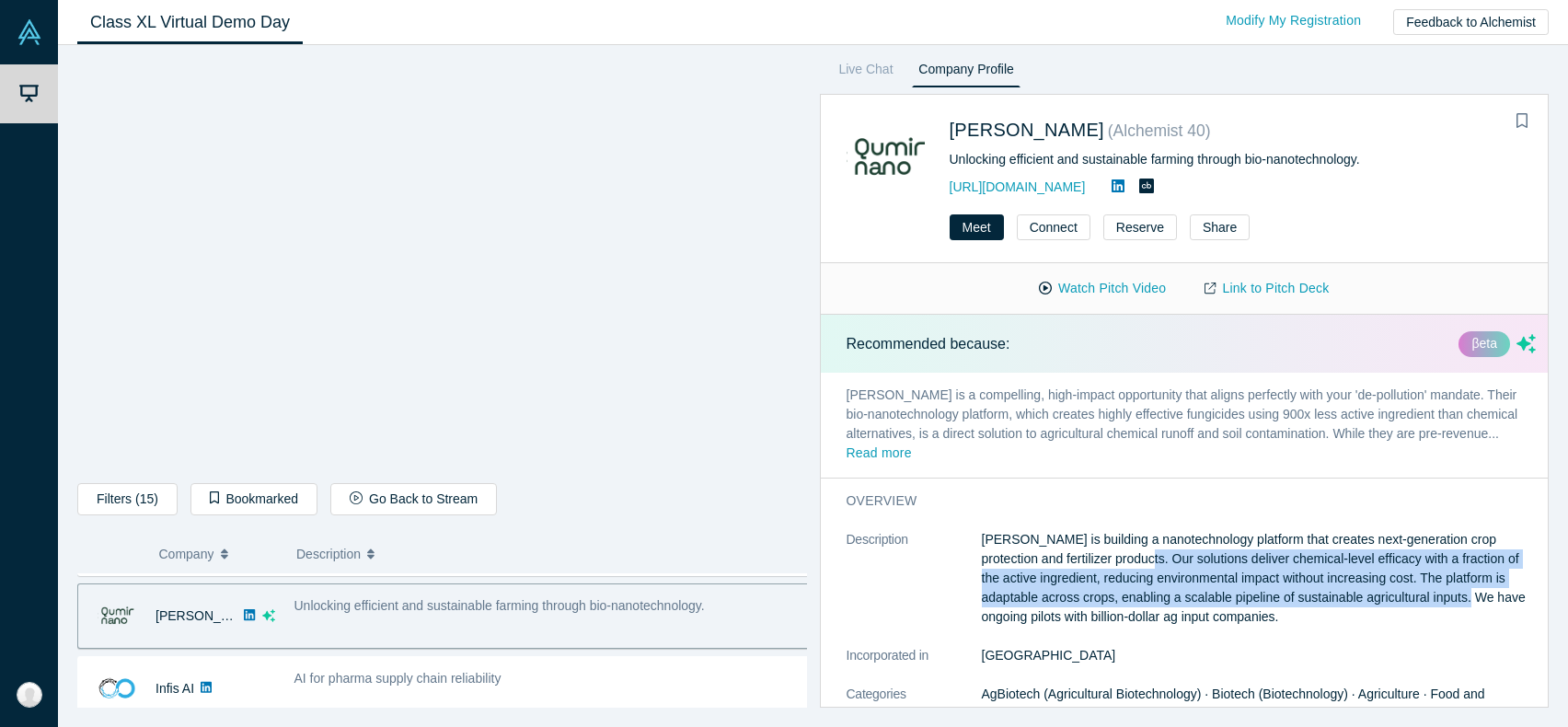
drag, startPoint x: 1170, startPoint y: 555, endPoint x: 1504, endPoint y: 594, distance: 336.3
click at [1504, 594] on p "[PERSON_NAME] is building a nanotechnology platform that creates next-generatio…" at bounding box center [1259, 578] width 555 height 96
click at [1071, 603] on p "[PERSON_NAME] is building a nanotechnology platform that creates next-generatio…" at bounding box center [1259, 578] width 555 height 96
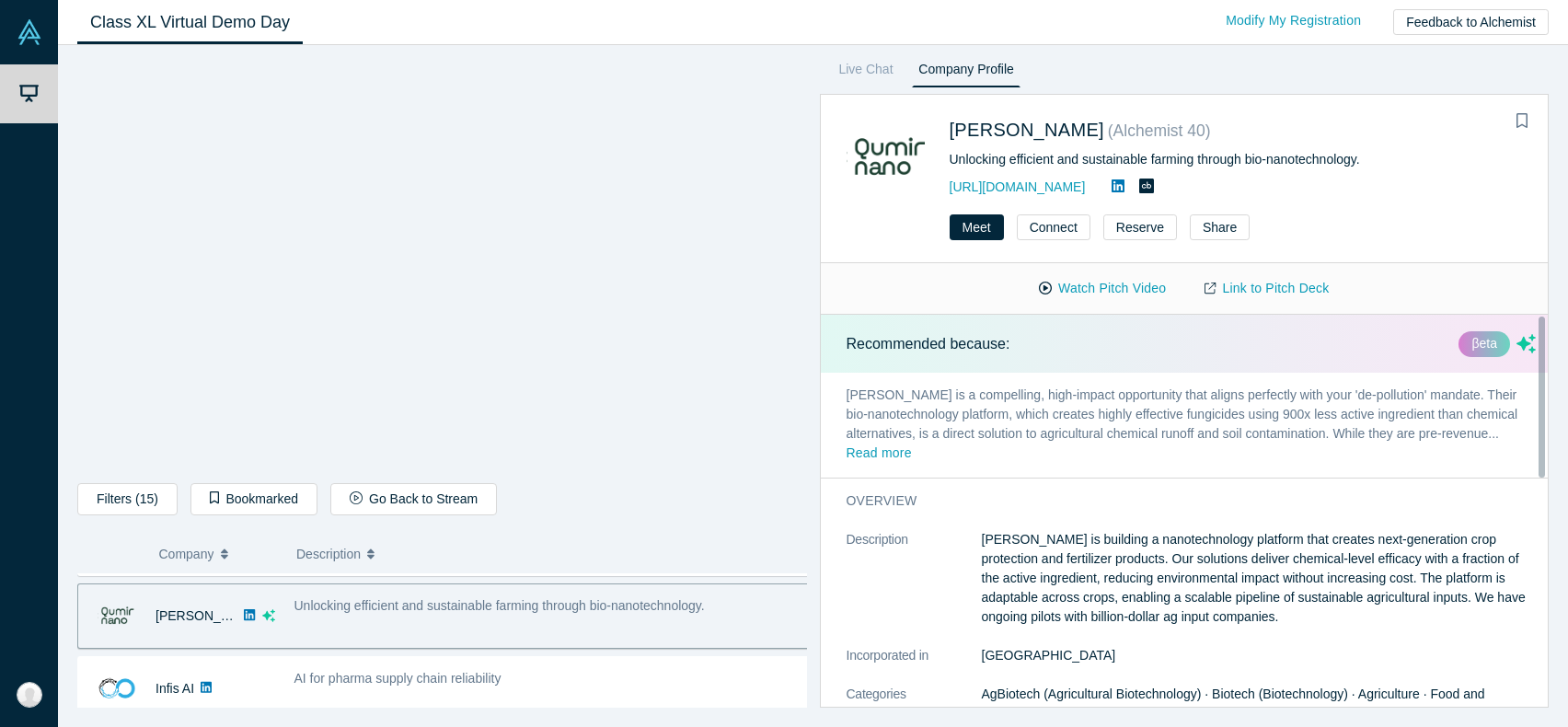
scroll to position [184, 0]
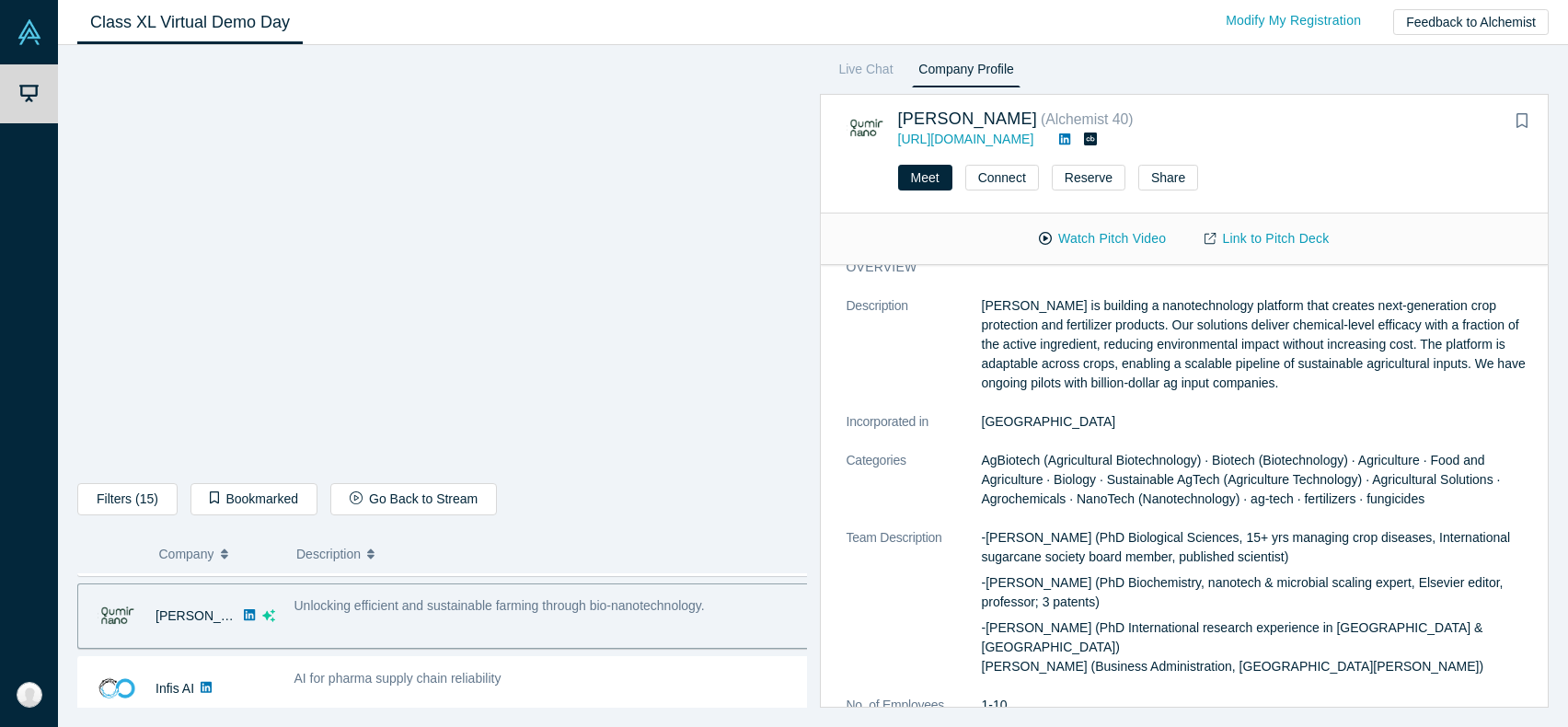
click at [1264, 320] on p "[PERSON_NAME] is building a nanotechnology platform that creates next-generatio…" at bounding box center [1259, 344] width 555 height 96
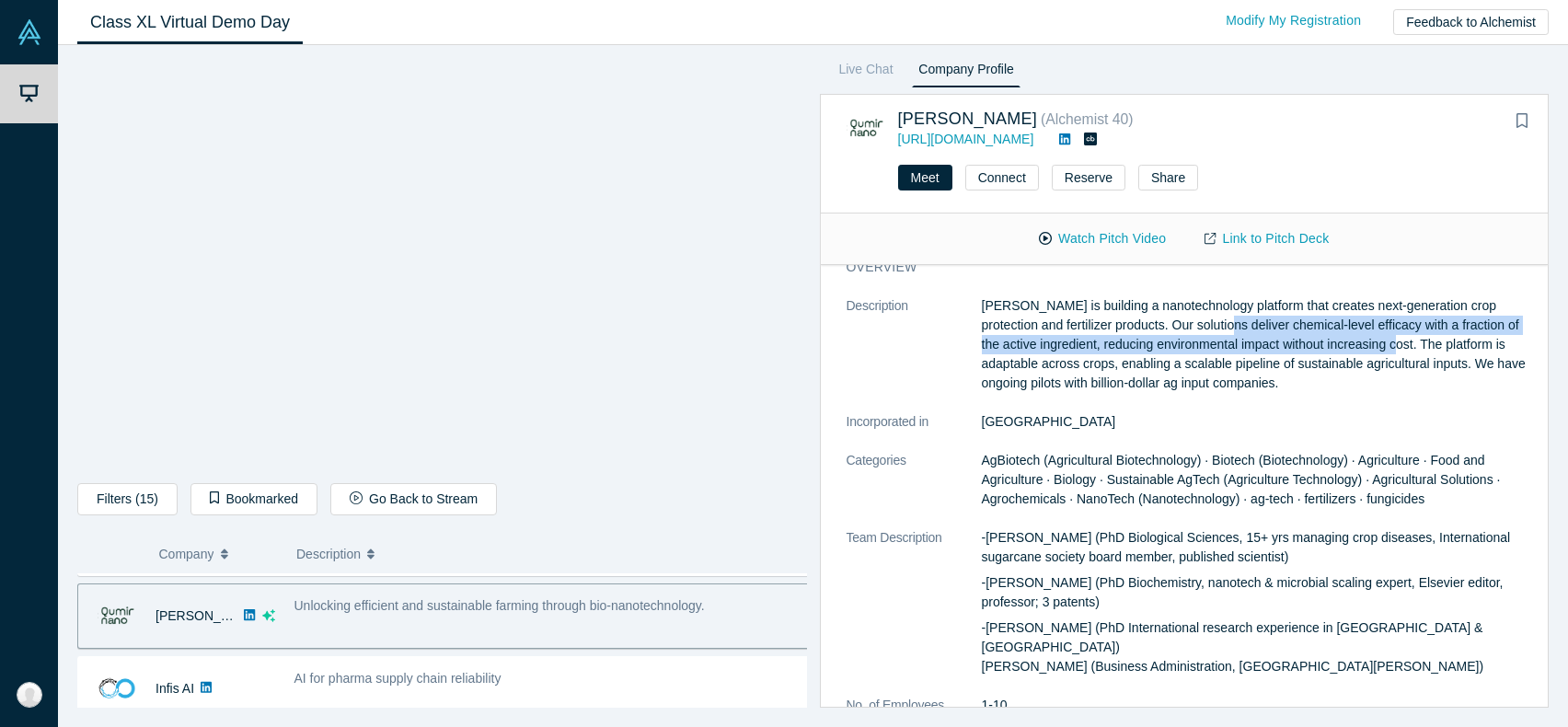
drag, startPoint x: 1255, startPoint y: 325, endPoint x: 1432, endPoint y: 344, distance: 178.0
click at [1432, 344] on p "[PERSON_NAME] is building a nanotechnology platform that creates next-generatio…" at bounding box center [1259, 344] width 555 height 96
copy p "deliver chemical-level efficacy with a fraction of the active ingredient, reduc…"
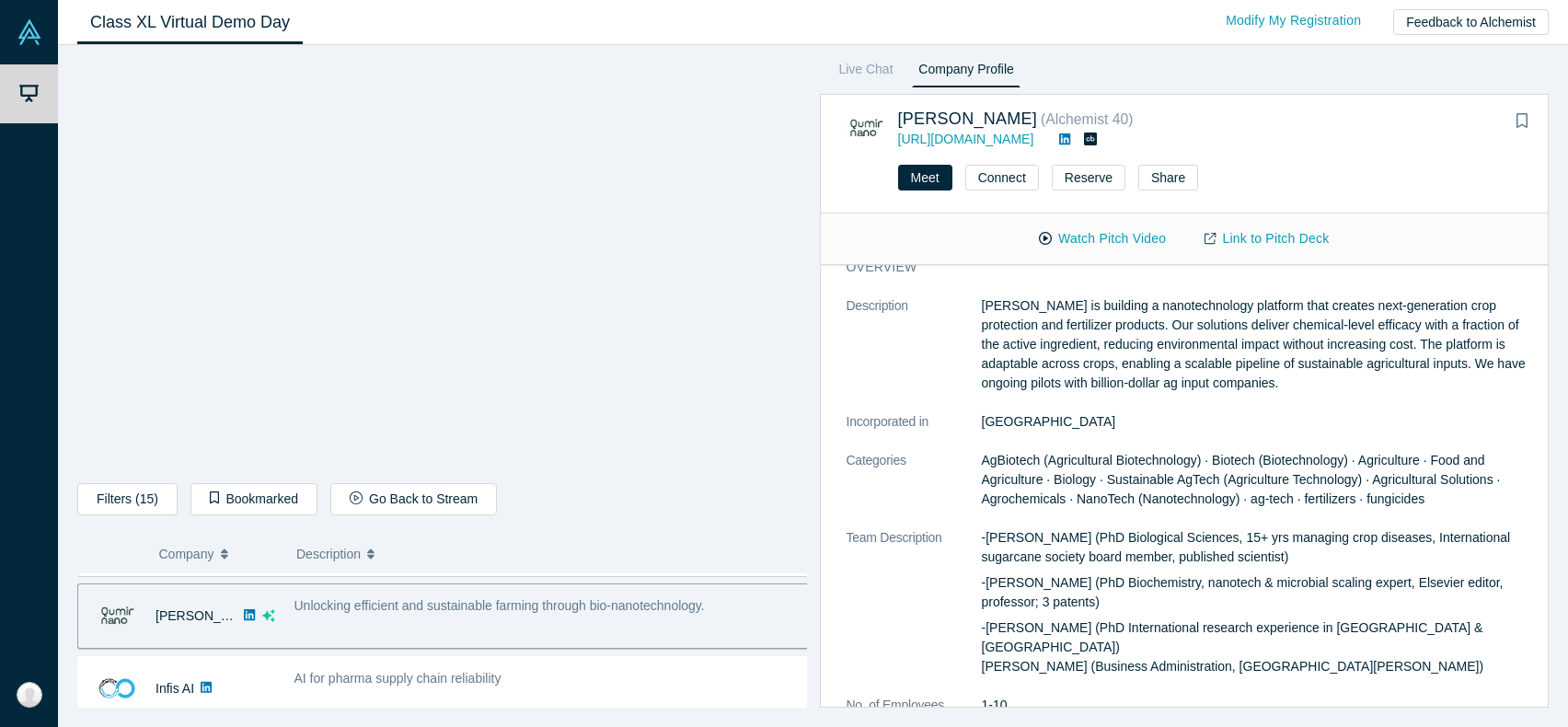
click at [1011, 366] on p "[PERSON_NAME] is building a nanotechnology platform that creates next-generatio…" at bounding box center [1259, 344] width 555 height 96
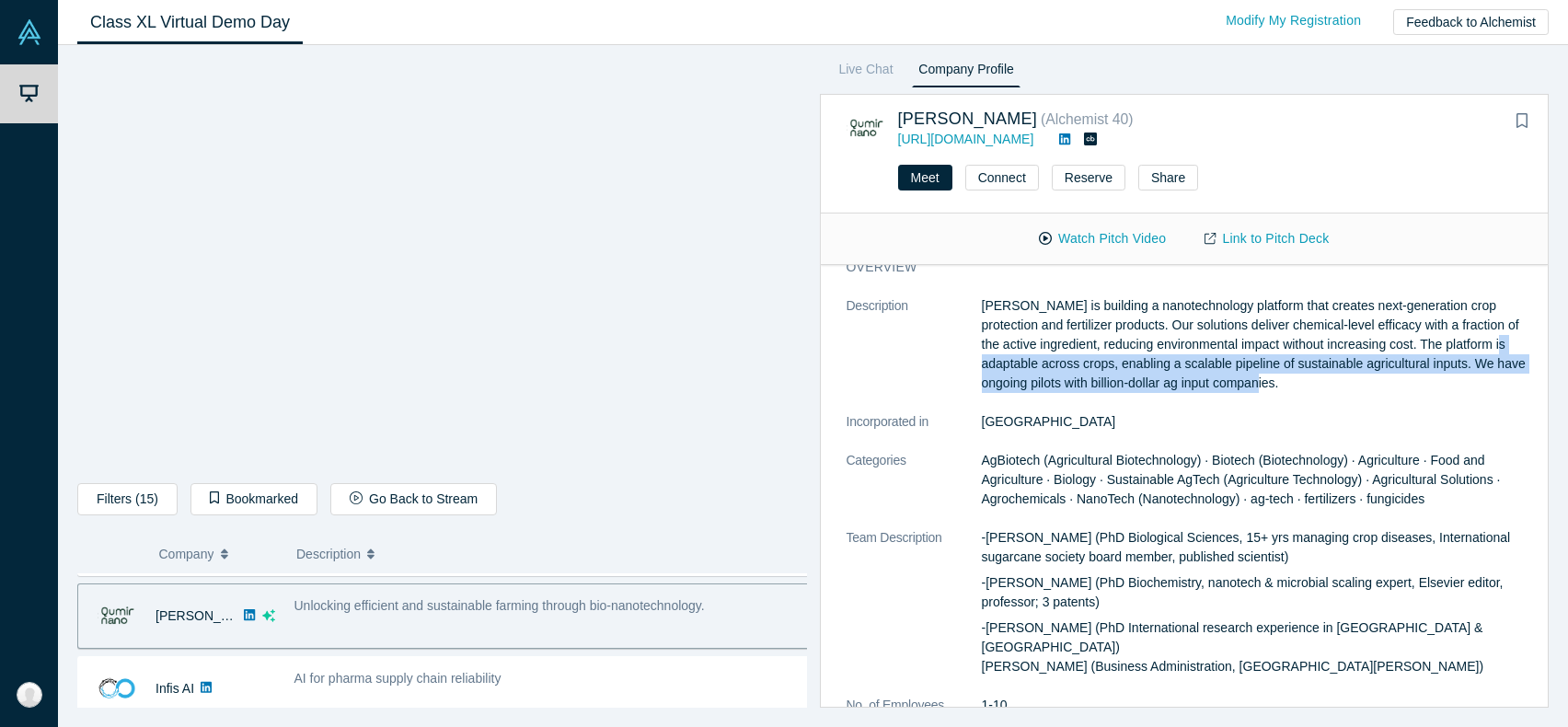
drag, startPoint x: 998, startPoint y: 362, endPoint x: 1311, endPoint y: 381, distance: 313.6
click at [1311, 381] on p "[PERSON_NAME] is building a nanotechnology platform that creates next-generatio…" at bounding box center [1259, 344] width 555 height 96
copy p "daptable across crops, enabling a scalable pipeline of sustainable agricultural…"
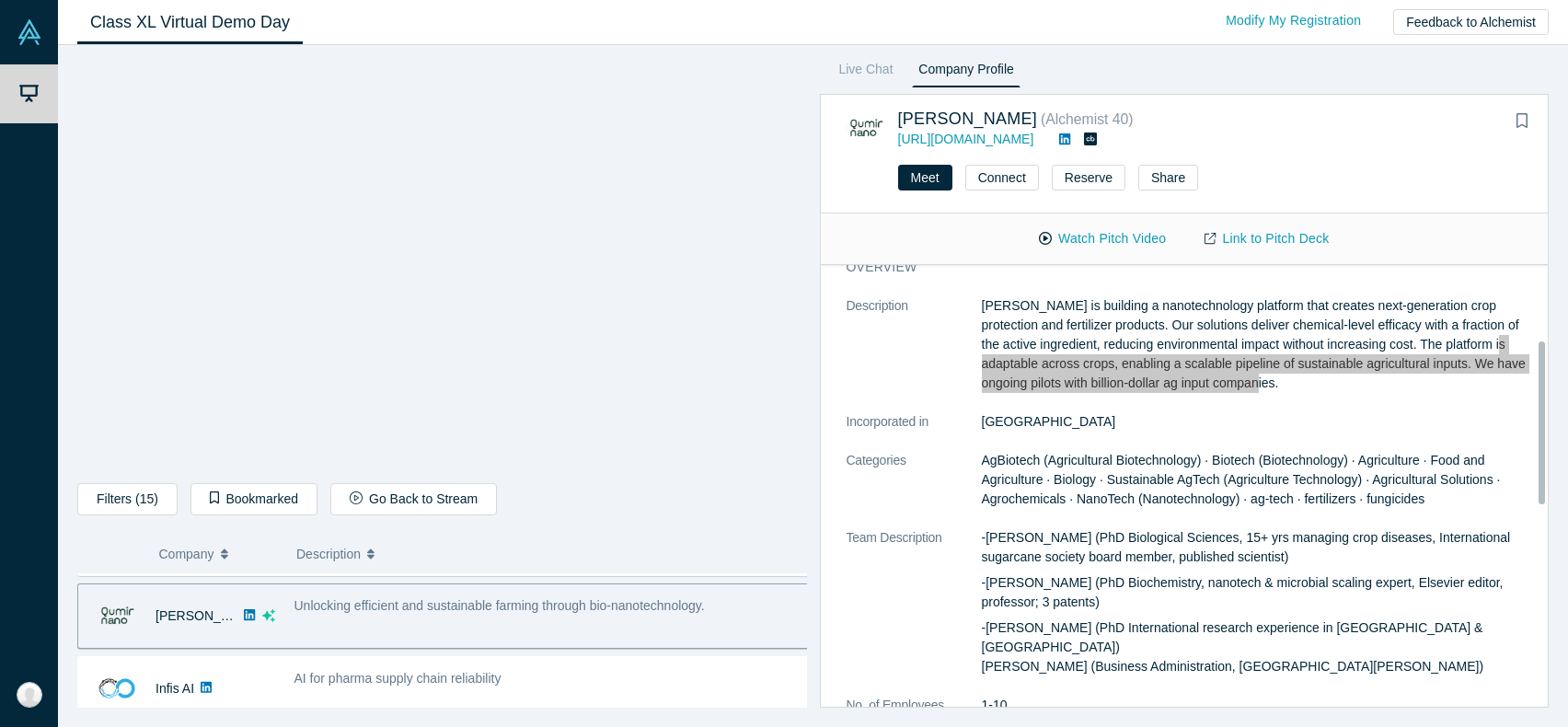
scroll to position [368, 0]
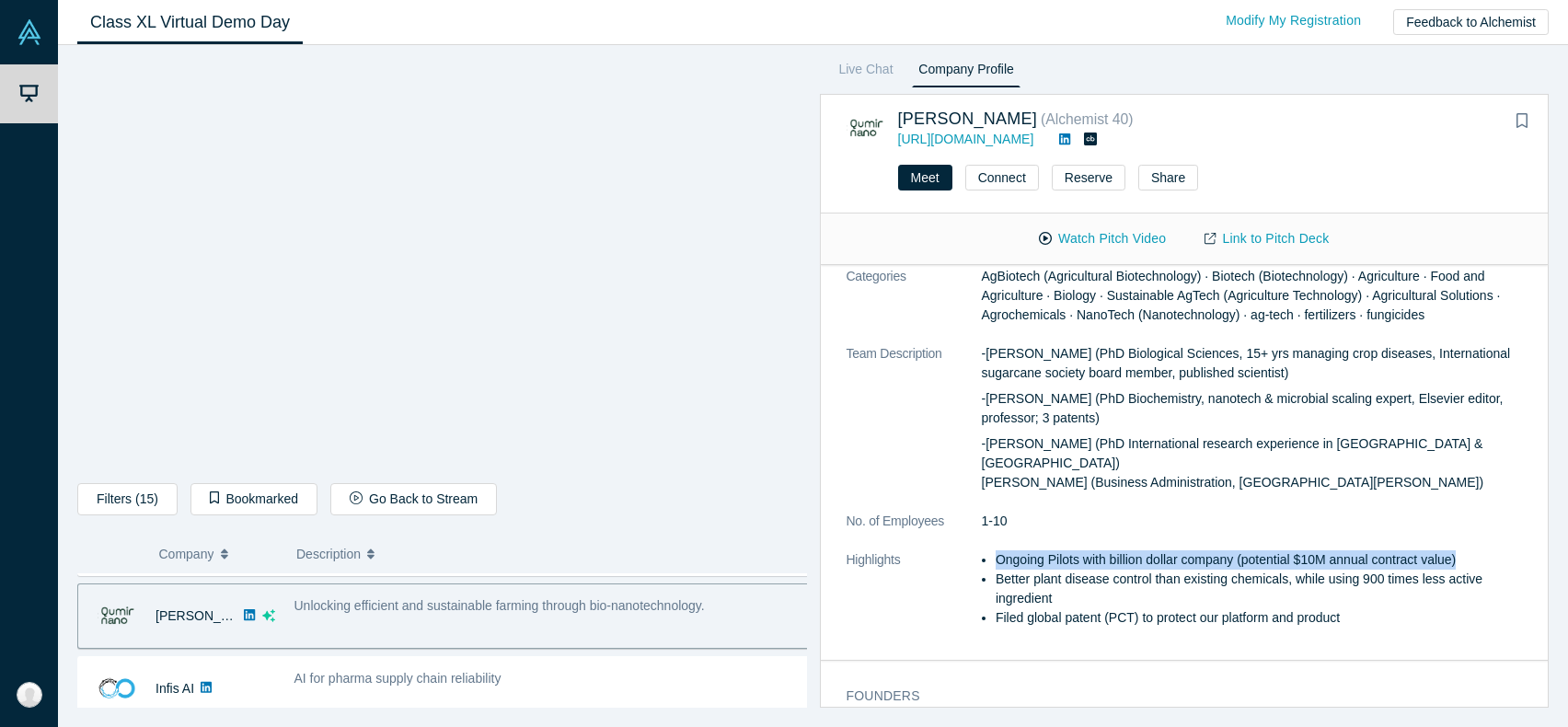
drag, startPoint x: 1474, startPoint y: 547, endPoint x: 999, endPoint y: 542, distance: 475.0
click at [999, 551] on li "Ongoing Pilots with billion dollar company (potential $10M annual contract valu…" at bounding box center [1266, 560] width 540 height 19
copy li "Ongoing Pilots with billion dollar company (potential $10M annual contract valu…"
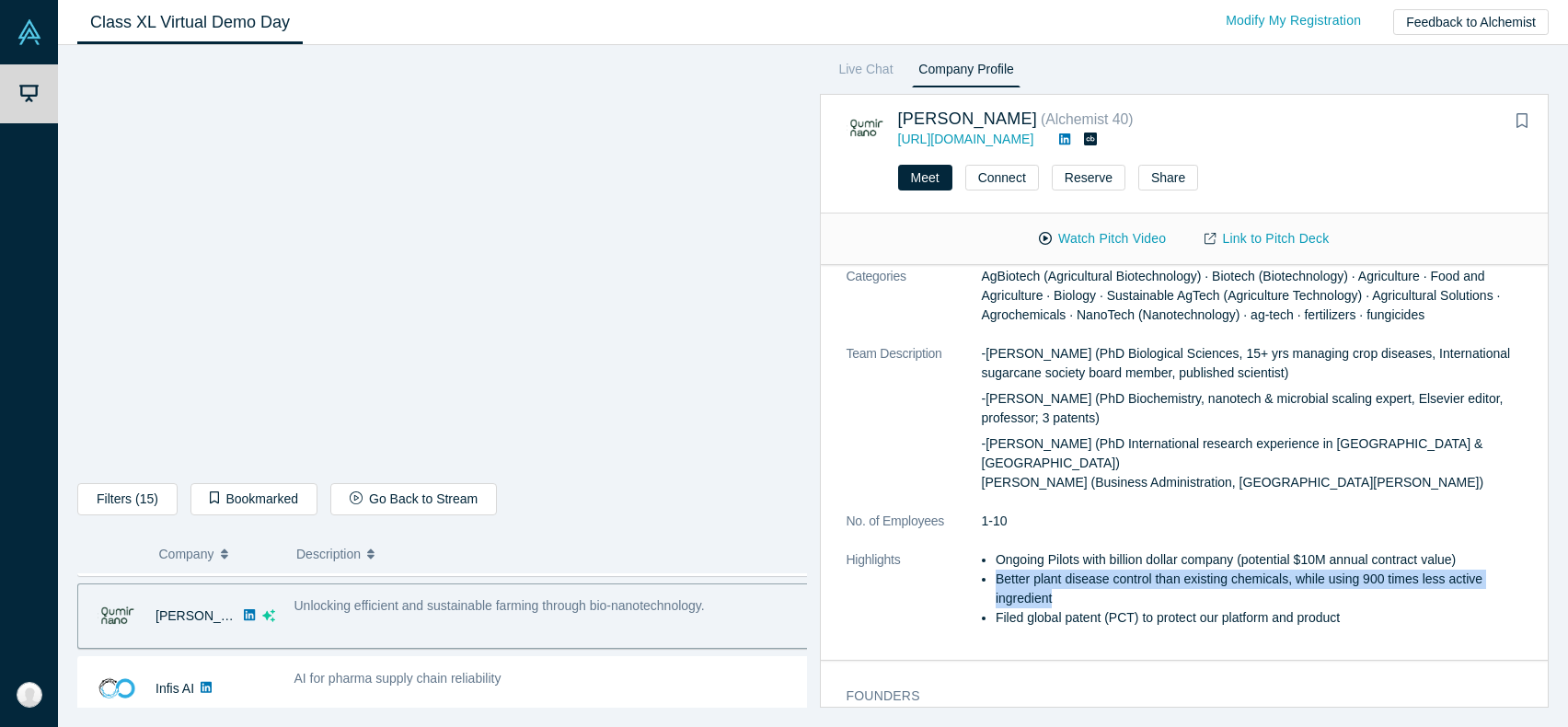
drag, startPoint x: 1063, startPoint y: 578, endPoint x: 998, endPoint y: 562, distance: 66.9
click at [998, 570] on li "Better plant disease control than existing chemicals, while using 900 times les…" at bounding box center [1266, 590] width 540 height 39
copy li "Better plant disease control than existing chemicals, while using 900 times les…"
click at [1225, 608] on li "Filed global patent (PCT) to protect our platform and product" at bounding box center [1266, 618] width 540 height 19
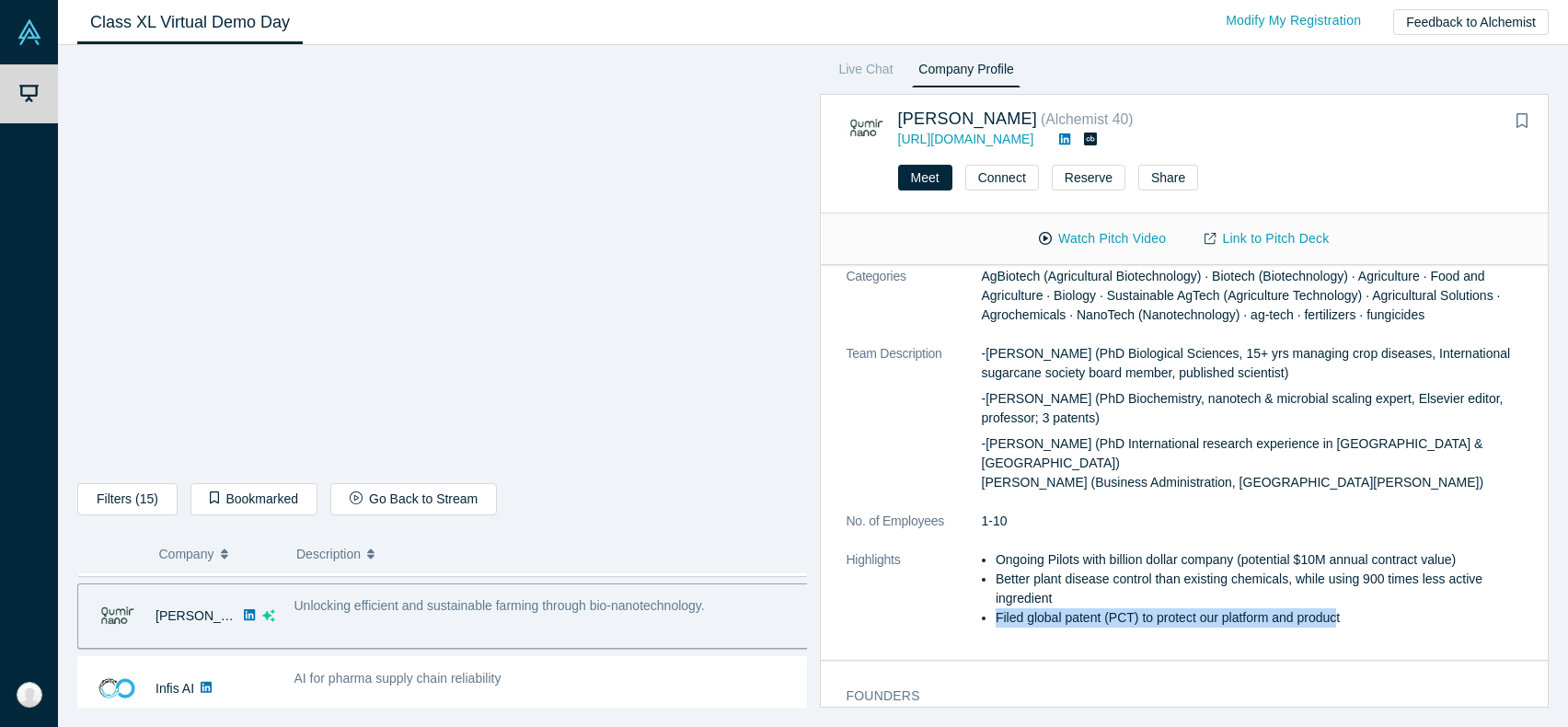
drag, startPoint x: 1339, startPoint y: 596, endPoint x: 996, endPoint y: 603, distance: 343.1
click at [996, 608] on li "Filed global patent (PCT) to protect our platform and product" at bounding box center [1266, 618] width 540 height 19
copy li "Filed global patent (PCT) to protect our platform and produc"
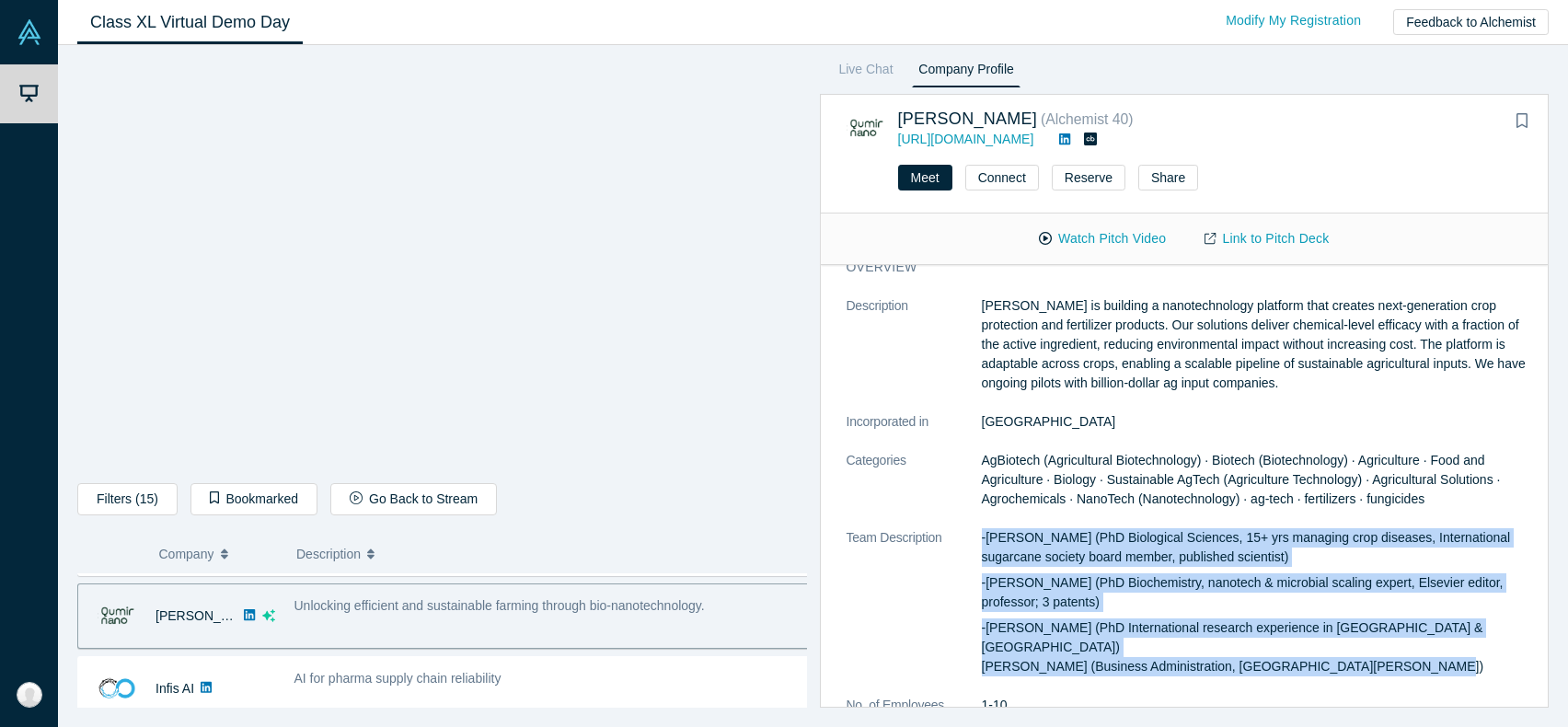
drag, startPoint x: 1398, startPoint y: 647, endPoint x: 980, endPoint y: 538, distance: 432.0
click at [980, 538] on dl "Description [PERSON_NAME] is building a nanotechnology platform that creates ne…" at bounding box center [1192, 563] width 690 height 535
copy dl "-[PERSON_NAME] (PhD Biological Sciences, 15+ yrs managing crop diseases, Intern…"
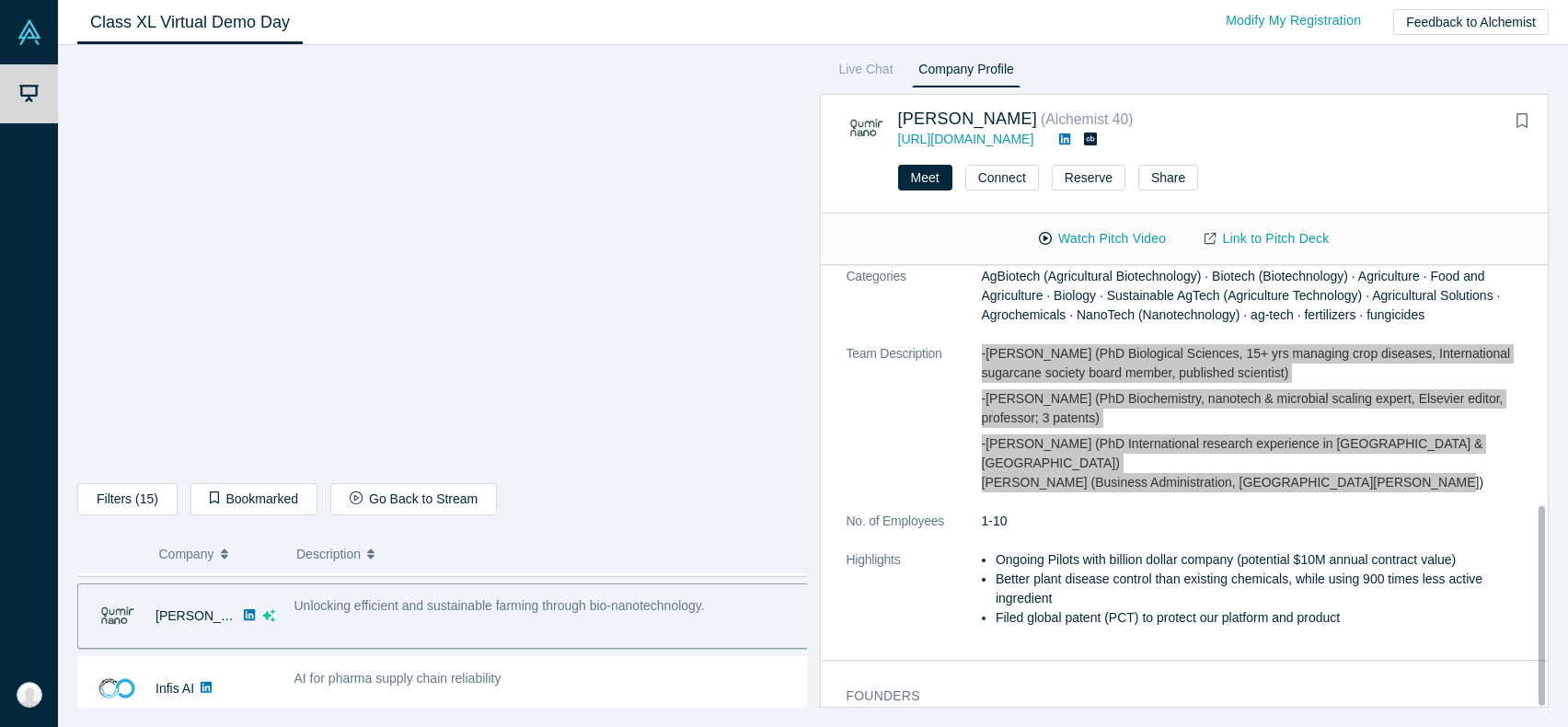
scroll to position [532, 0]
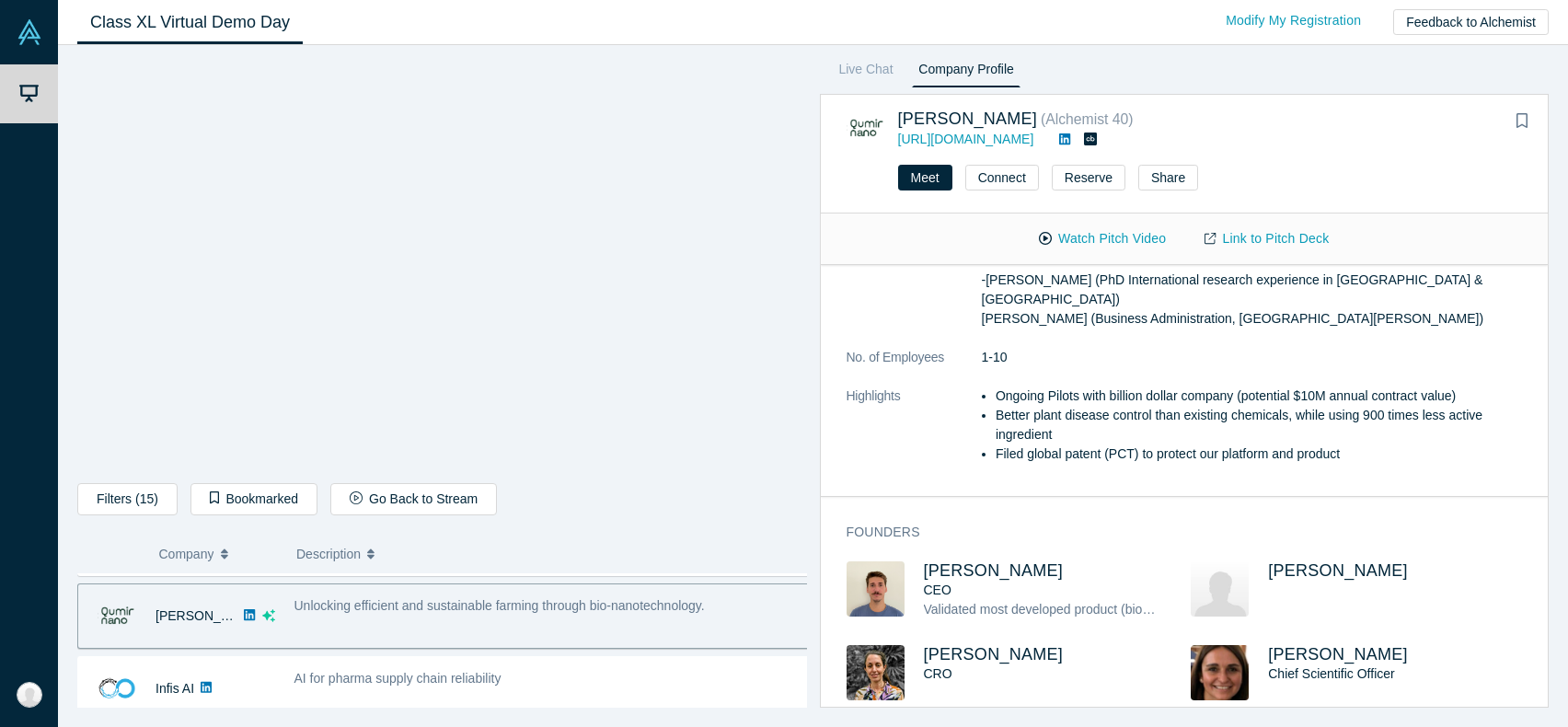
click at [1063, 405] on li "Better plant disease control than existing chemicals, while using 900 times les…" at bounding box center [1266, 425] width 540 height 39
click at [1075, 444] on li "Filed global patent (PCT) to protect our platform and product" at bounding box center [1266, 454] width 540 height 19
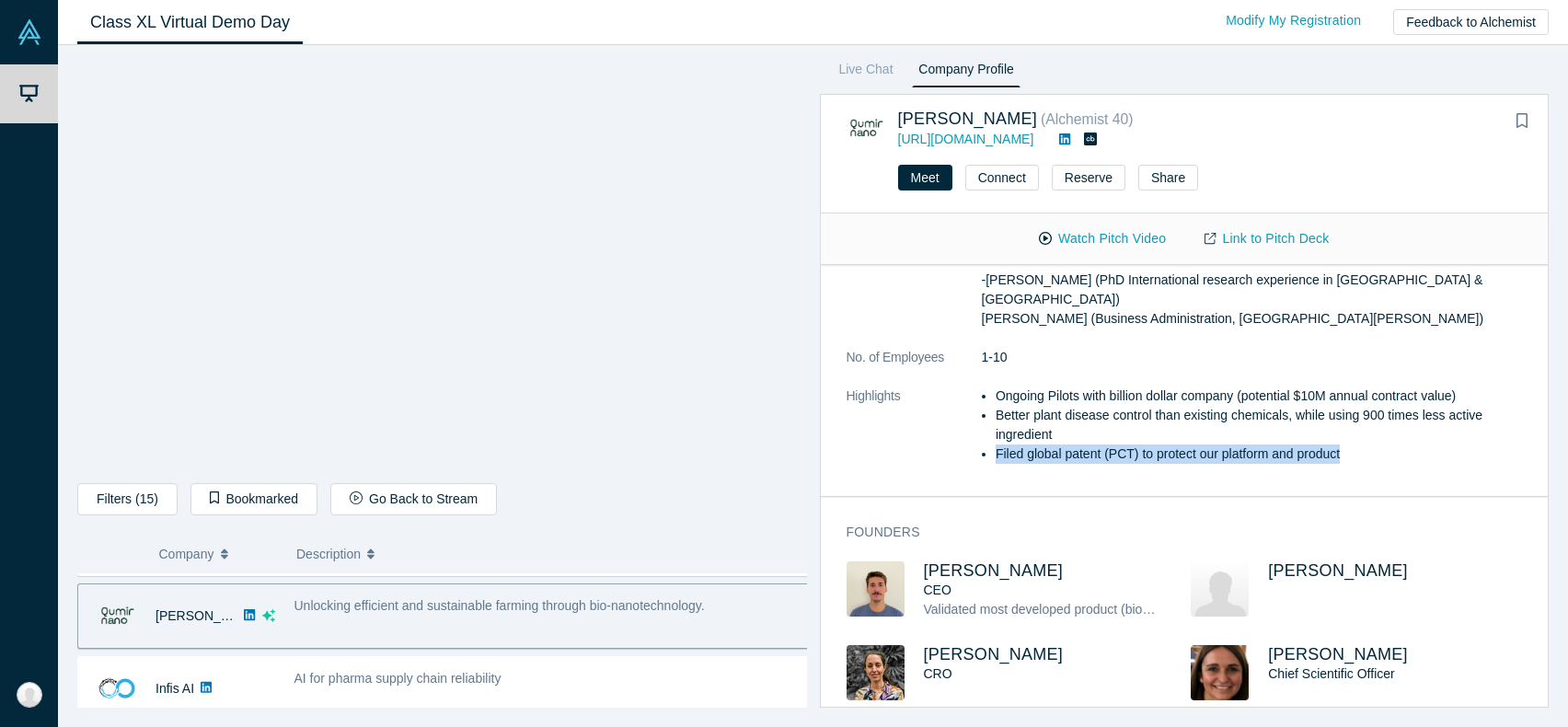
click at [1075, 444] on li "Filed global patent (PCT) to protect our platform and product" at bounding box center [1266, 454] width 540 height 19
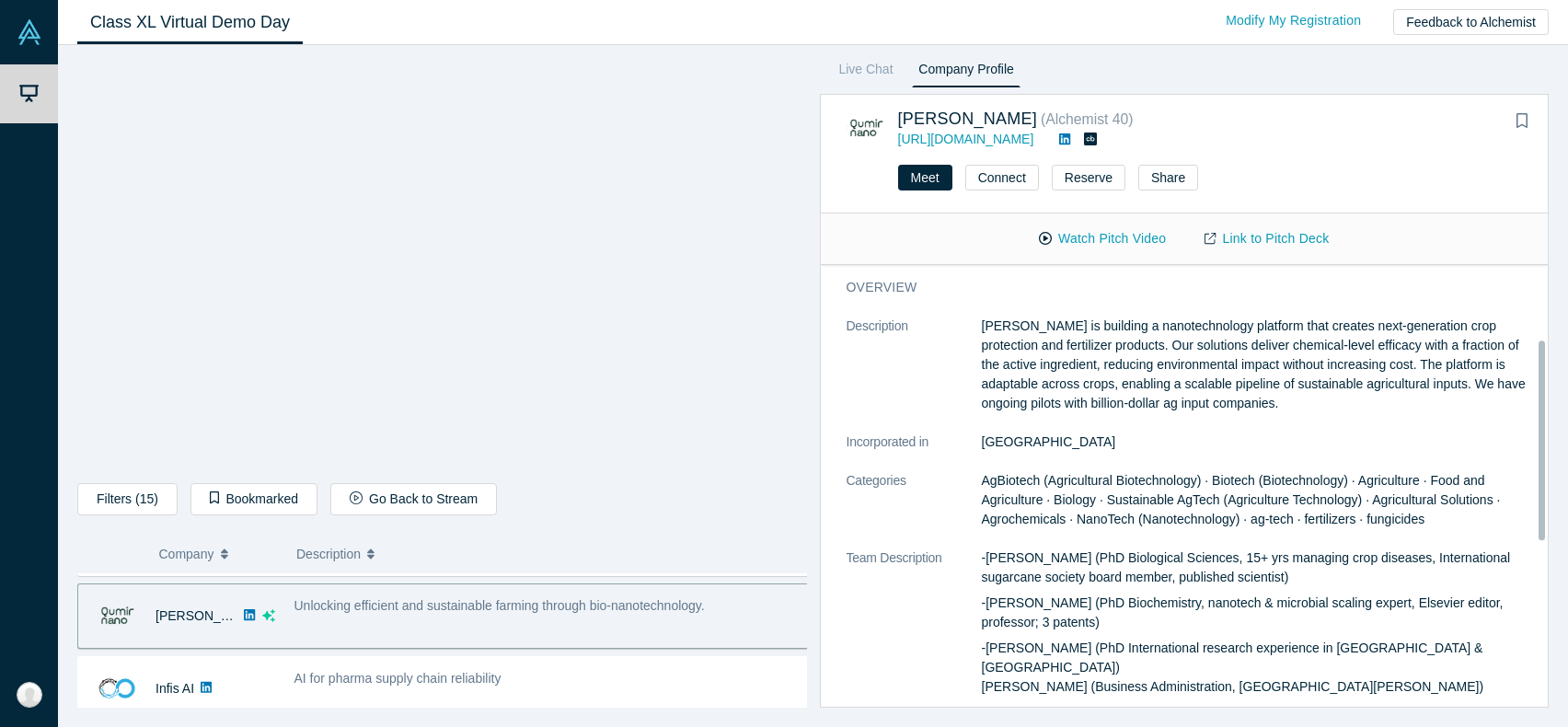
scroll to position [0, 0]
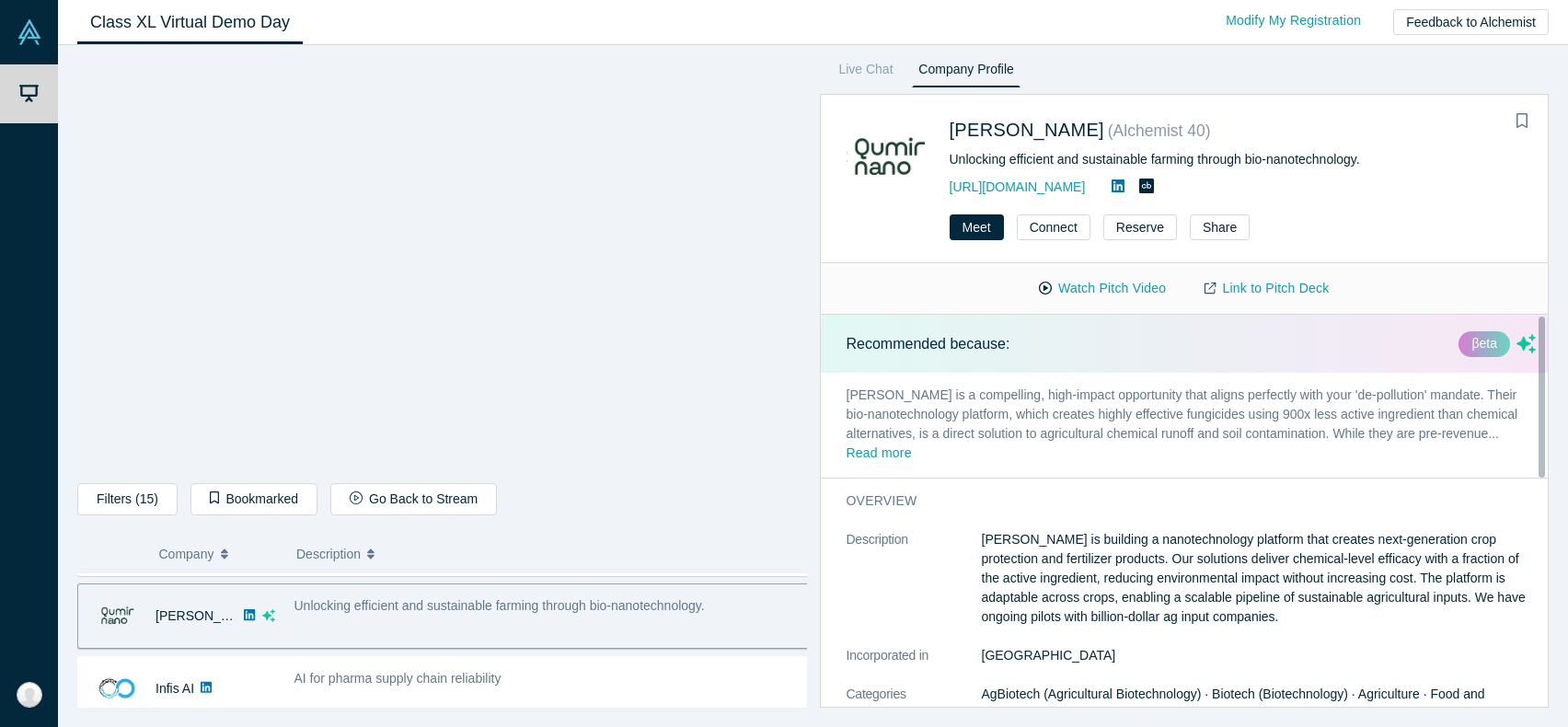
drag, startPoint x: 1027, startPoint y: 577, endPoint x: 715, endPoint y: 615, distance: 314.3
click at [1027, 577] on p "[PERSON_NAME] is building a nanotechnology platform that creates next-generatio…" at bounding box center [1259, 578] width 555 height 96
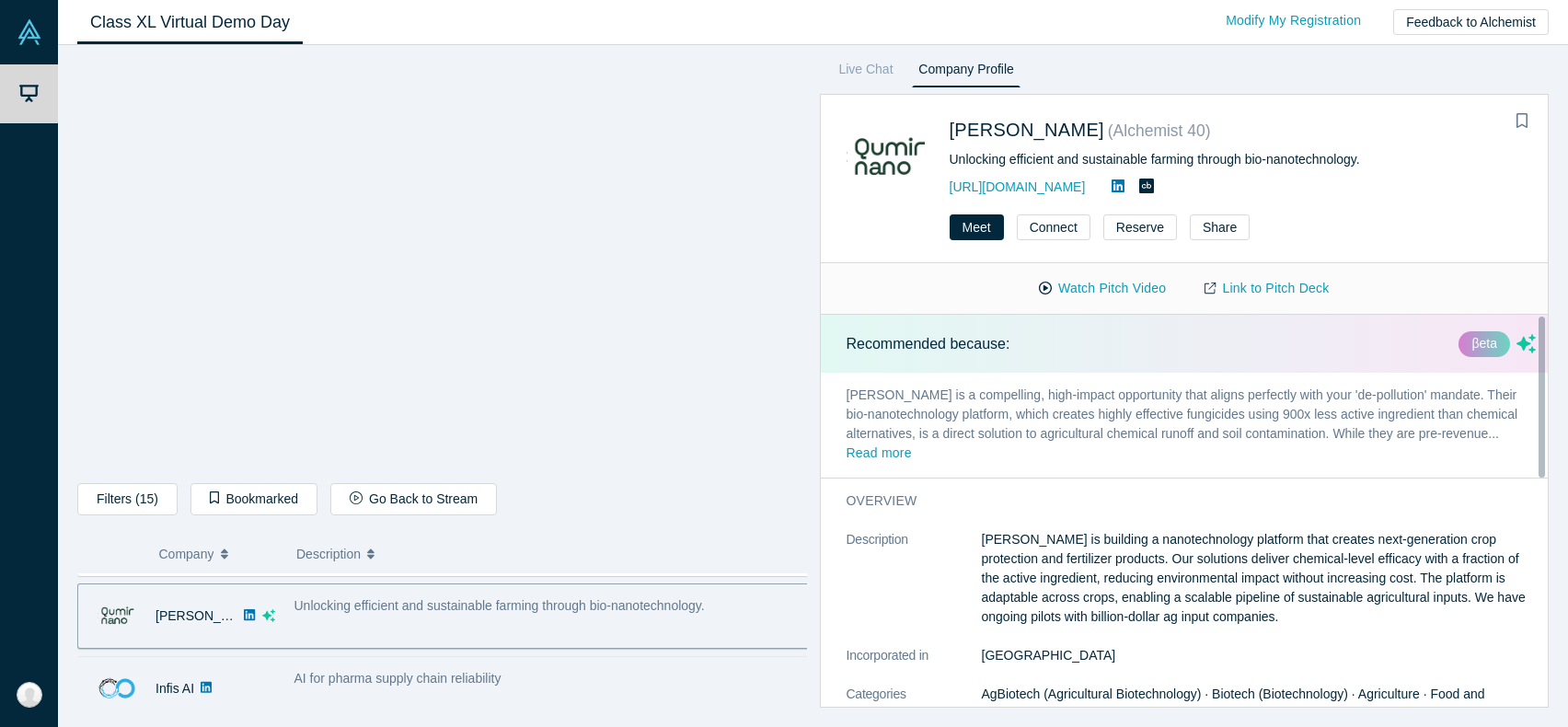
click at [445, 670] on div "AI for pharma supply chain reliability" at bounding box center [553, 679] width 516 height 19
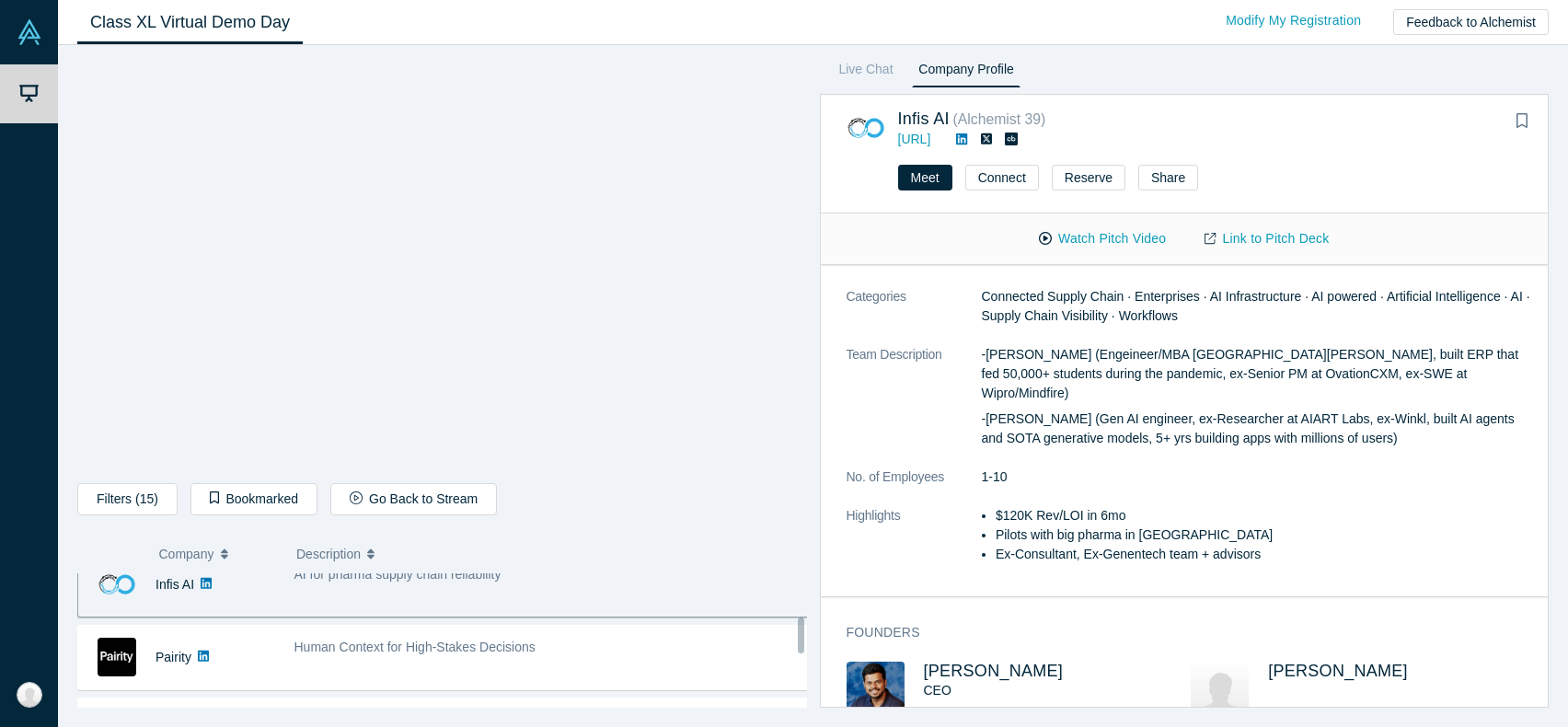
scroll to position [171, 0]
drag, startPoint x: 801, startPoint y: 583, endPoint x: 799, endPoint y: 627, distance: 44.0
click at [799, 627] on div at bounding box center [801, 635] width 7 height 36
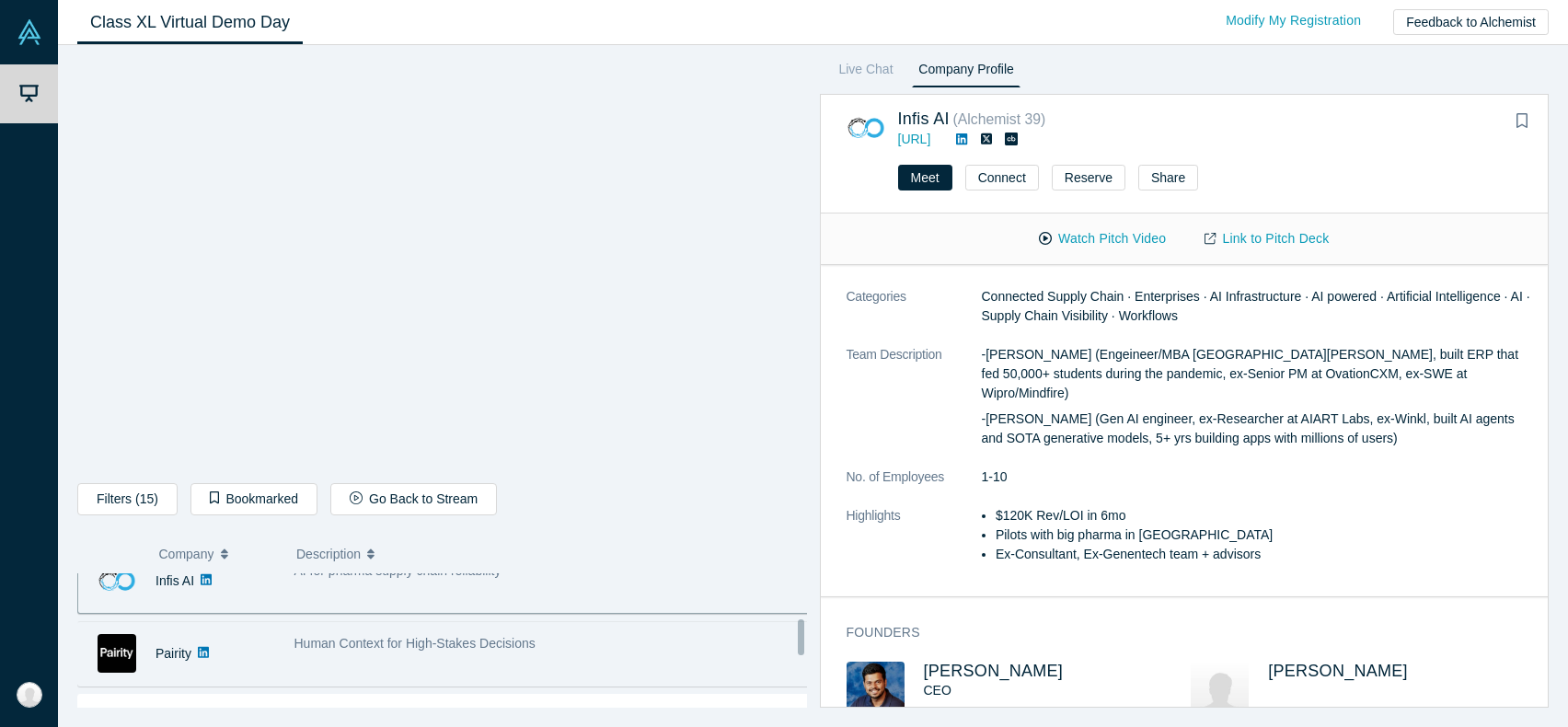
click at [622, 634] on div "Human Context for High-Stakes Decisions" at bounding box center [553, 644] width 516 height 19
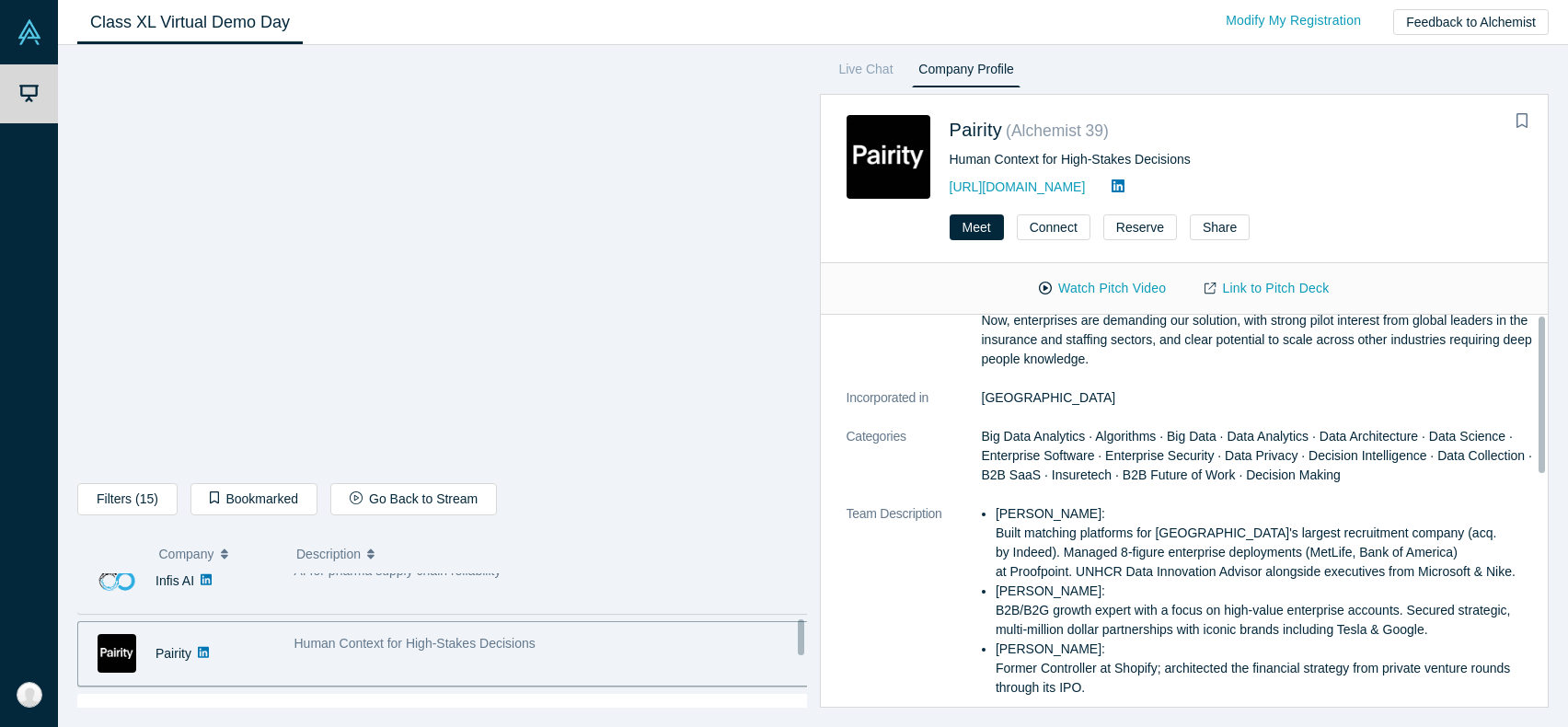
scroll to position [0, 0]
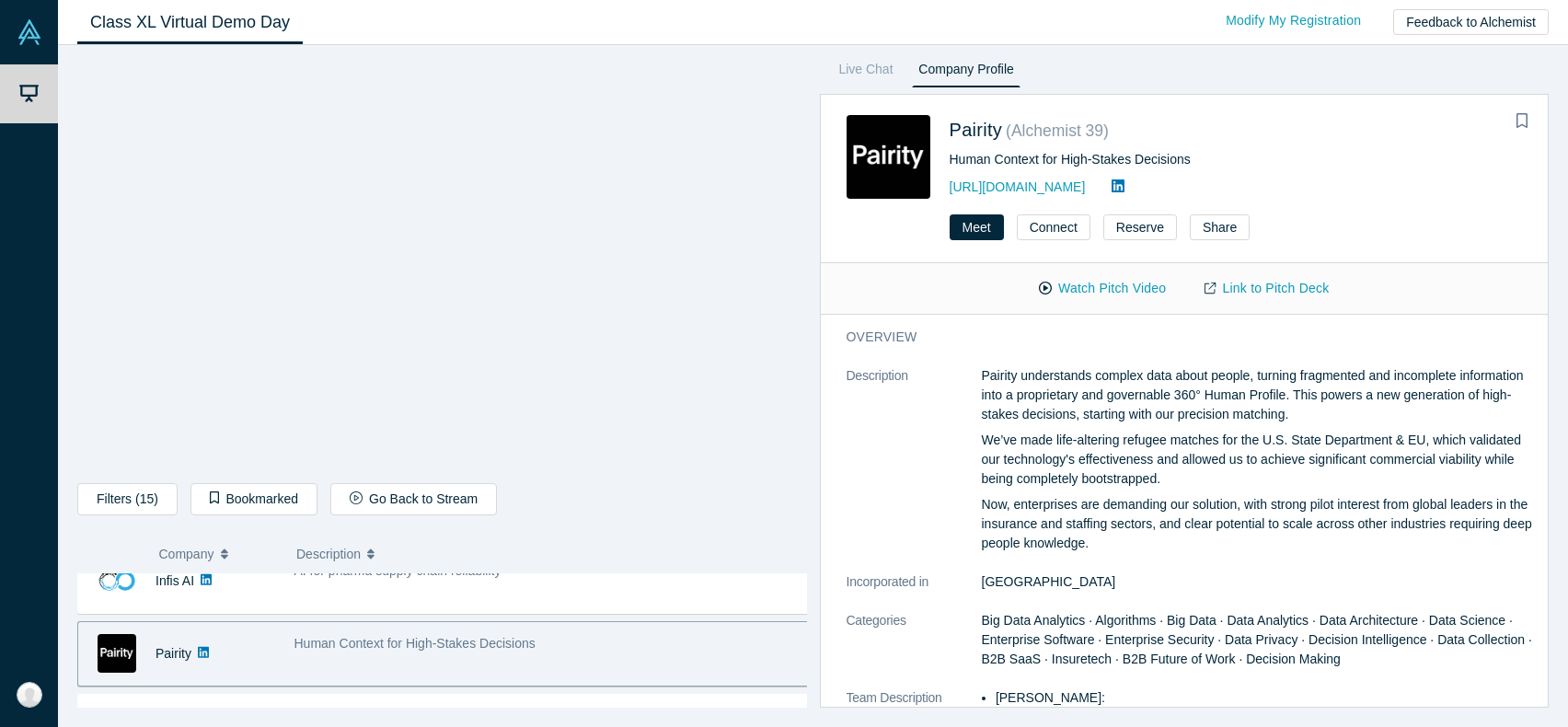
click at [1054, 465] on p "We’ve made life-altering refugee matches for the U.S. State Department & EU, wh…" at bounding box center [1259, 459] width 555 height 57
click at [1081, 293] on button "Watch Pitch Video" at bounding box center [1102, 288] width 166 height 32
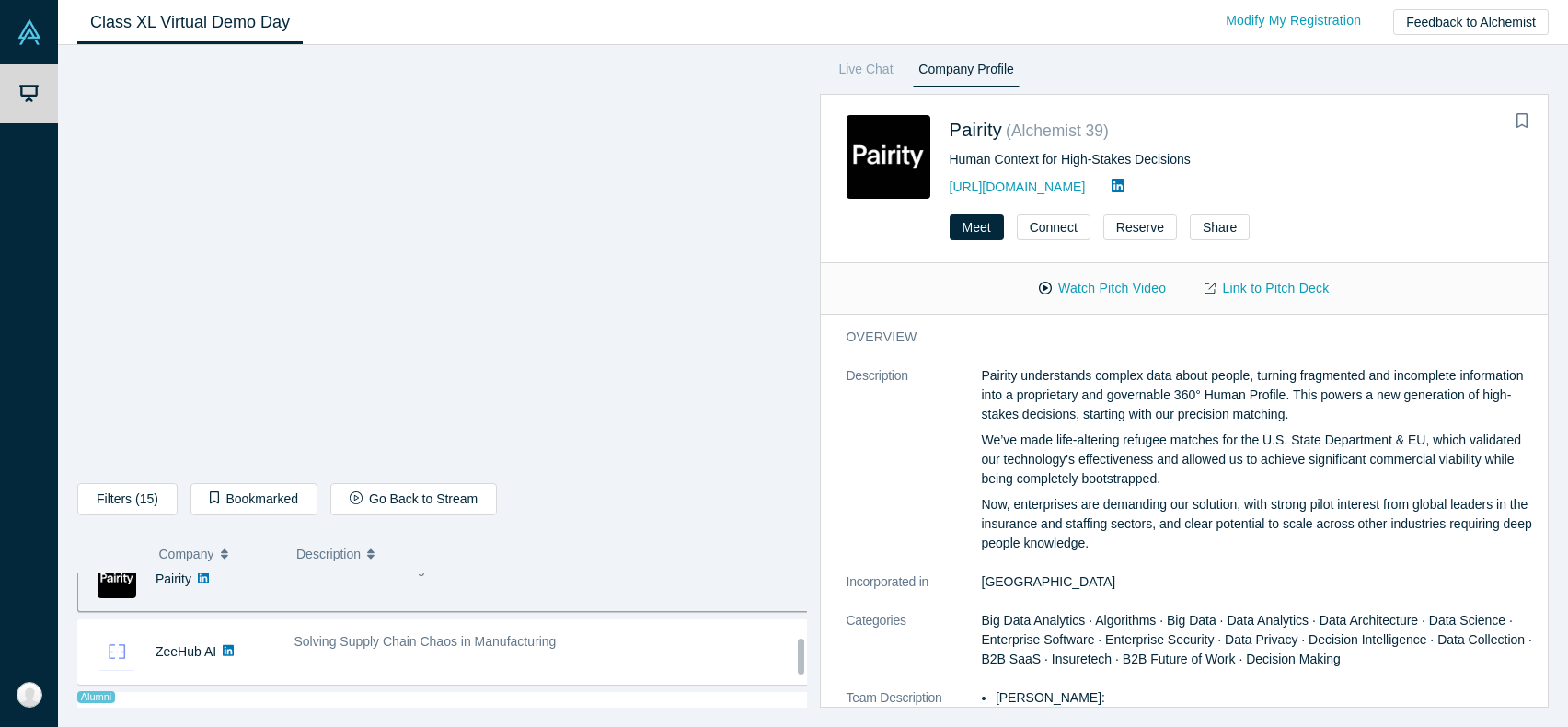
scroll to position [251, 0]
drag, startPoint x: 799, startPoint y: 685, endPoint x: 816, endPoint y: 658, distance: 31.9
click at [816, 658] on div "Filters (15) Supply Chain Visibility Supply Chain Management Supply Chain Conne…" at bounding box center [813, 386] width 1511 height 682
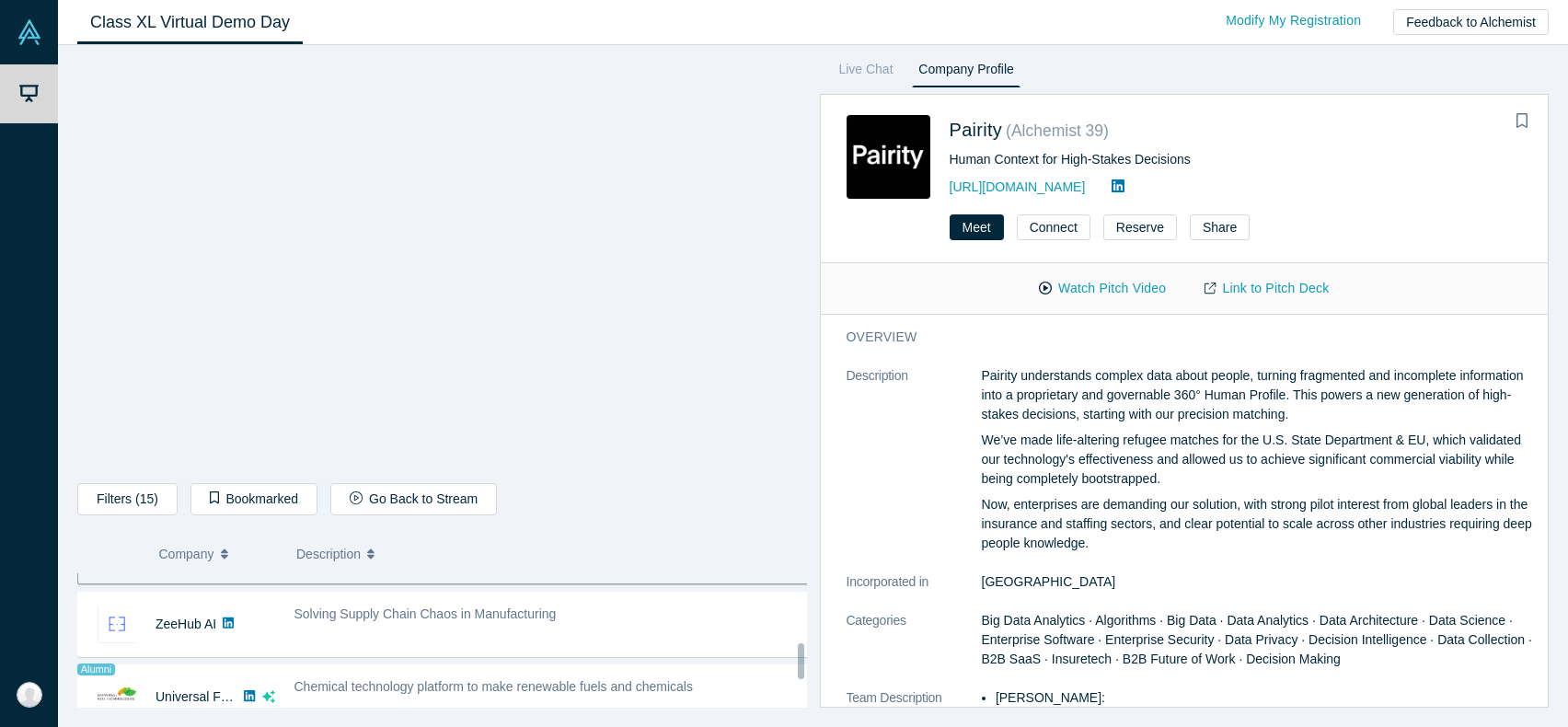
scroll to position [280, 0]
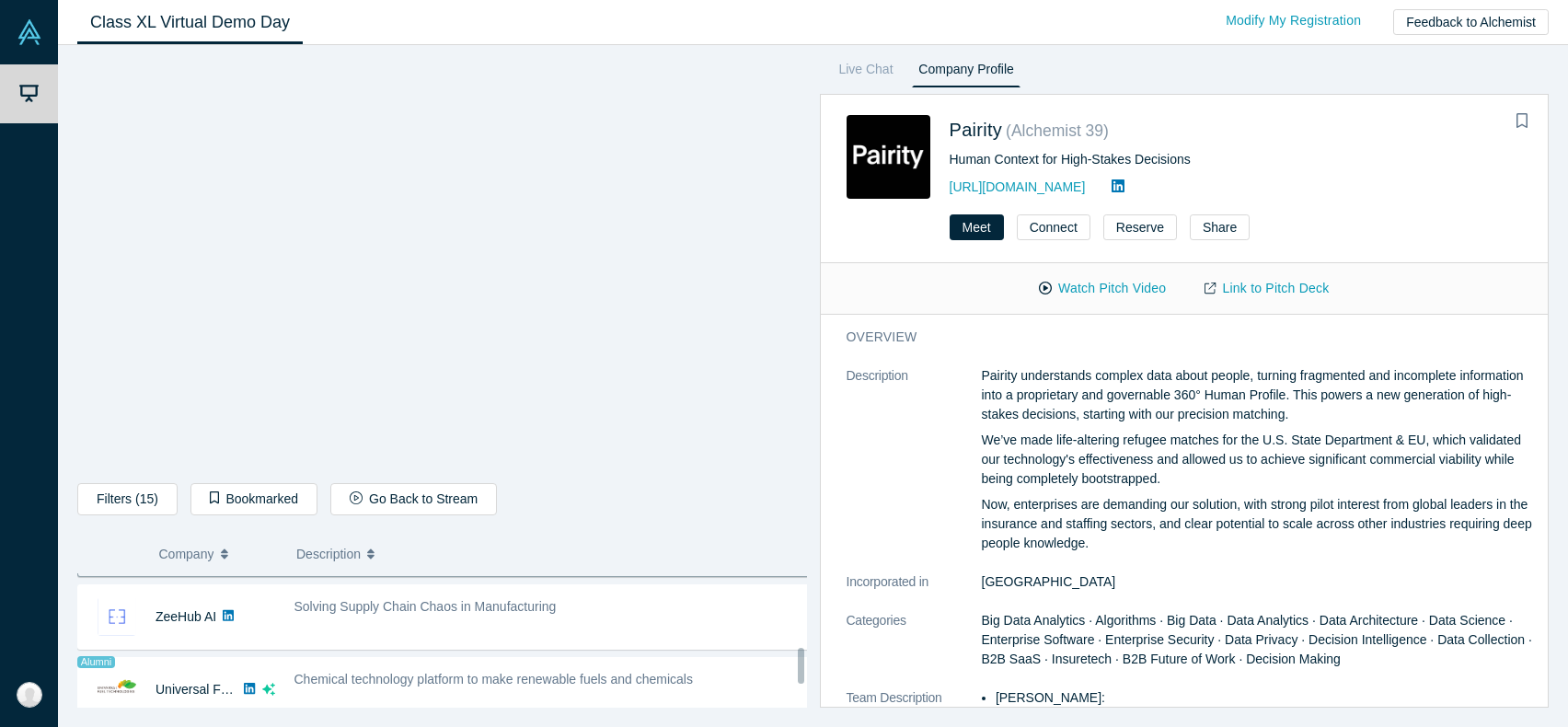
drag, startPoint x: 799, startPoint y: 581, endPoint x: 815, endPoint y: 653, distance: 73.8
click at [815, 653] on div "Filters (15) Supply Chain Visibility Supply Chain Management Supply Chain Conne…" at bounding box center [813, 386] width 1511 height 682
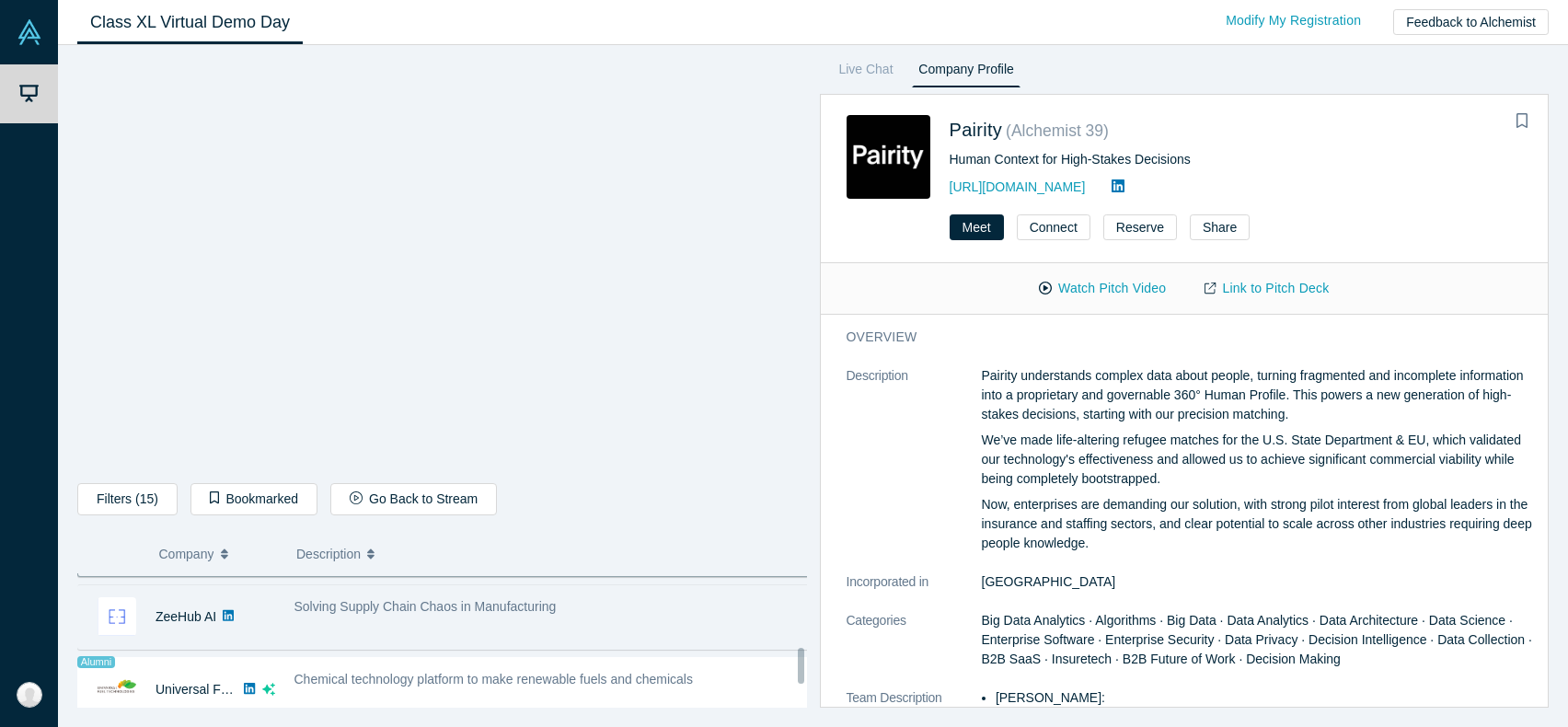
click at [636, 629] on div "Solving Supply Chain Chaos in Manufacturing" at bounding box center [553, 616] width 536 height 57
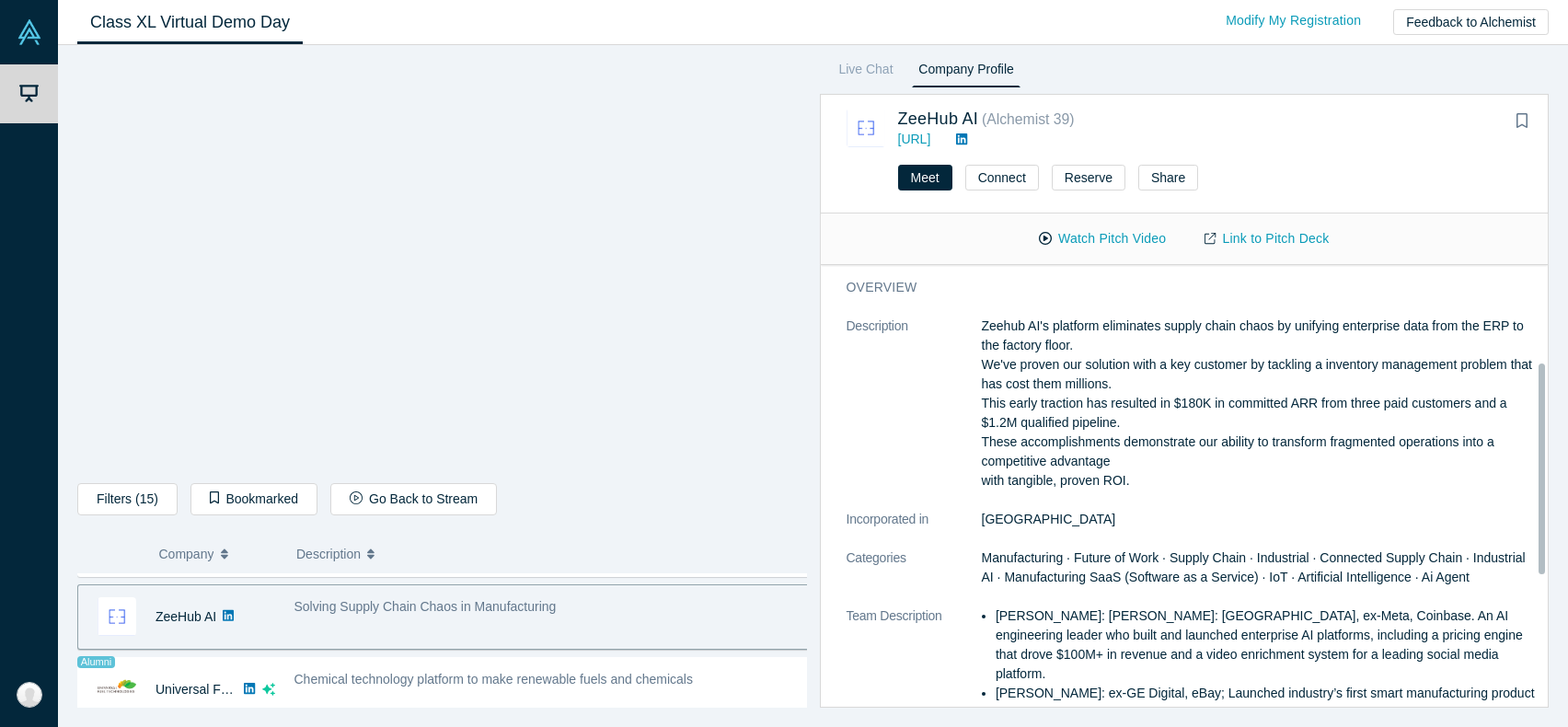
scroll to position [184, 0]
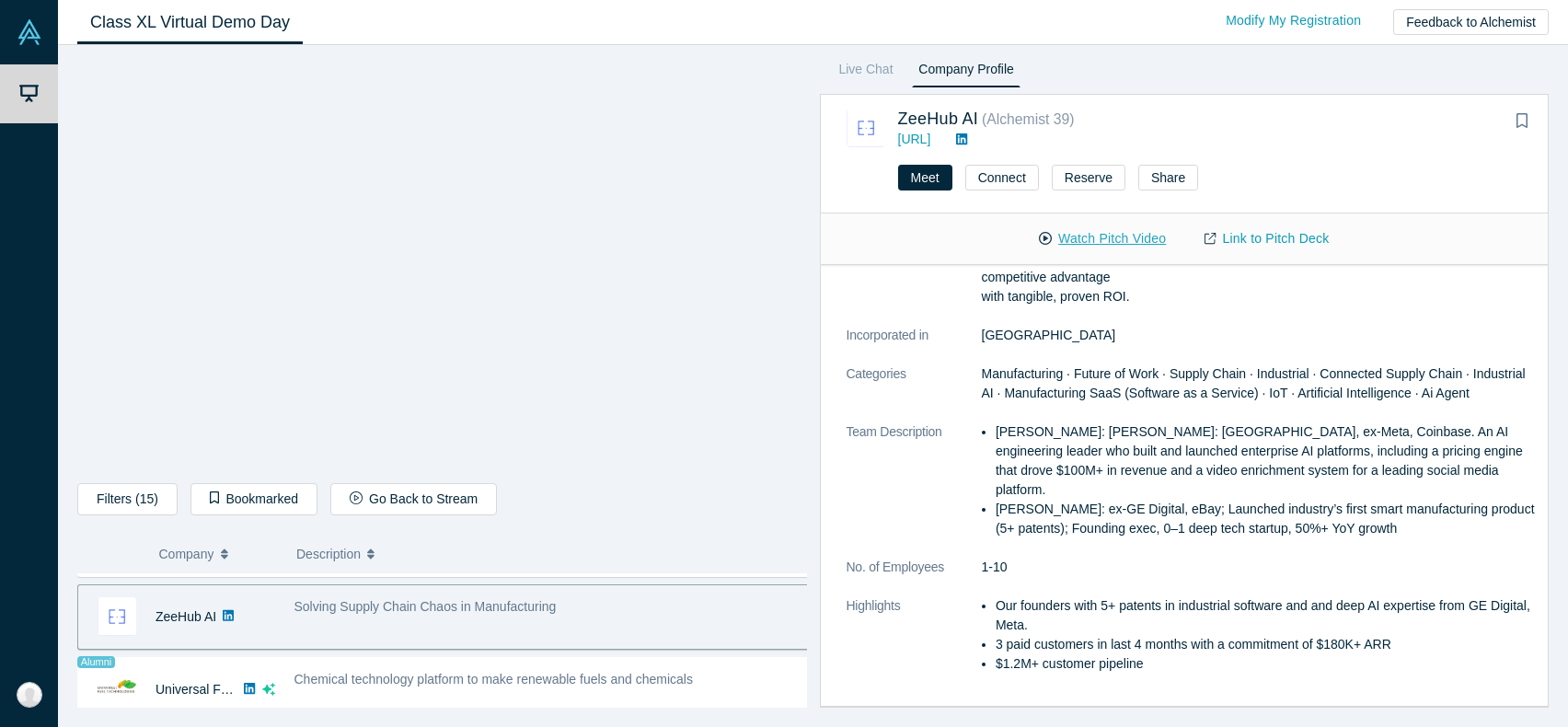
click at [1071, 240] on button "Watch Pitch Video" at bounding box center [1102, 239] width 166 height 32
click at [1281, 234] on link "Link to Pitch Deck" at bounding box center [1266, 239] width 163 height 32
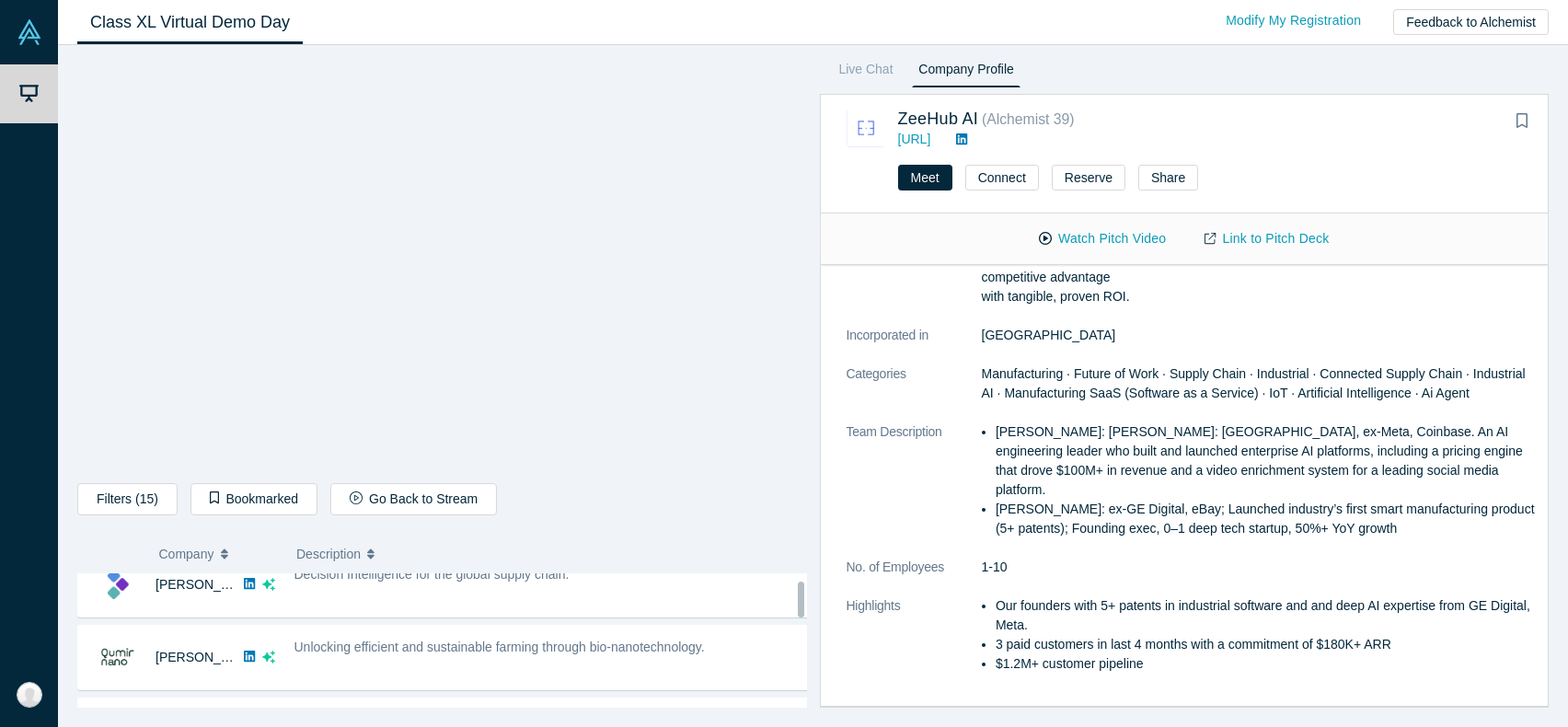
scroll to position [27, 0]
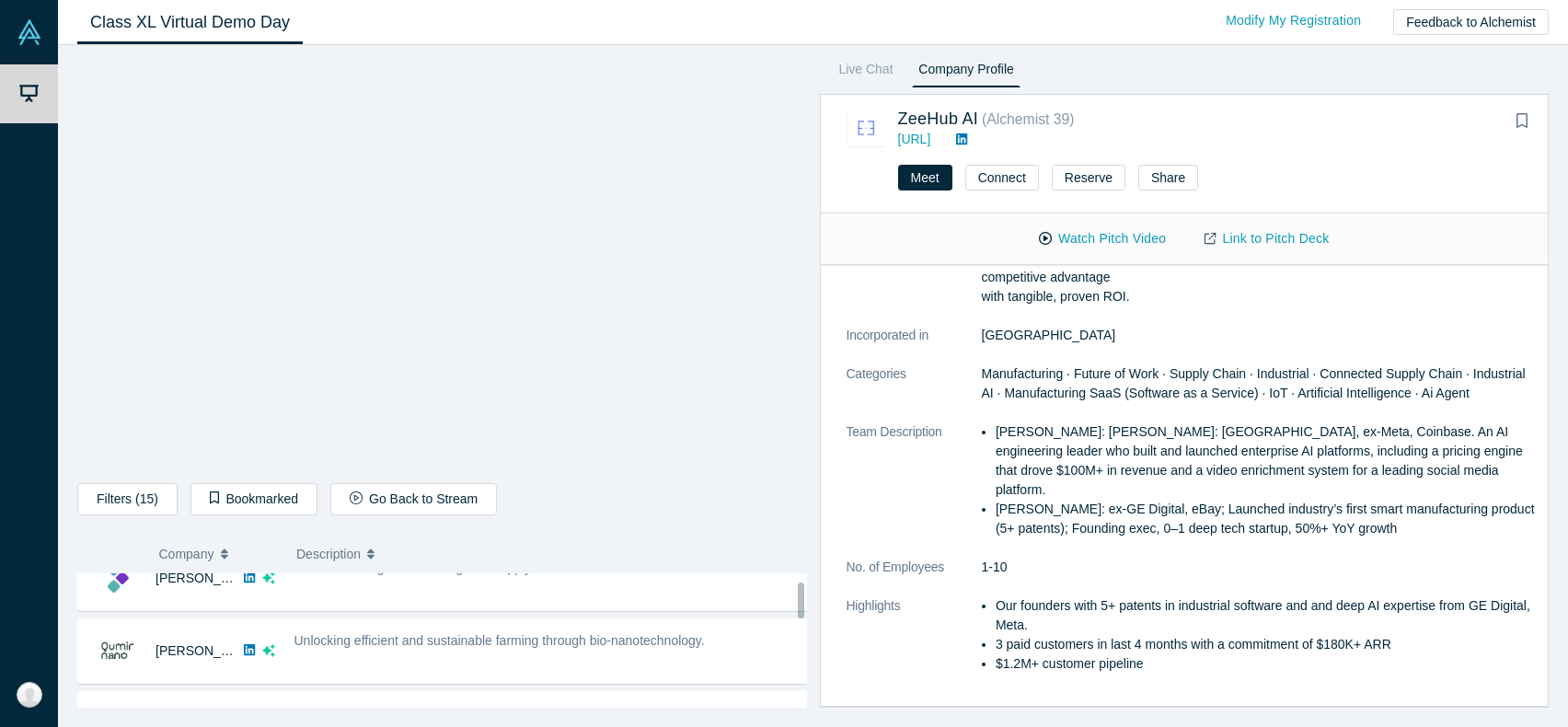
click at [800, 590] on div at bounding box center [801, 600] width 7 height 36
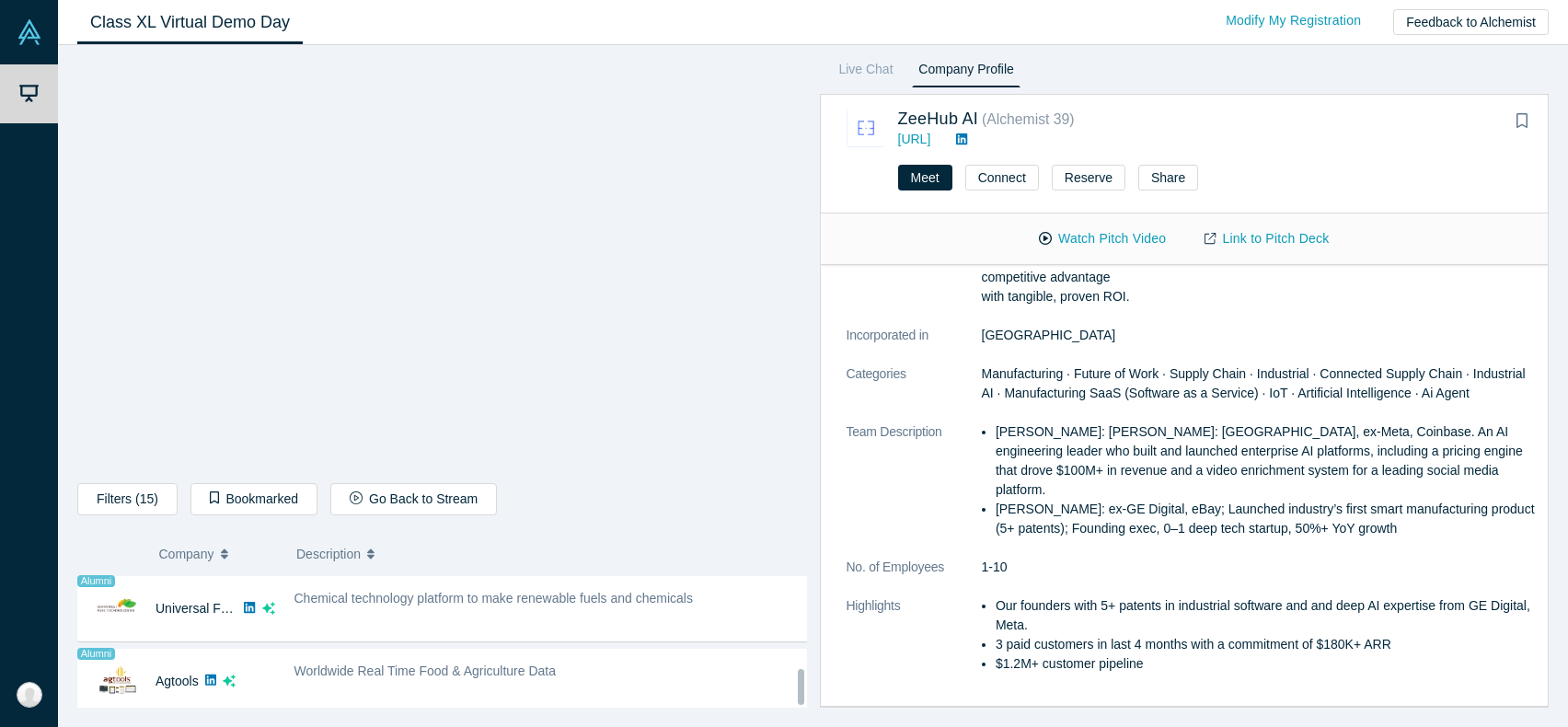
scroll to position [370, 0]
drag, startPoint x: 800, startPoint y: 590, endPoint x: 822, endPoint y: 704, distance: 116.1
click at [822, 704] on div "Filters (15) Supply Chain Visibility Supply Chain Management Supply Chain Conne…" at bounding box center [813, 386] width 1511 height 682
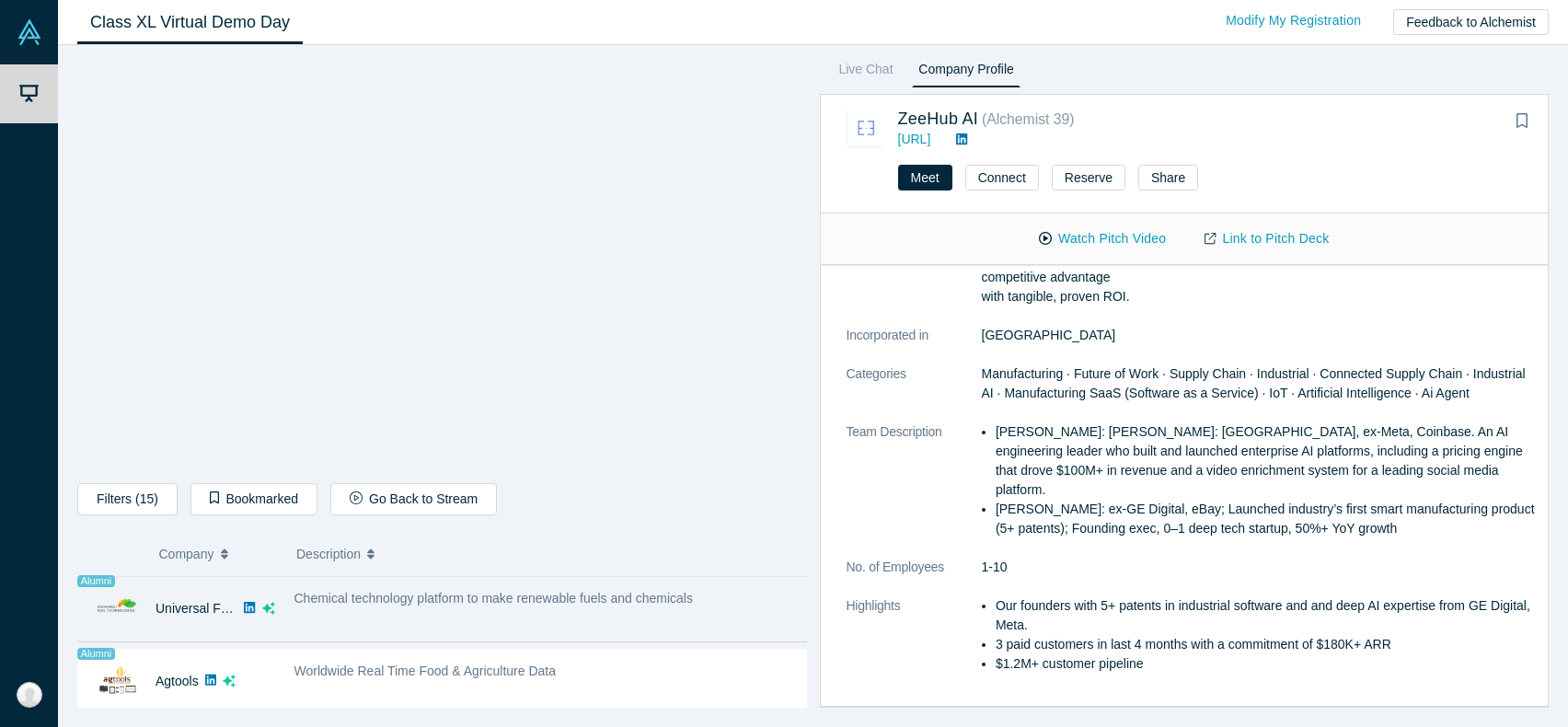
click at [551, 596] on div "Chemical technology platform to make renewable fuels and chemicals" at bounding box center [553, 608] width 536 height 57
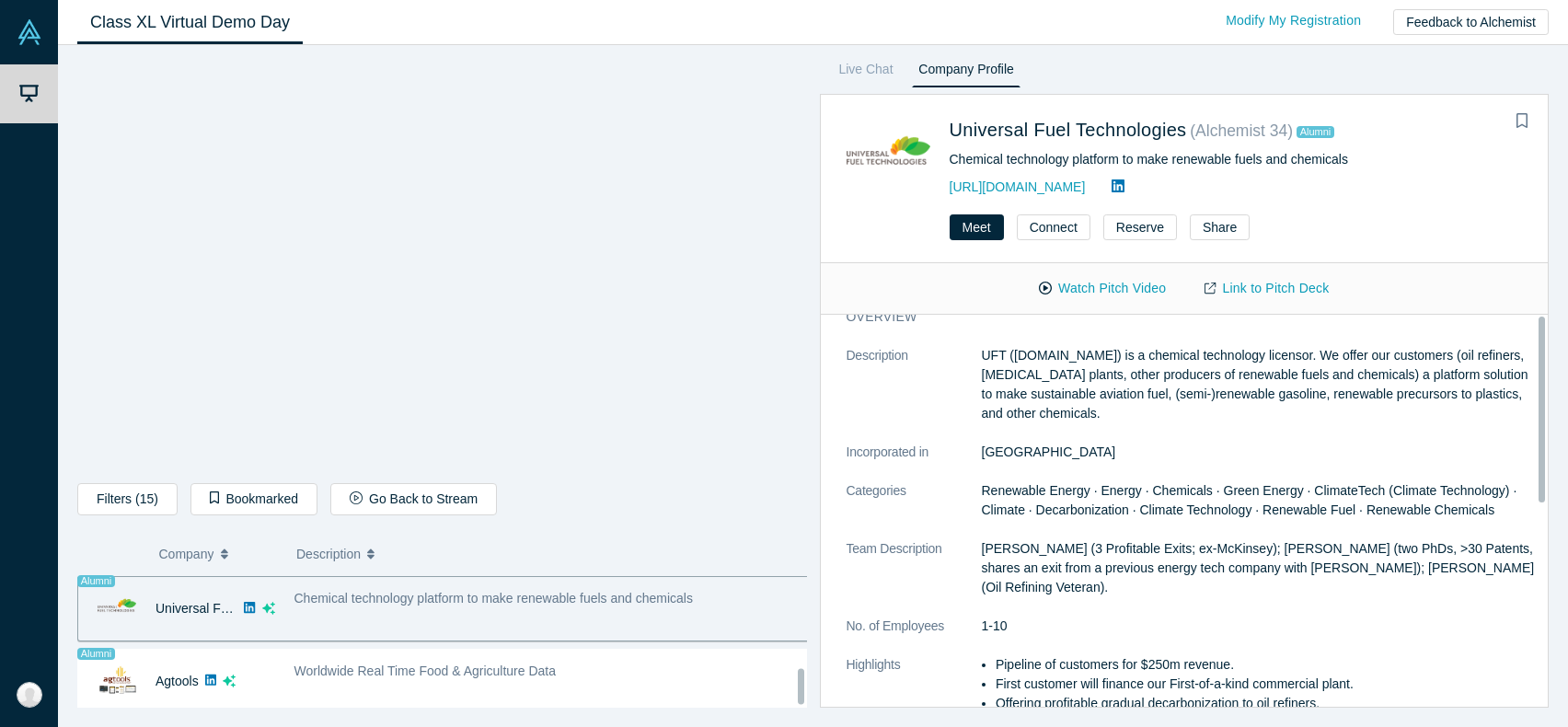
scroll to position [0, 0]
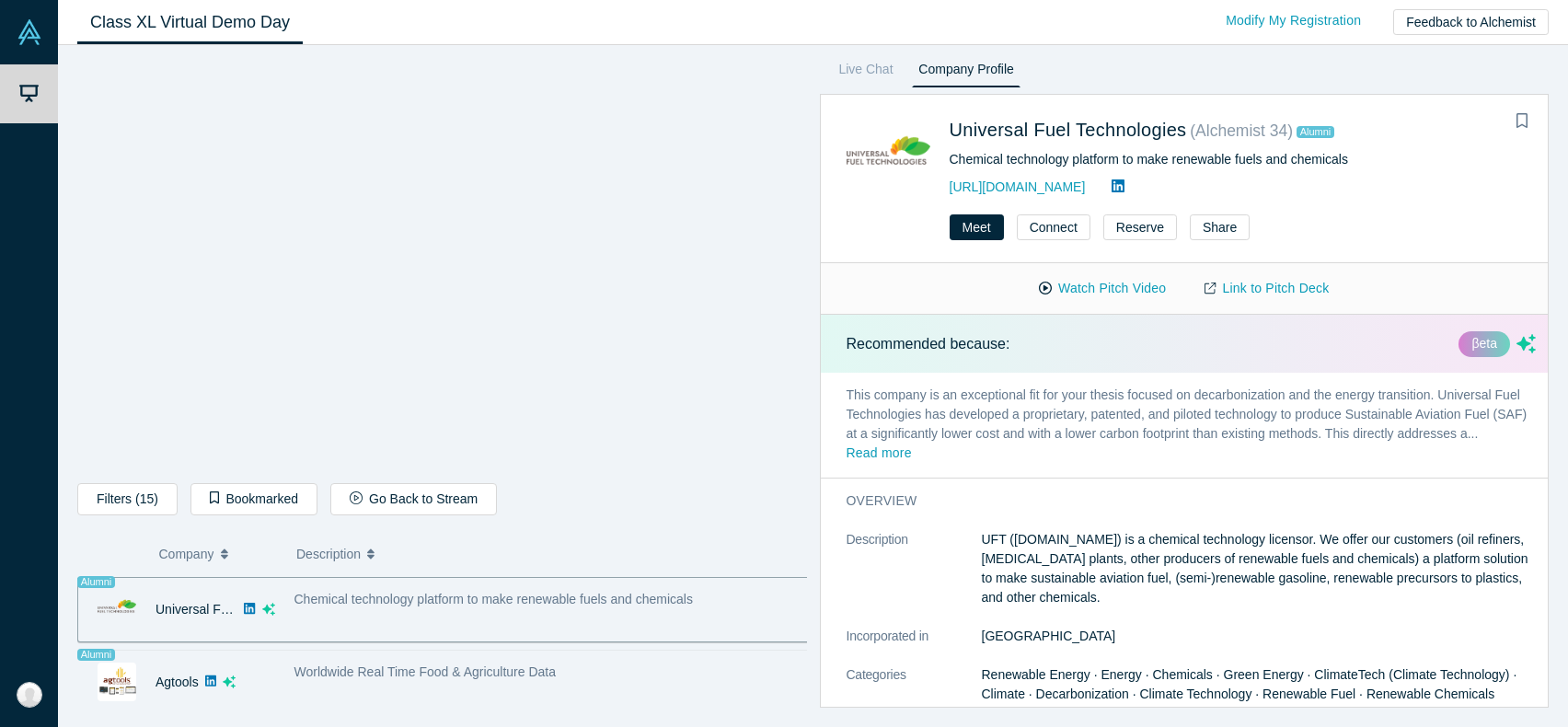
click at [511, 680] on div "Worldwide Real Time Food & Agriculture Data" at bounding box center [553, 681] width 536 height 57
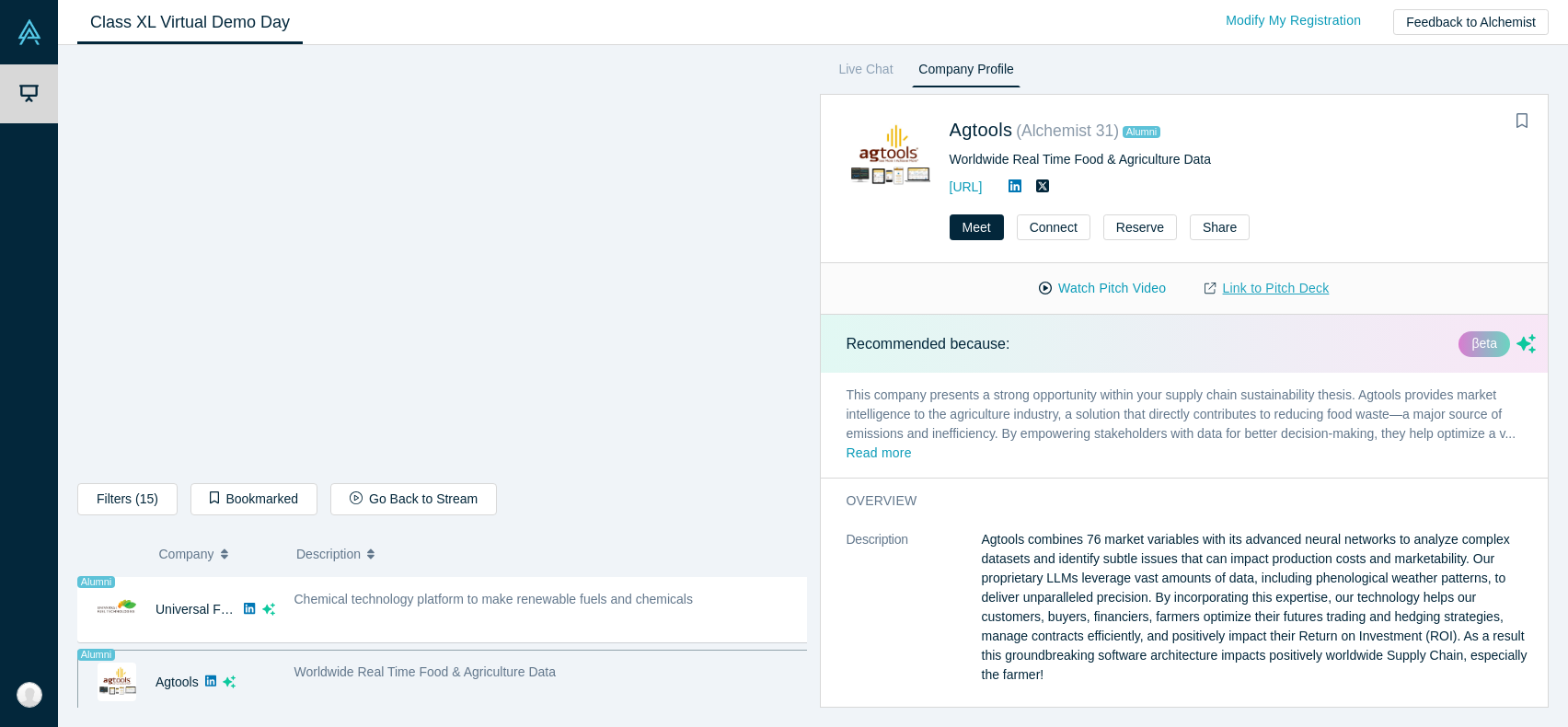
click at [1252, 302] on link "Link to Pitch Deck" at bounding box center [1266, 288] width 163 height 32
click at [1098, 285] on button "Watch Pitch Video" at bounding box center [1102, 288] width 166 height 32
click at [1021, 182] on icon at bounding box center [1014, 185] width 13 height 13
click at [983, 188] on link "[URL]" at bounding box center [967, 186] width 33 height 15
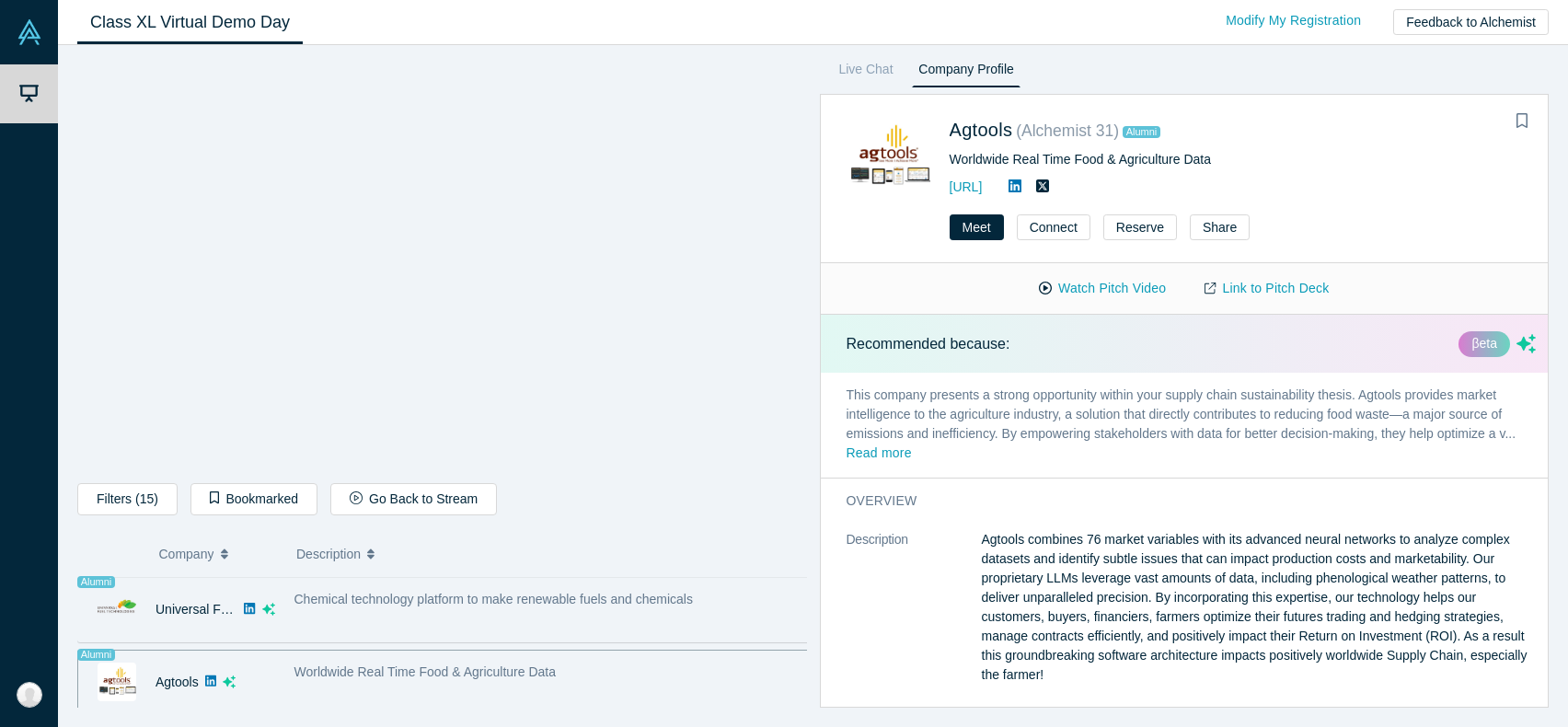
scroll to position [369, 0]
click at [504, 599] on div "Chemical technology platform to make renewable fuels and chemicals" at bounding box center [553, 608] width 536 height 57
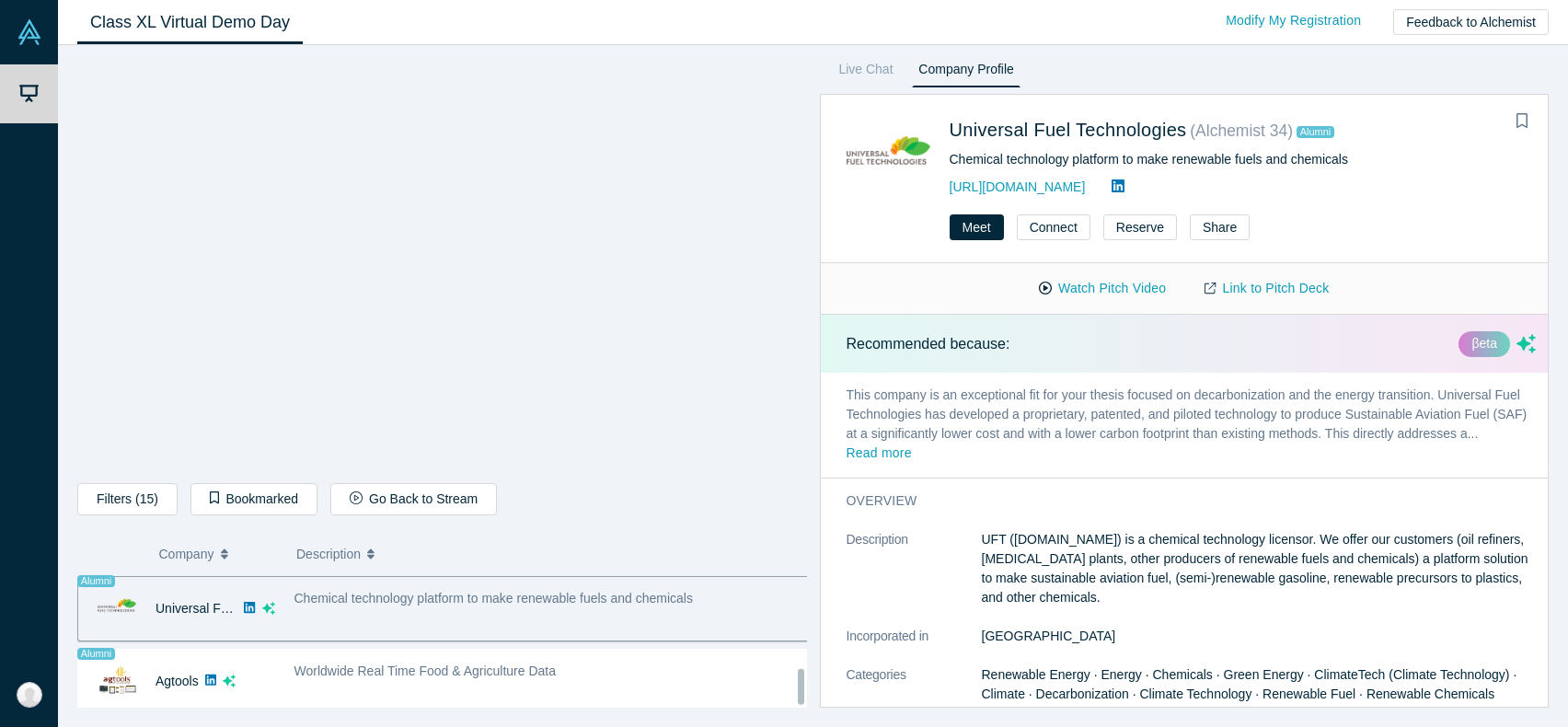
scroll to position [361, 0]
click at [1125, 283] on button "Watch Pitch Video" at bounding box center [1102, 288] width 166 height 32
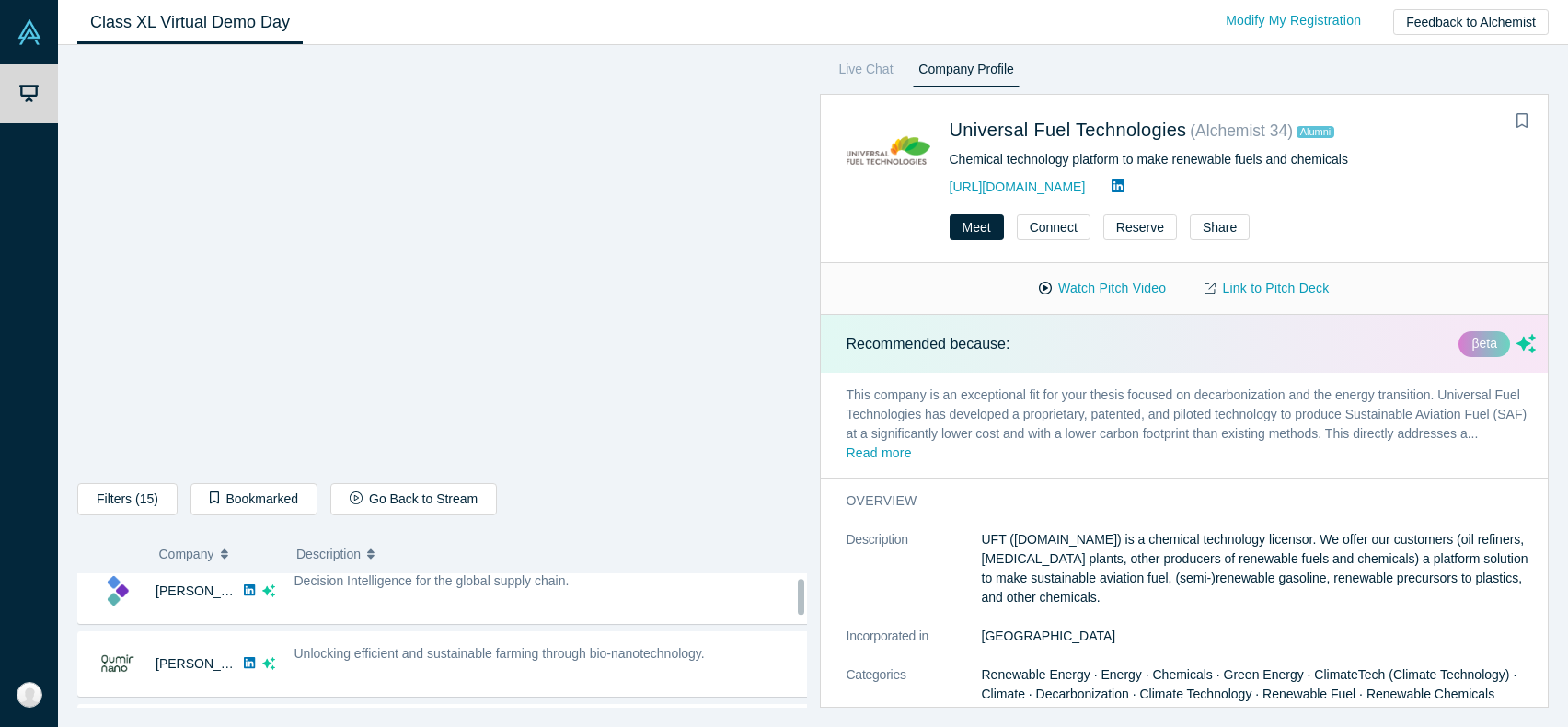
scroll to position [0, 0]
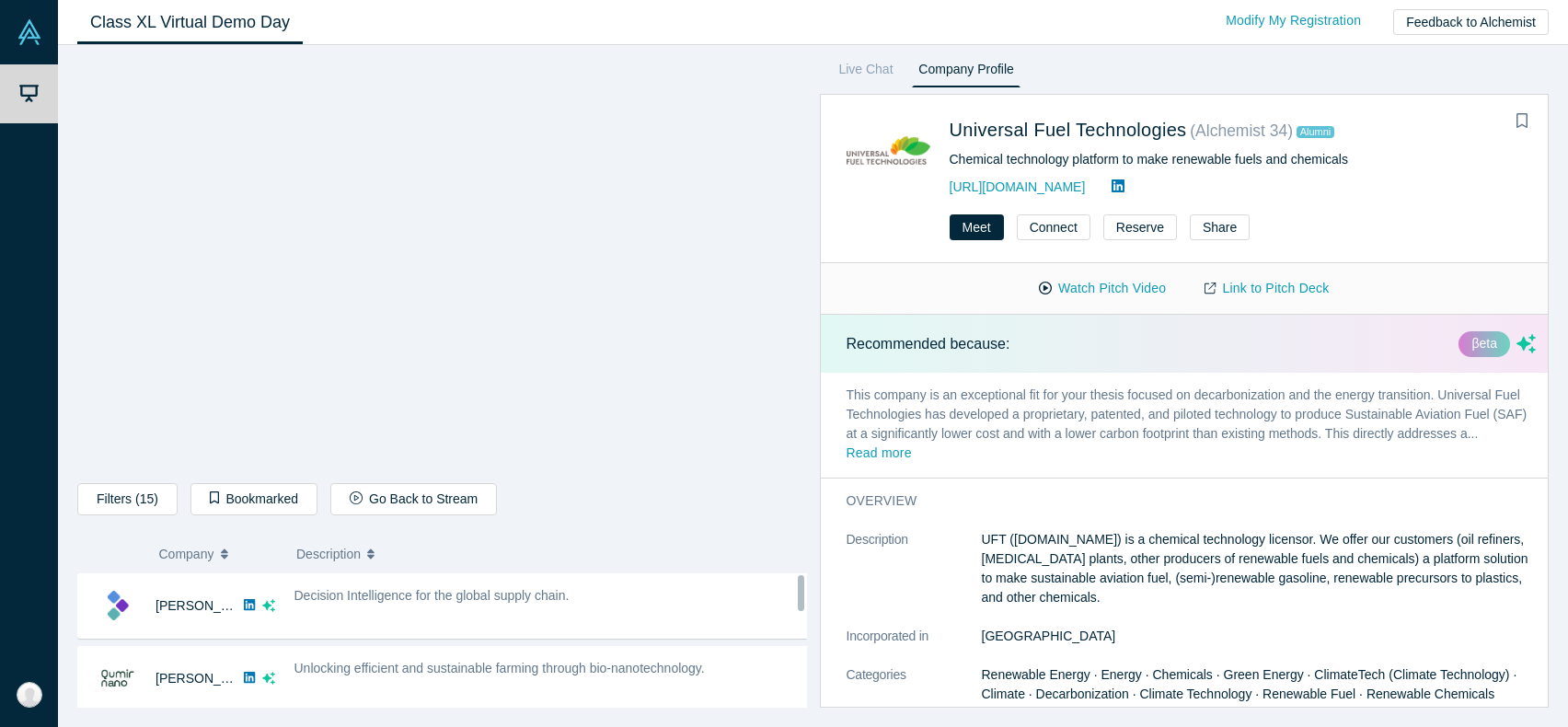
drag, startPoint x: 801, startPoint y: 680, endPoint x: 785, endPoint y: 554, distance: 127.0
click at [796, 554] on div "Filters (15) Supply Chain Visibility Supply Chain Management Supply Chain Conne…" at bounding box center [441, 382] width 730 height 650
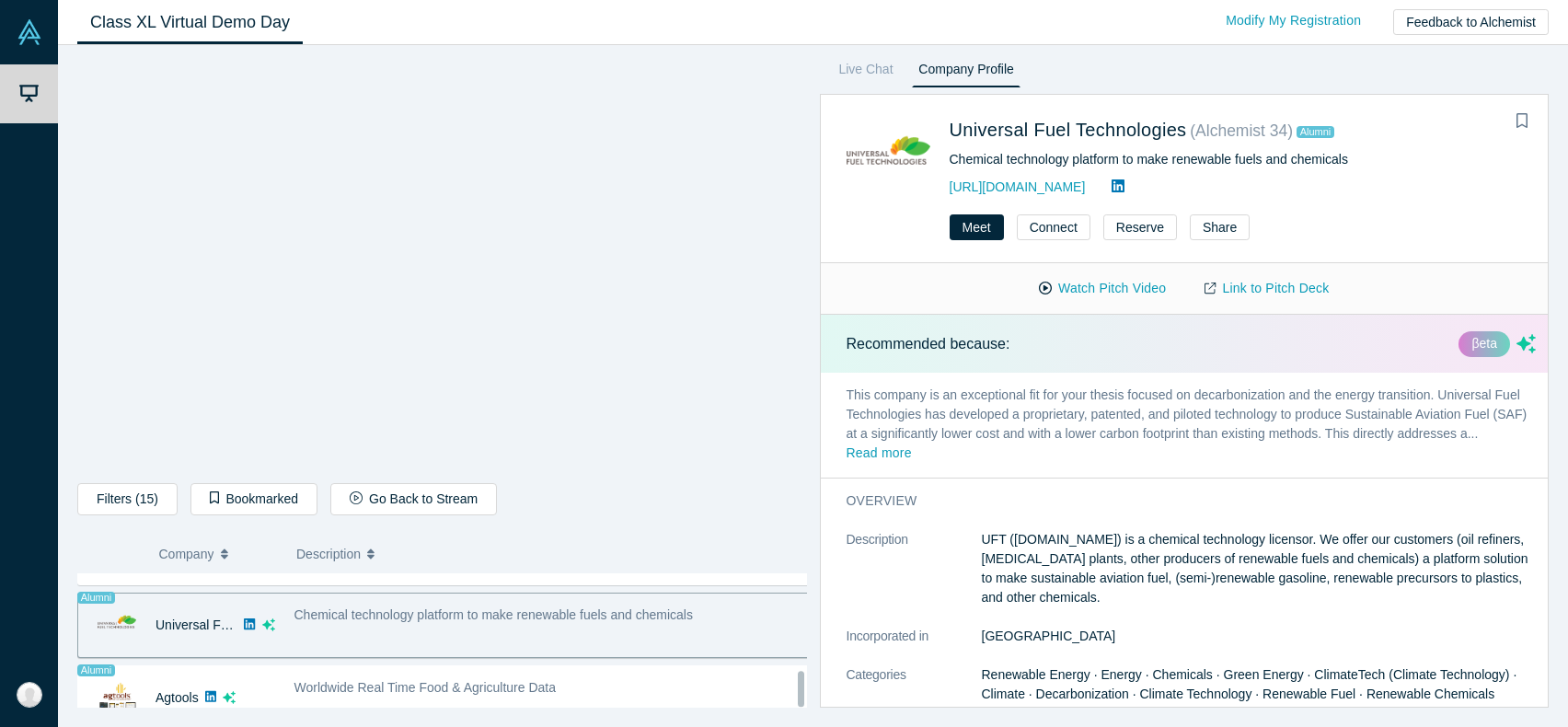
scroll to position [370, 0]
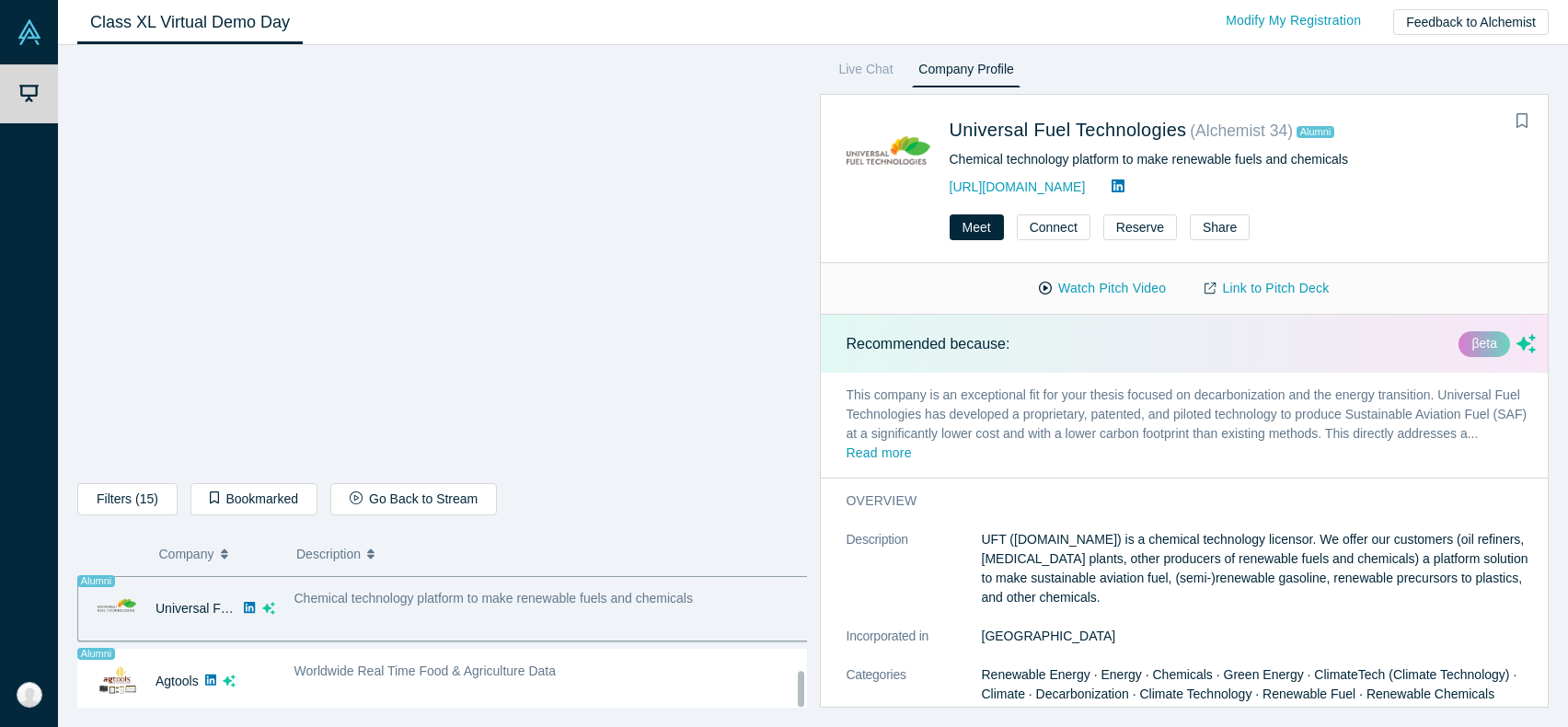
drag, startPoint x: 801, startPoint y: 592, endPoint x: 812, endPoint y: 718, distance: 126.5
click at [812, 718] on div "Filters (15) Supply Chain Visibility Supply Chain Management Supply Chain Conne…" at bounding box center [813, 386] width 1511 height 682
click at [930, 32] on div "Class XL Virtual Demo Day Livestream starts in 0-1 days 0-4 hr 0-16 min Modify …" at bounding box center [813, 22] width 1511 height 45
